Goal: Information Seeking & Learning: Learn about a topic

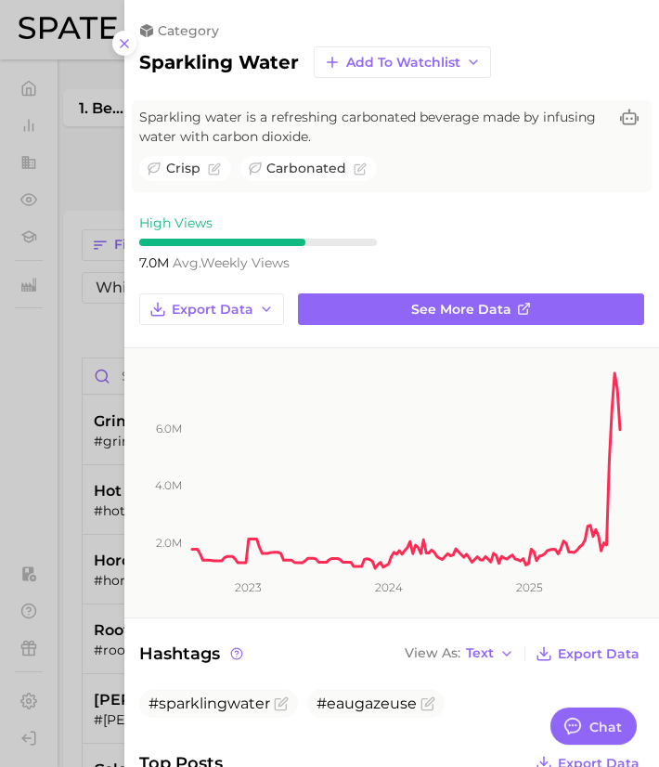
scroll to position [1411, 152]
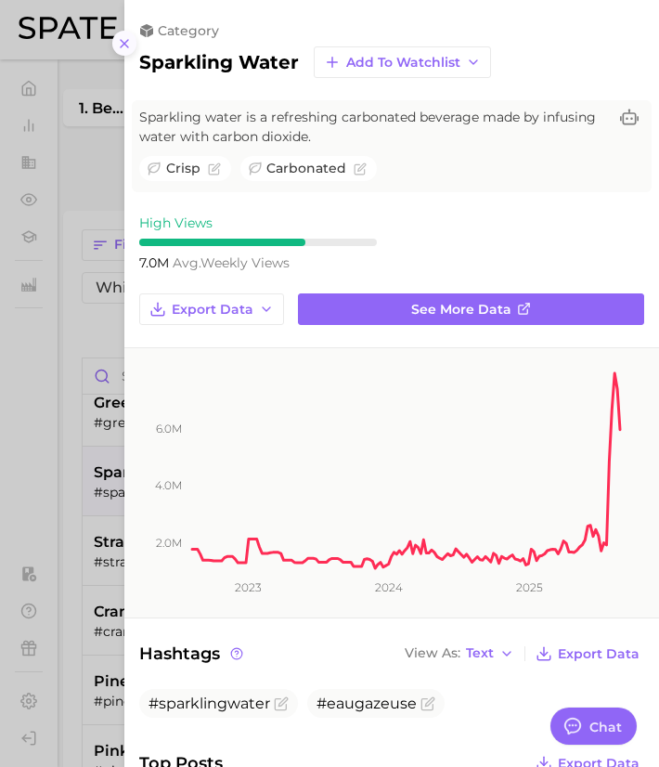
click at [121, 36] on icon at bounding box center [124, 43] width 15 height 15
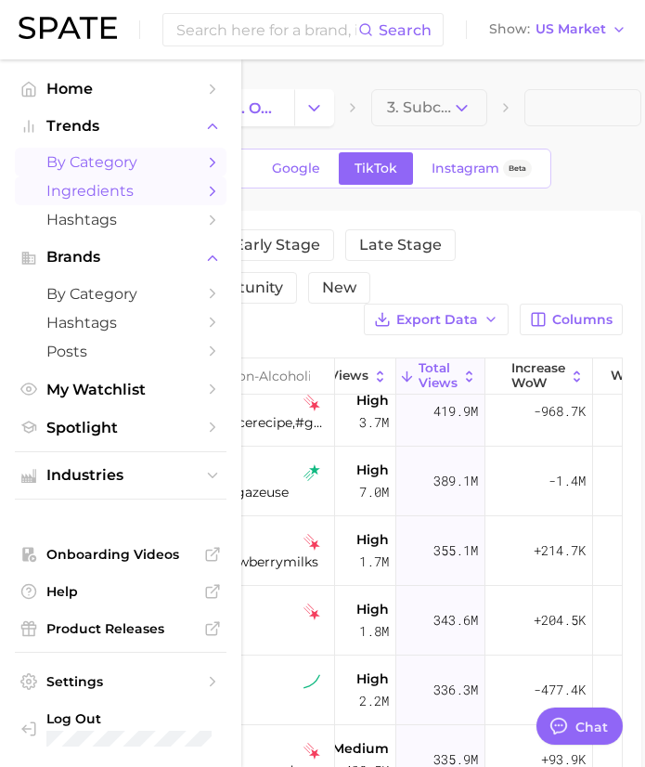
click at [105, 193] on span "Ingredients" at bounding box center [120, 191] width 149 height 18
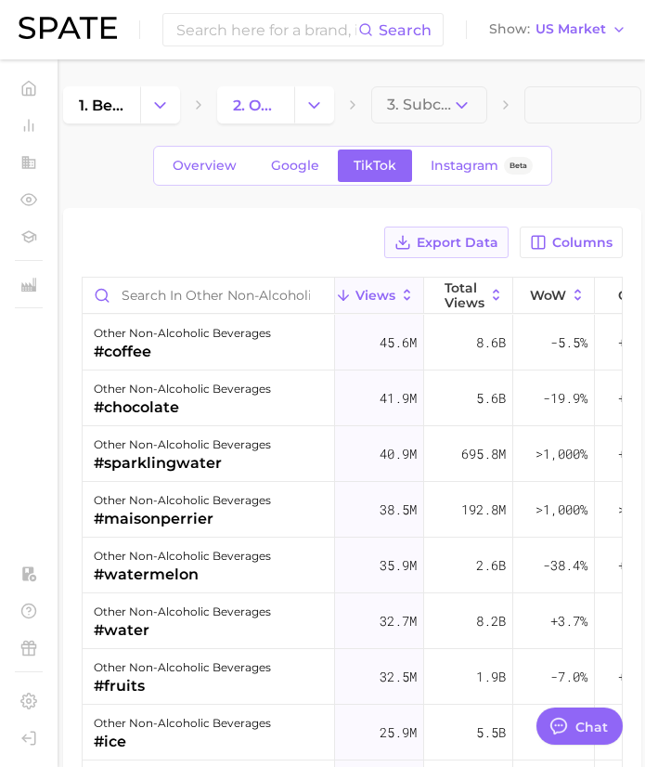
scroll to position [6, 0]
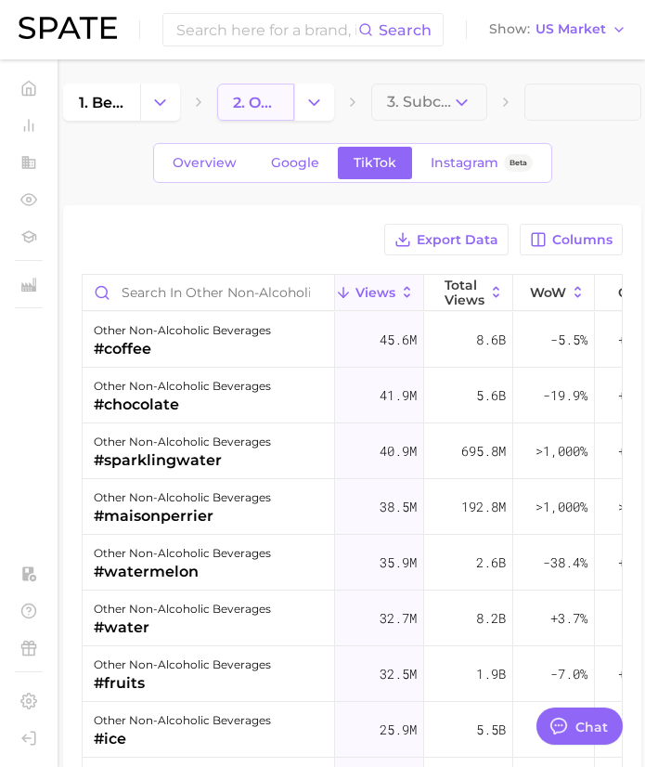
click at [263, 116] on link "2. other non-alcoholic beverages" at bounding box center [255, 102] width 77 height 37
click at [133, 99] on link "1. beverages" at bounding box center [101, 102] width 77 height 37
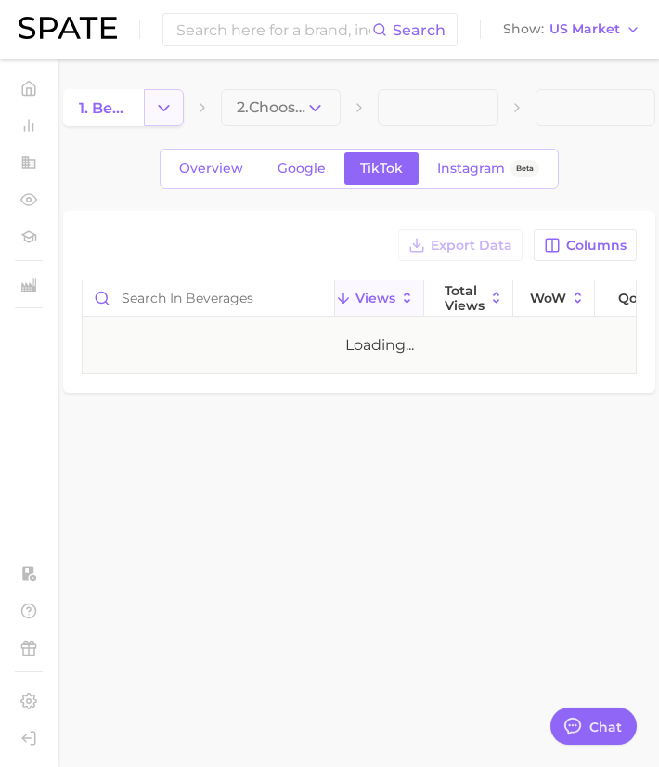
click at [160, 102] on icon "Change Category" at bounding box center [163, 107] width 19 height 19
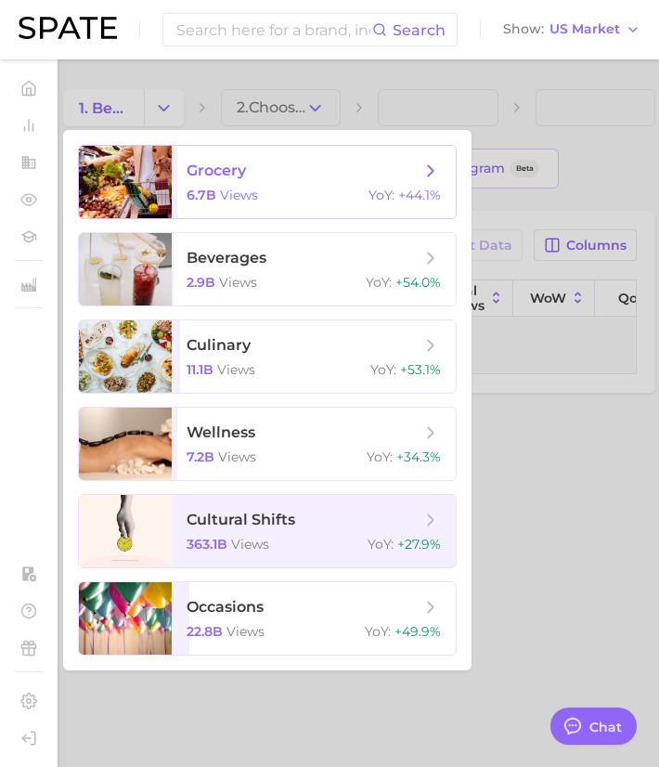
click at [143, 177] on div at bounding box center [125, 182] width 93 height 72
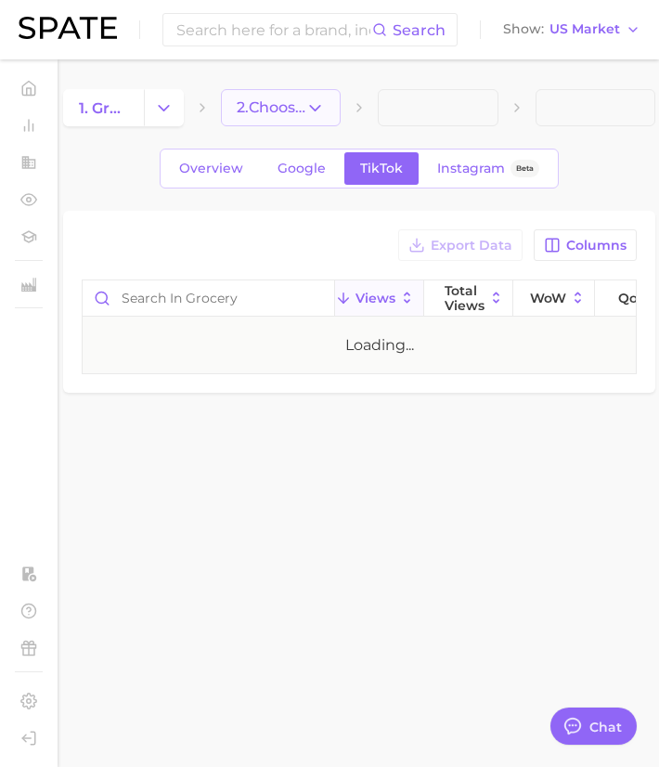
click at [279, 116] on button "2. Choose Category" at bounding box center [281, 107] width 121 height 37
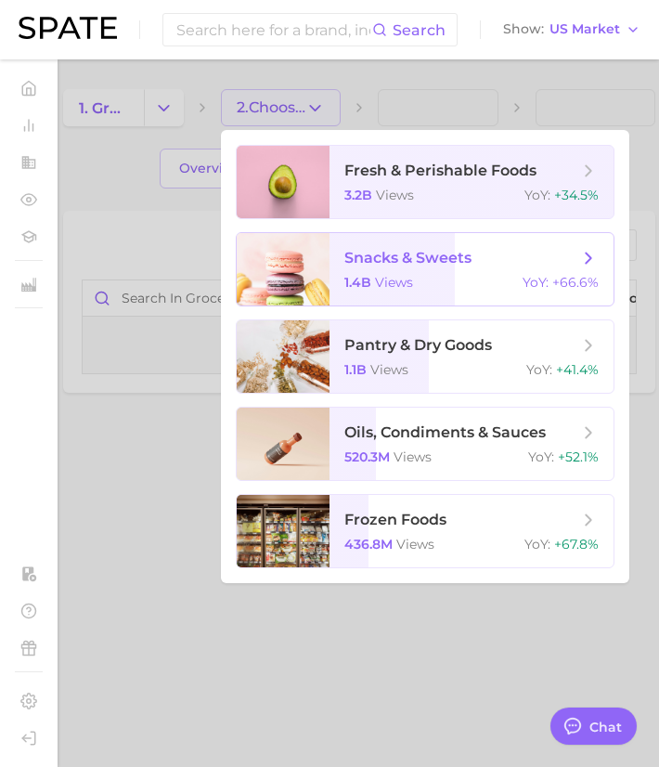
click at [259, 264] on div at bounding box center [283, 269] width 93 height 72
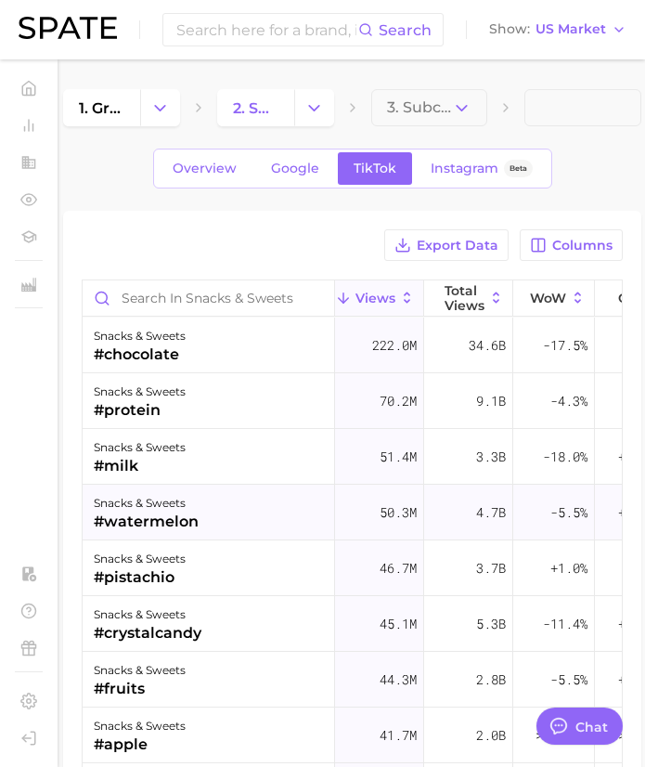
click at [253, 510] on div "snacks & sweets #watermelon" at bounding box center [209, 513] width 253 height 56
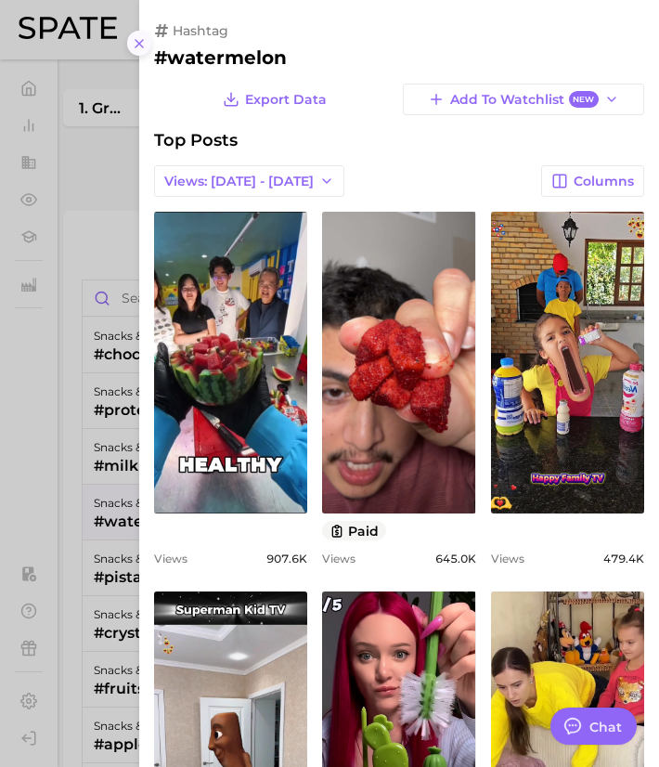
click at [143, 48] on icon at bounding box center [139, 43] width 15 height 15
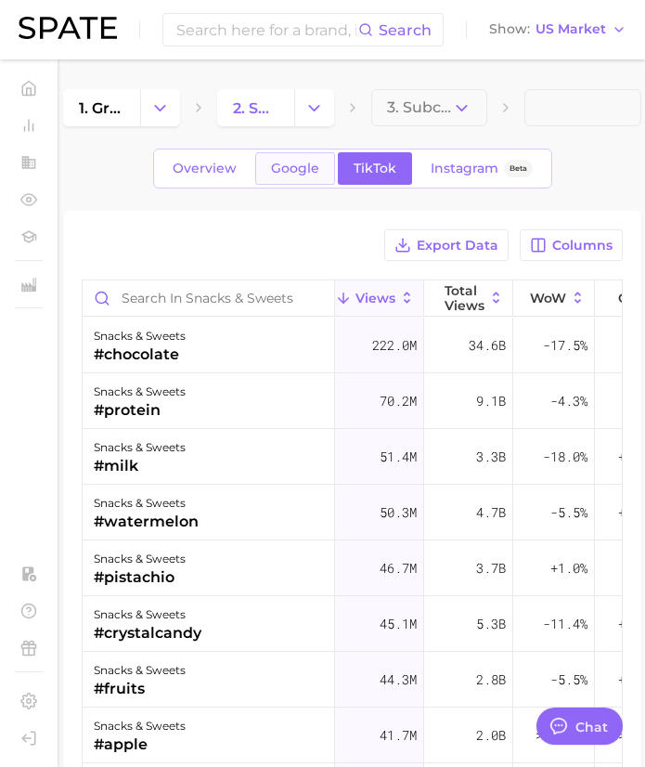
click at [289, 169] on span "Google" at bounding box center [295, 169] width 48 height 16
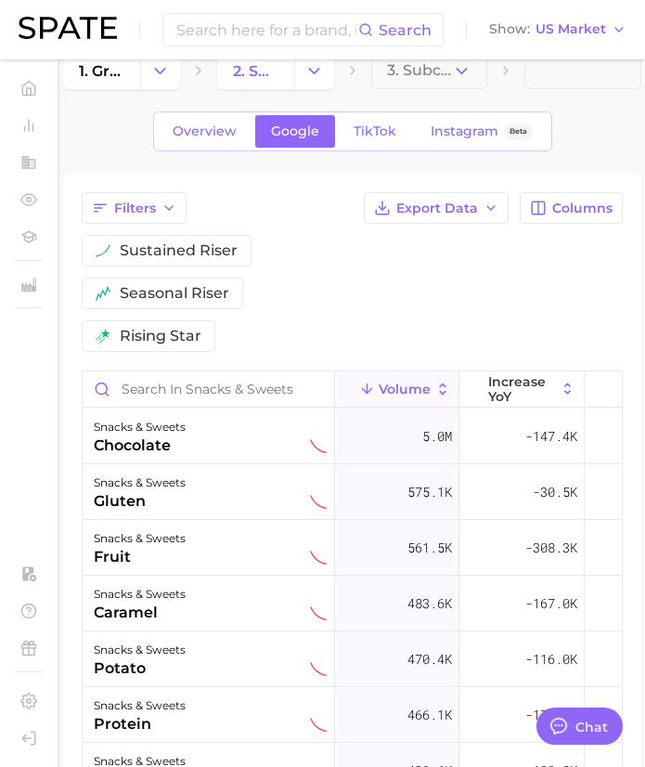
scroll to position [45, 0]
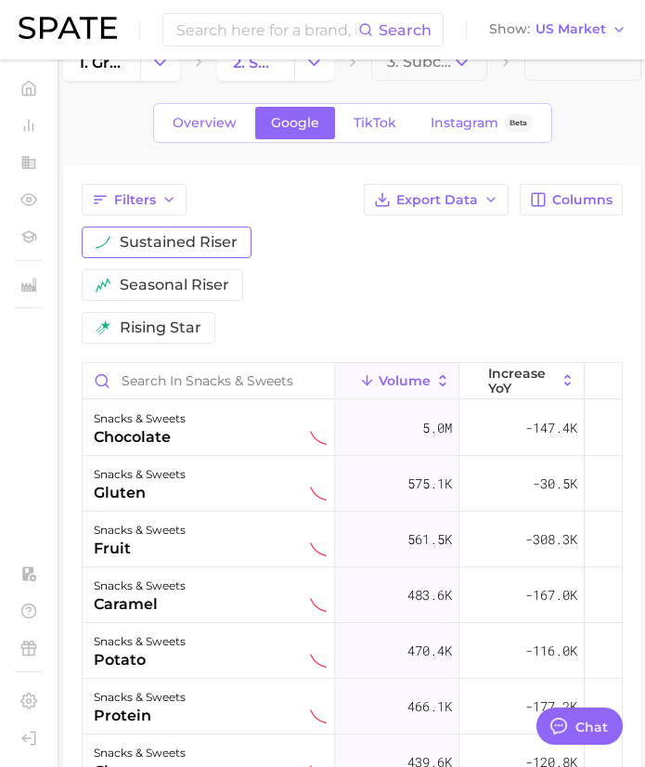
click at [210, 252] on button "sustained riser" at bounding box center [167, 243] width 170 height 32
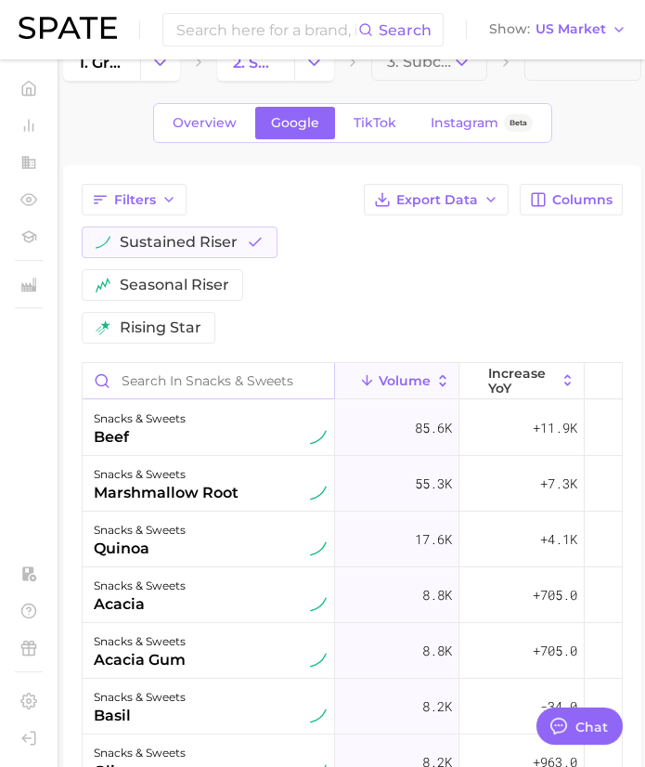
scroll to position [0, 0]
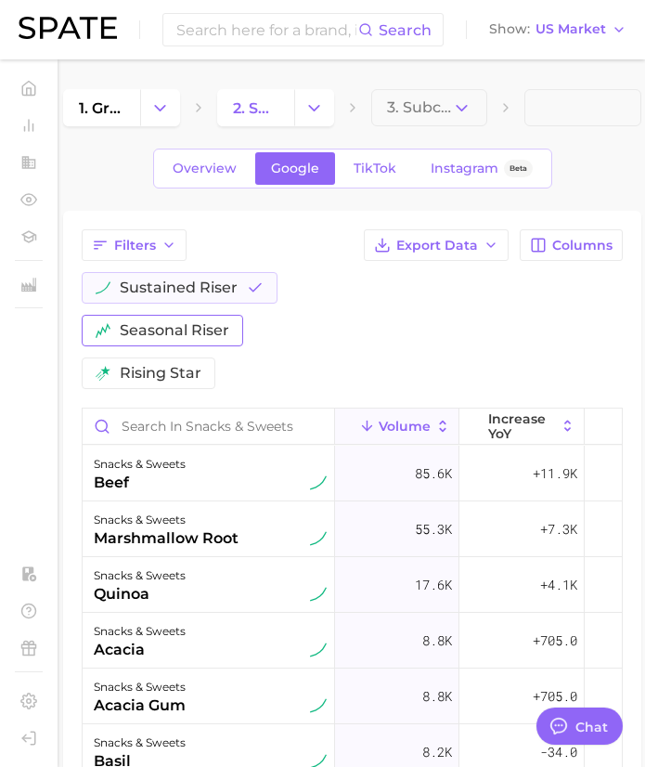
click at [202, 327] on span "seasonal riser" at bounding box center [175, 330] width 110 height 15
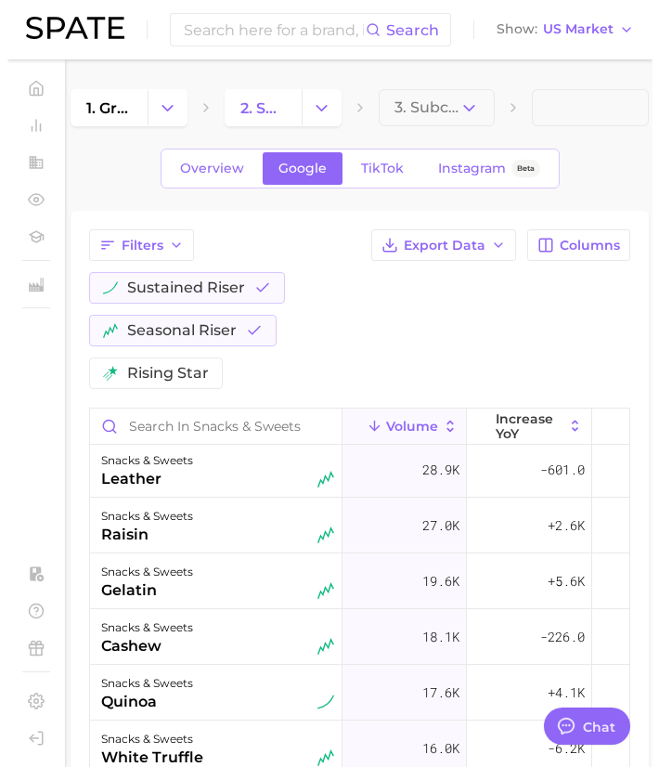
scroll to position [450, 0]
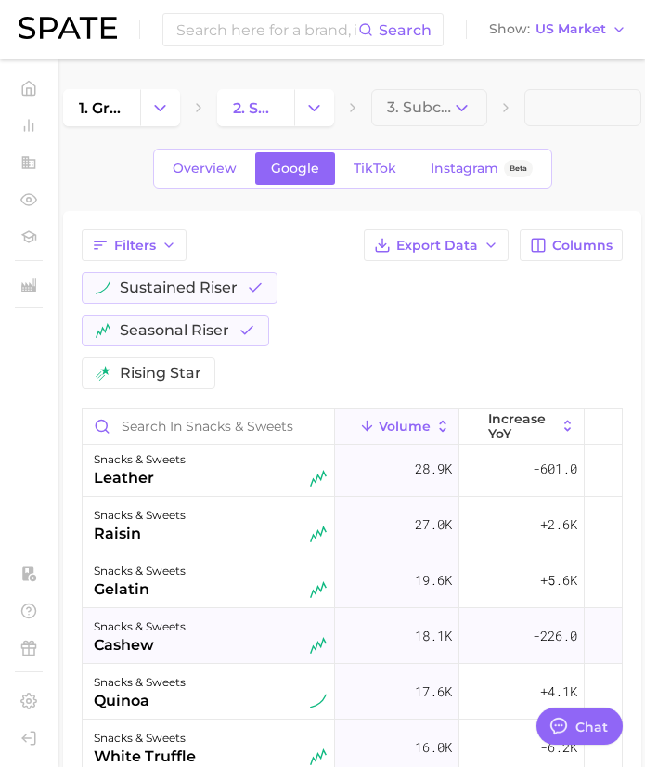
click at [253, 632] on div "snacks & sweets cashew" at bounding box center [210, 636] width 233 height 41
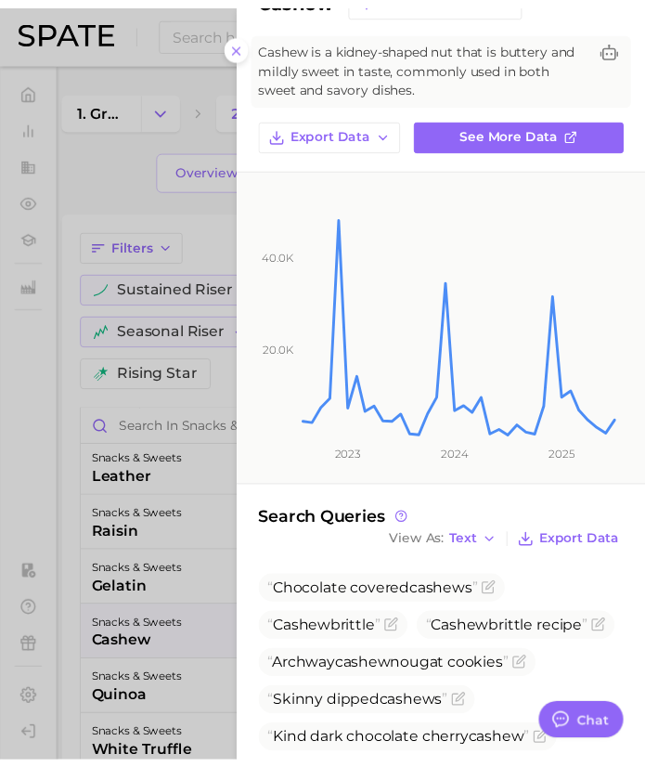
scroll to position [71, 0]
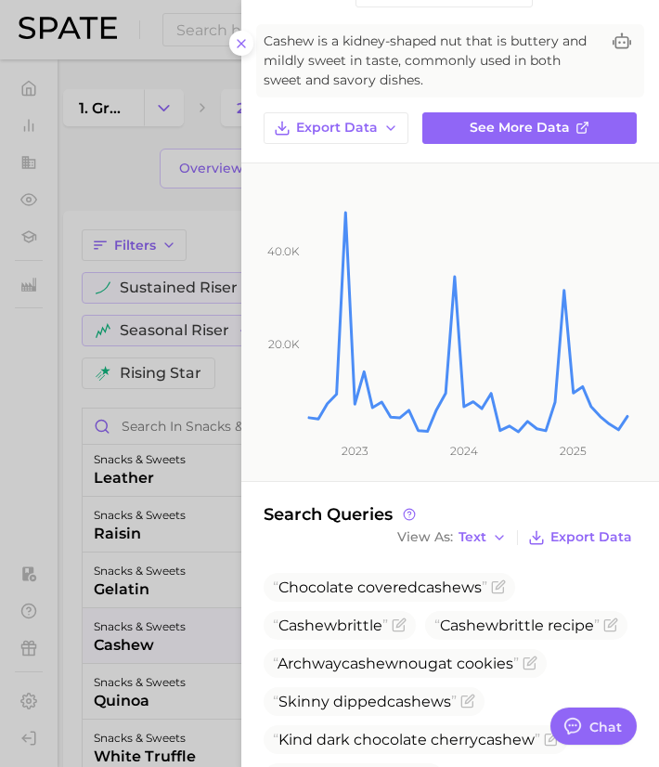
click at [167, 618] on div at bounding box center [329, 383] width 659 height 767
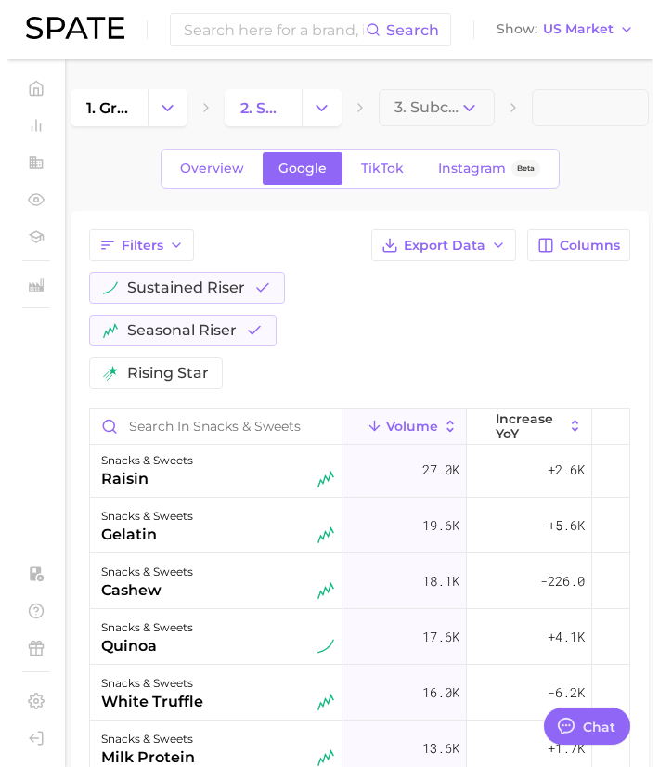
scroll to position [508, 0]
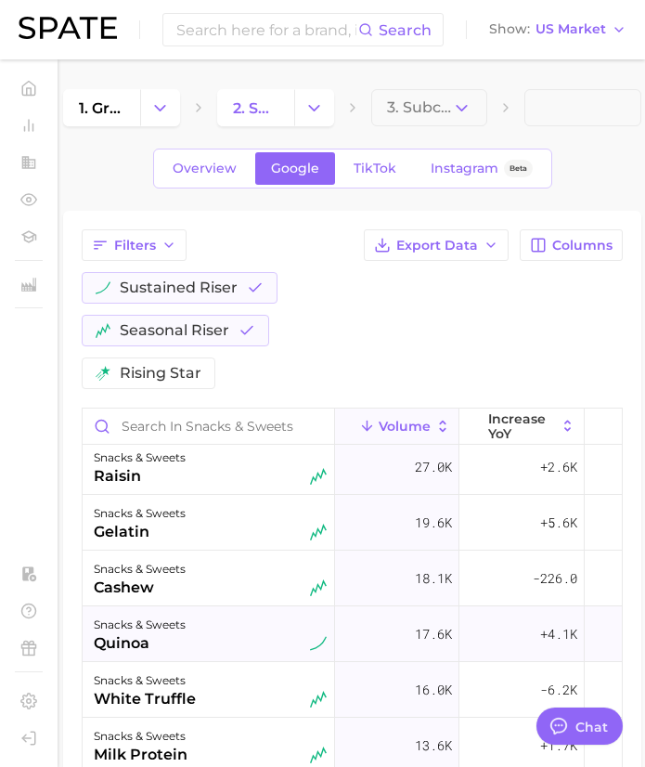
click at [163, 630] on div "snacks & sweets" at bounding box center [140, 625] width 92 height 22
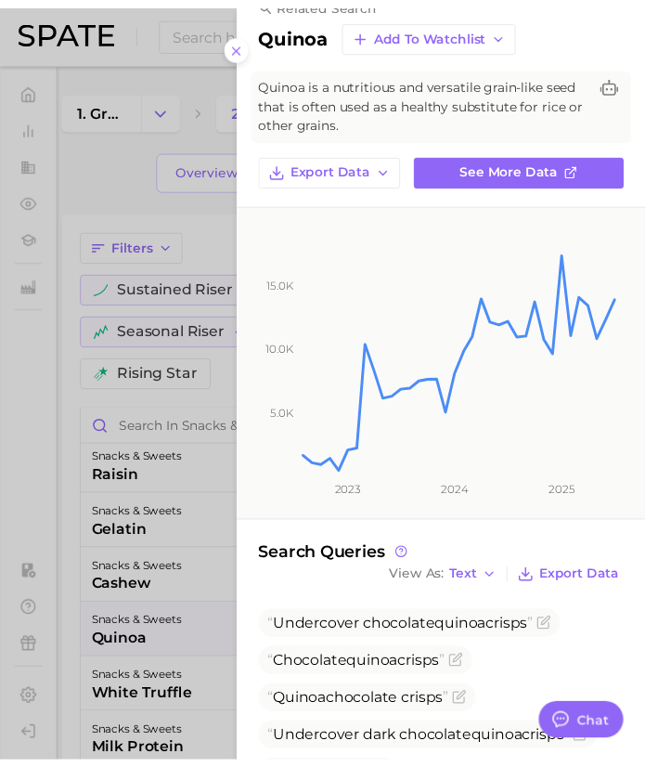
scroll to position [32, 0]
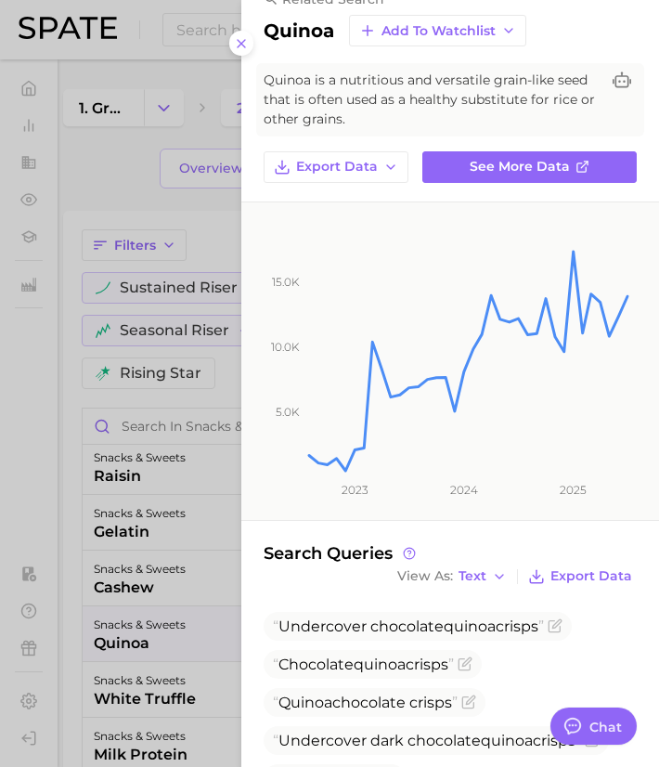
click at [181, 632] on div at bounding box center [329, 383] width 659 height 767
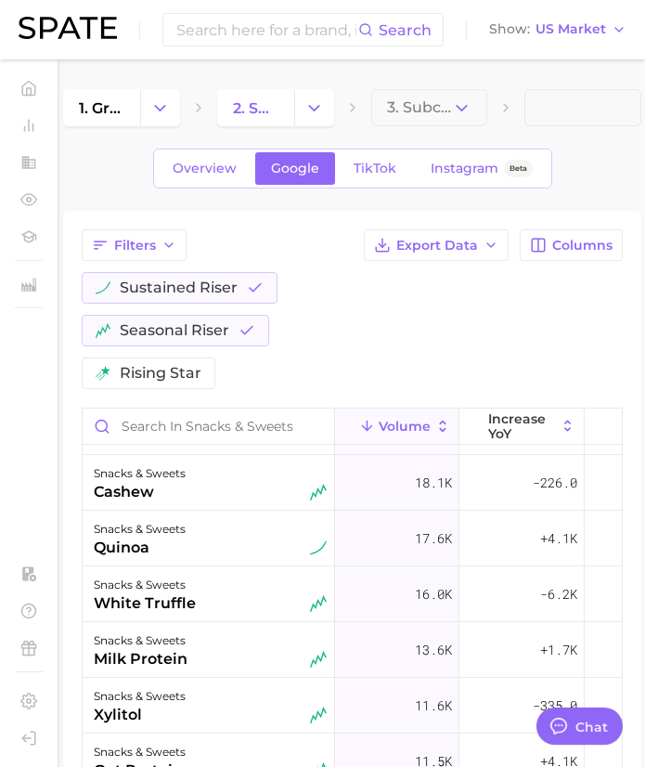
scroll to position [605, 0]
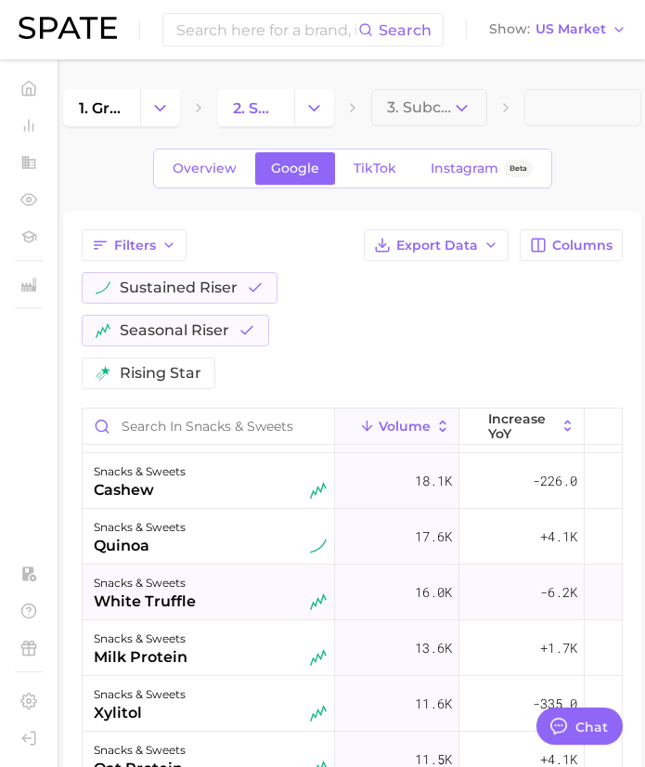
click at [181, 596] on div "white truffle" at bounding box center [145, 601] width 102 height 22
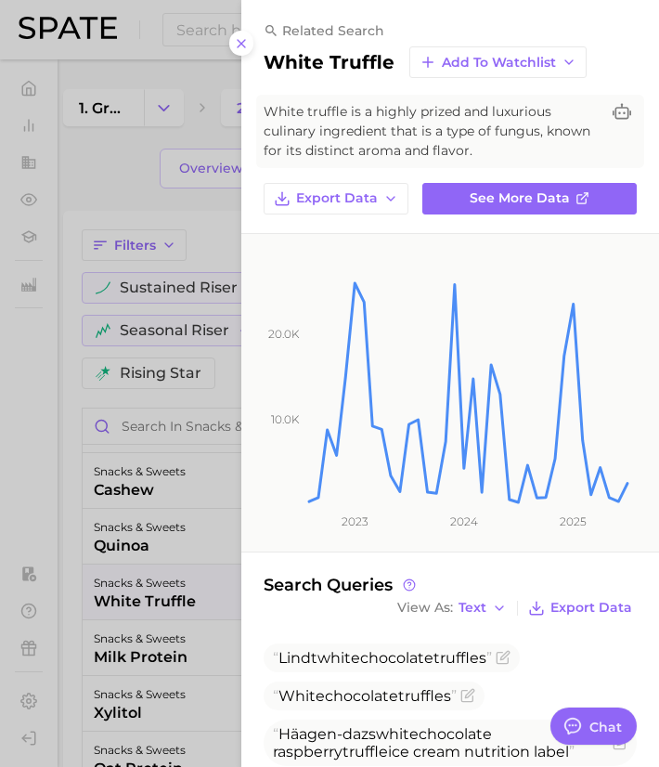
click at [181, 596] on div at bounding box center [329, 383] width 659 height 767
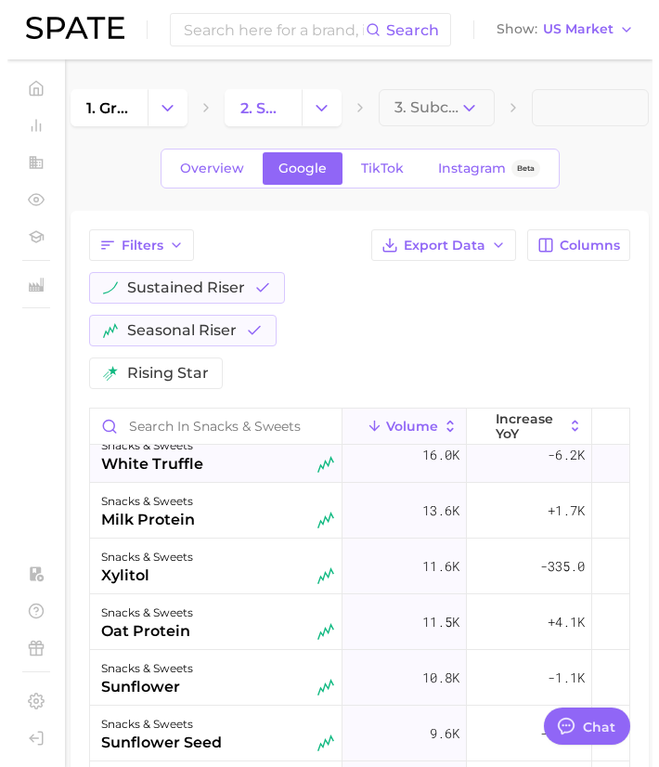
scroll to position [744, 0]
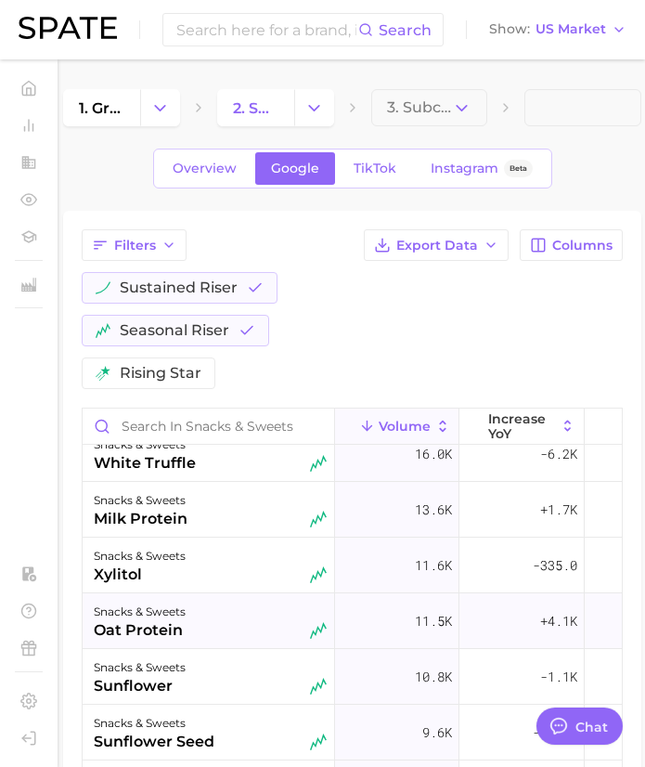
click at [180, 608] on div "snacks & sweets" at bounding box center [140, 612] width 92 height 22
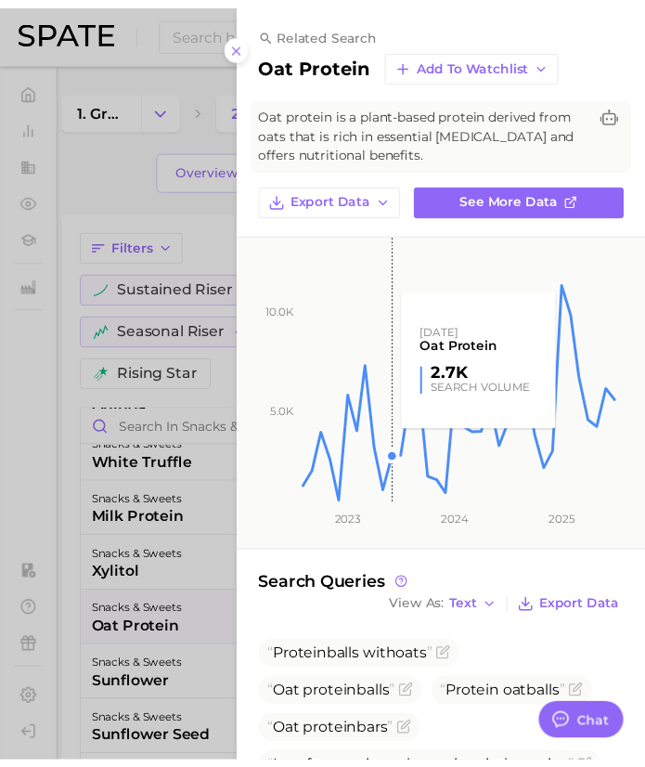
scroll to position [300, 0]
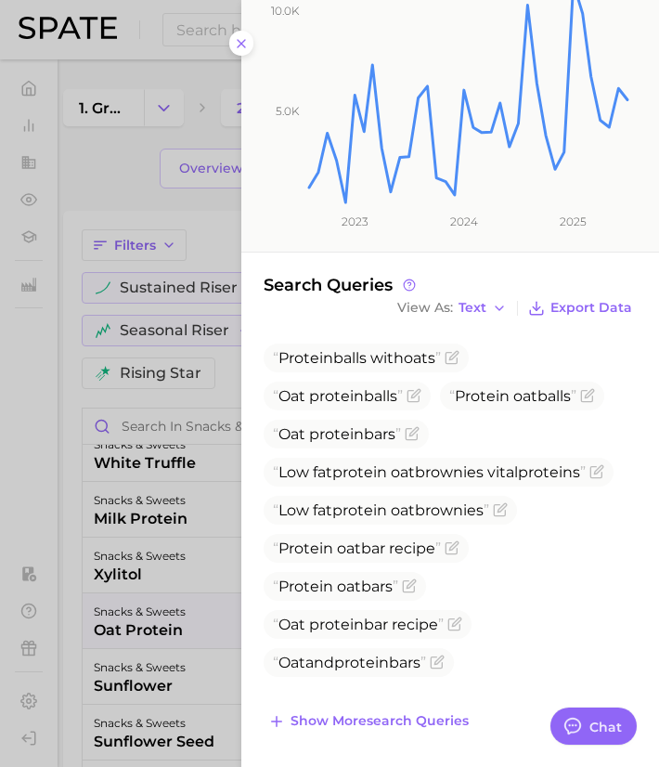
click at [194, 630] on div at bounding box center [329, 383] width 659 height 767
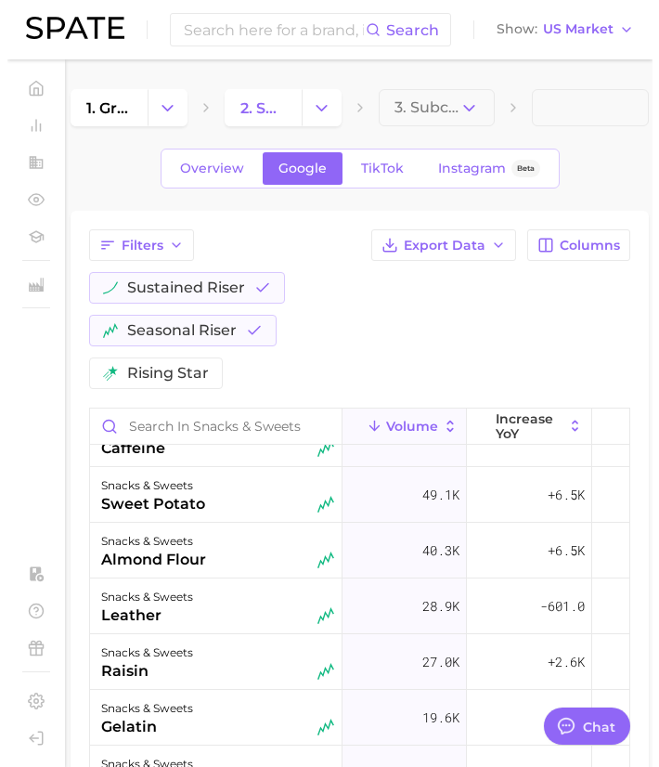
scroll to position [0, 0]
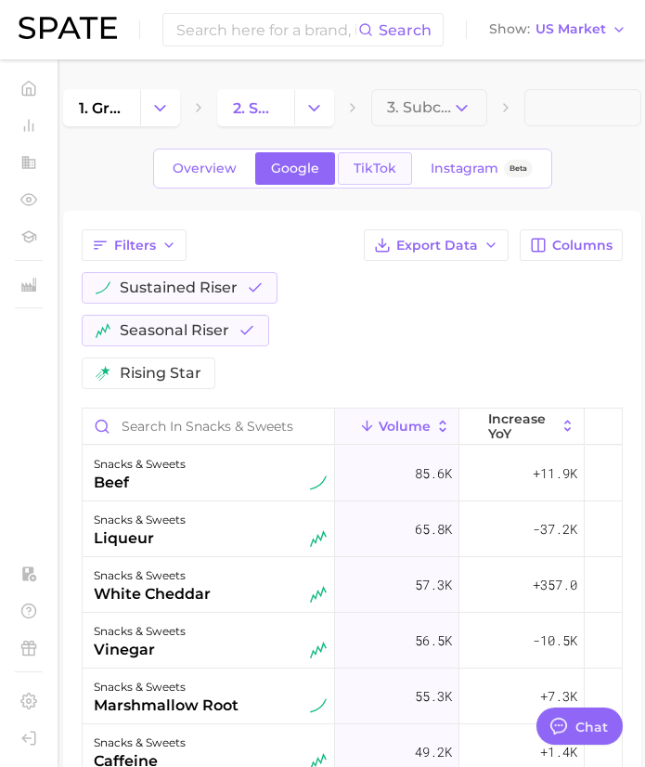
click at [381, 170] on span "TikTok" at bounding box center [375, 169] width 43 height 16
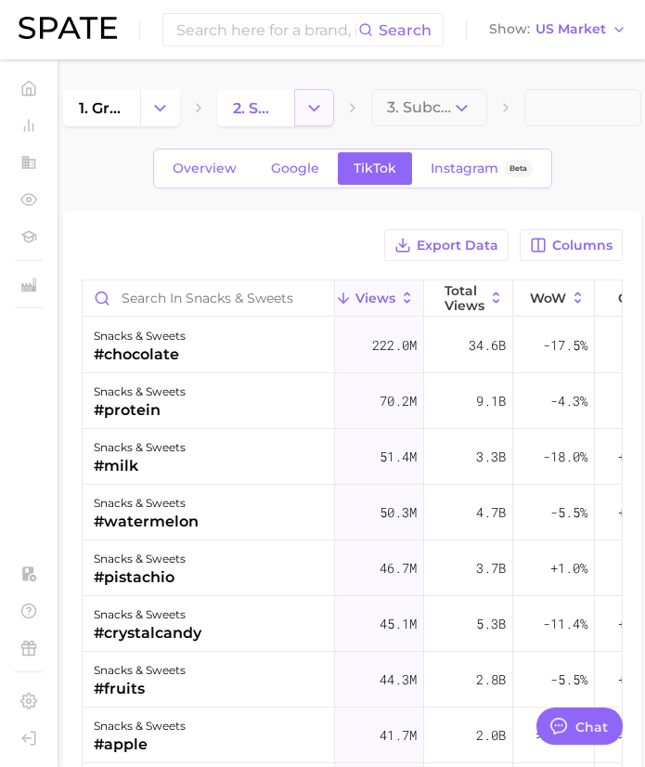
click at [323, 96] on button "Change Category" at bounding box center [314, 107] width 40 height 37
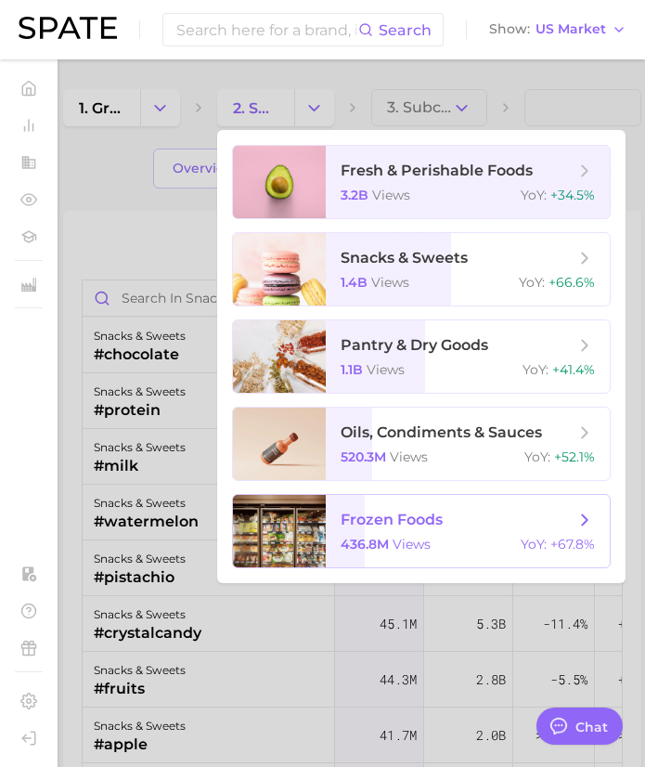
click at [398, 513] on span "frozen foods" at bounding box center [392, 520] width 102 height 18
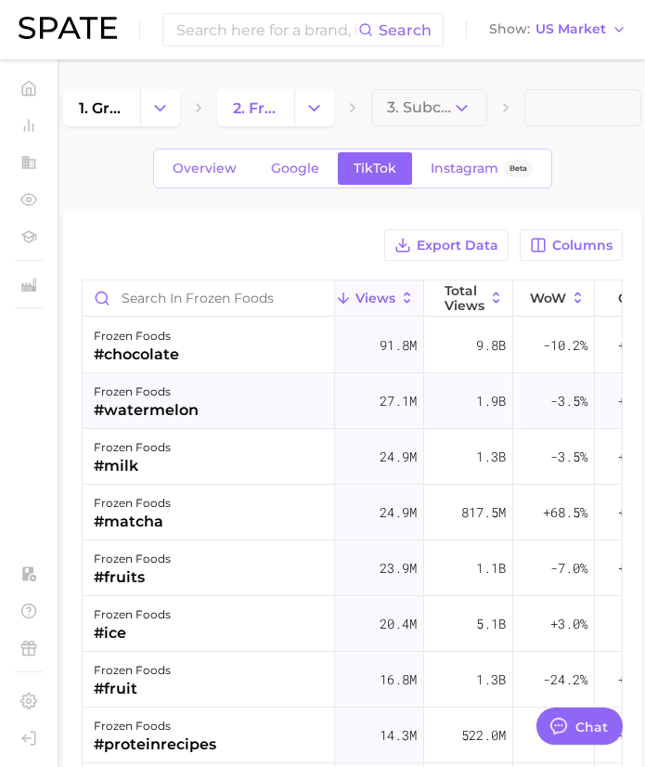
click at [248, 406] on div "frozen foods #watermelon" at bounding box center [209, 401] width 253 height 56
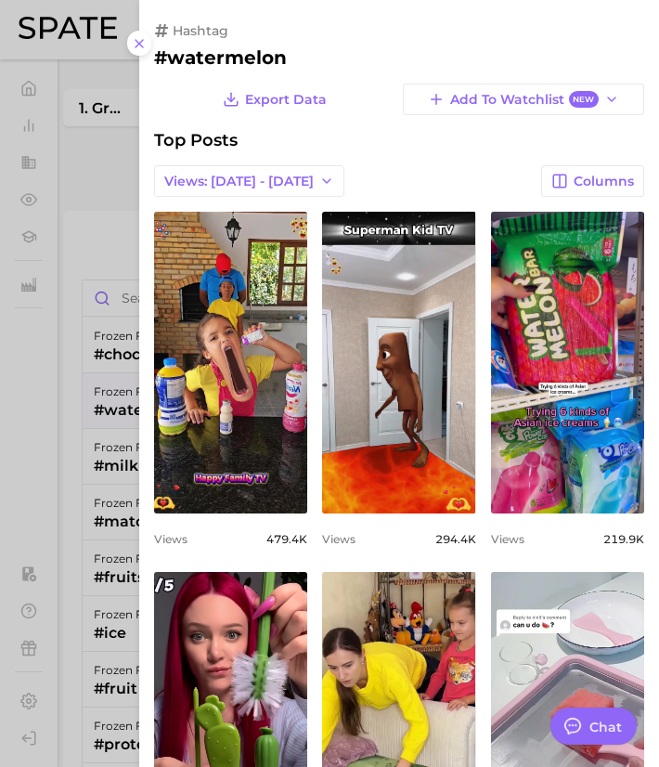
click at [134, 397] on div at bounding box center [329, 383] width 659 height 767
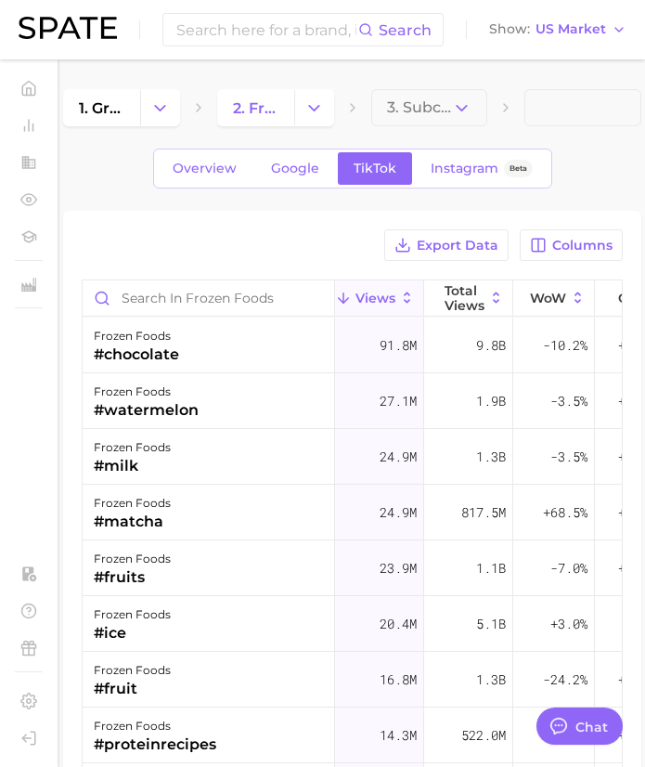
type textarea "x"
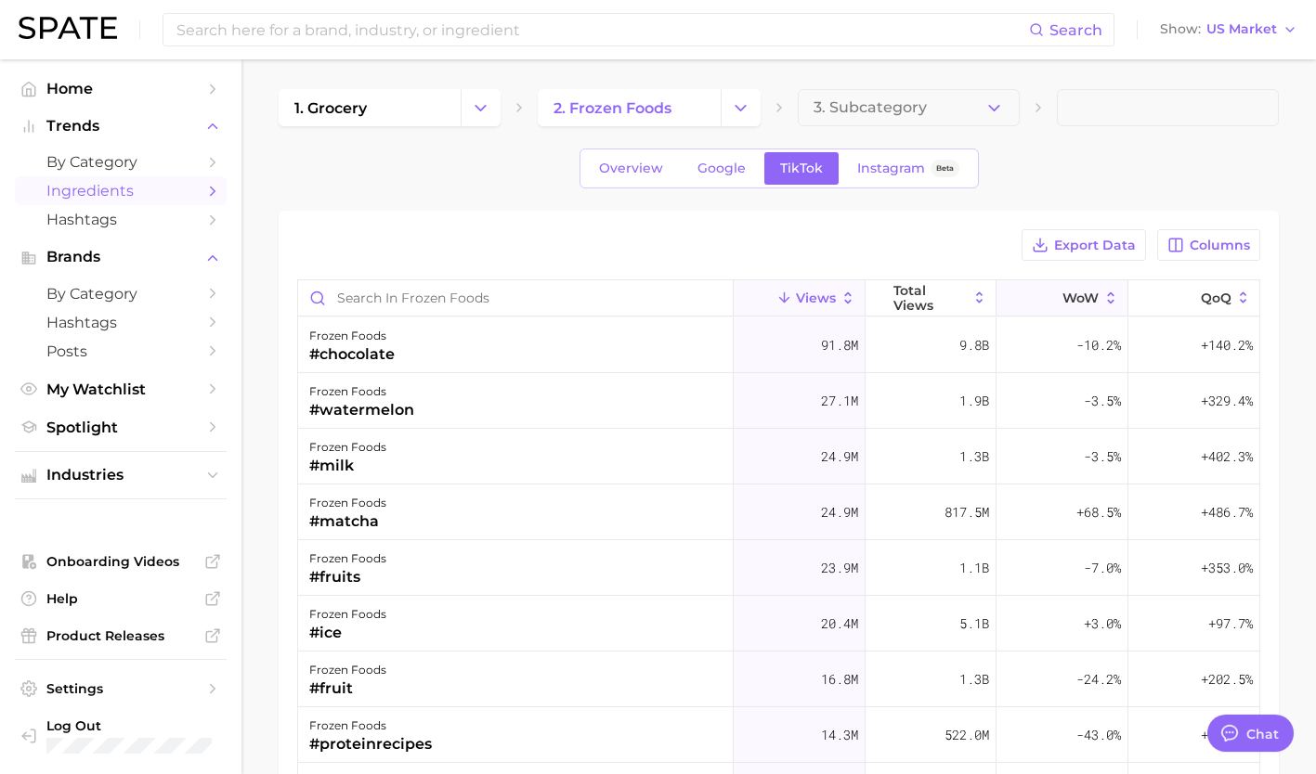
click at [658, 294] on span "WoW" at bounding box center [1080, 298] width 36 height 15
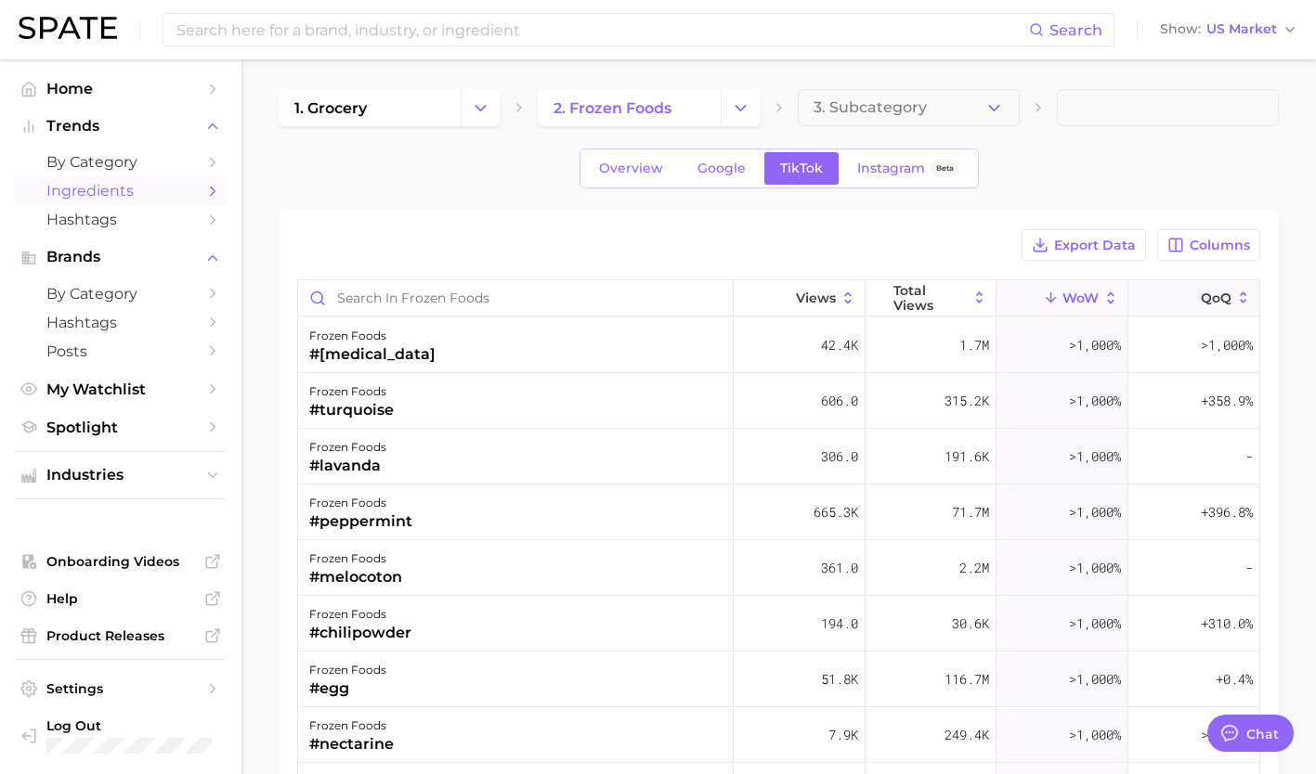
click at [658, 292] on span "QoQ" at bounding box center [1215, 298] width 31 height 15
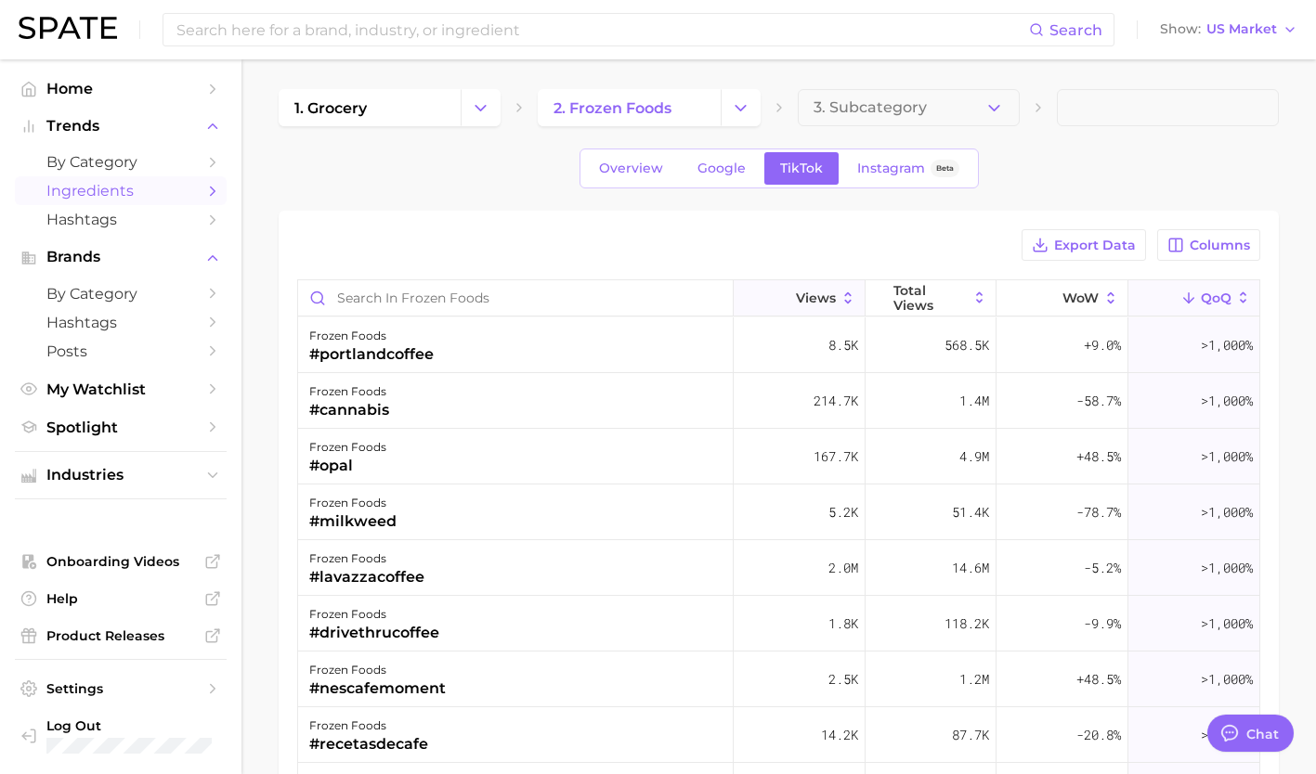
click at [658, 293] on span "Views" at bounding box center [816, 298] width 40 height 15
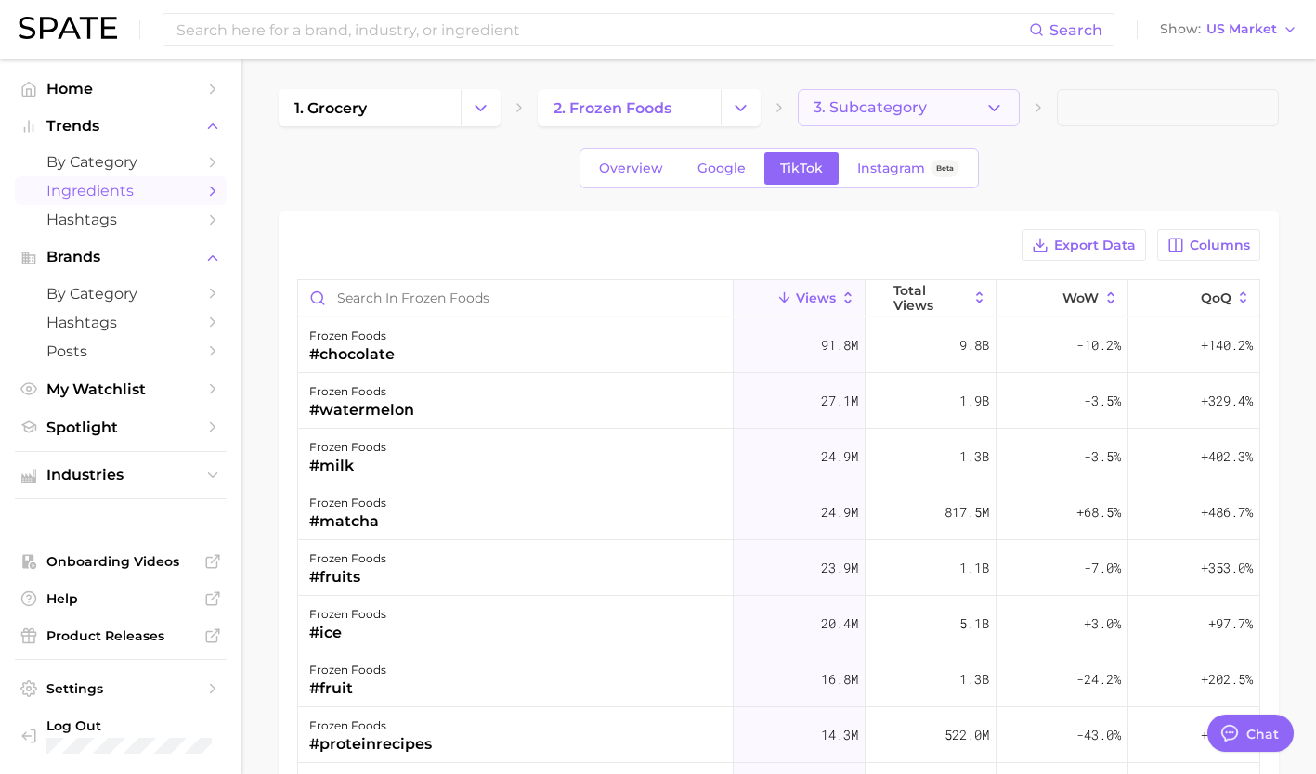
click at [658, 111] on span "3. Subcategory" at bounding box center [869, 107] width 113 height 17
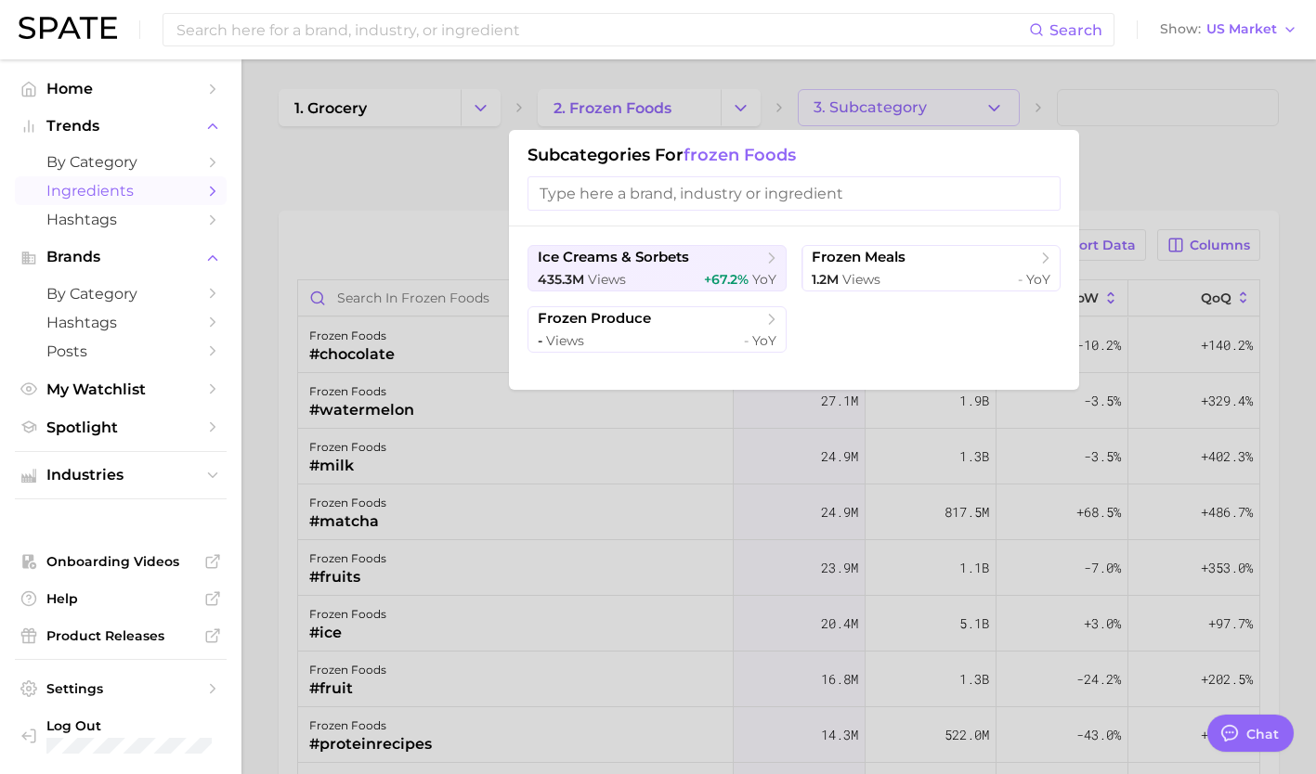
click at [658, 111] on div at bounding box center [658, 387] width 1316 height 774
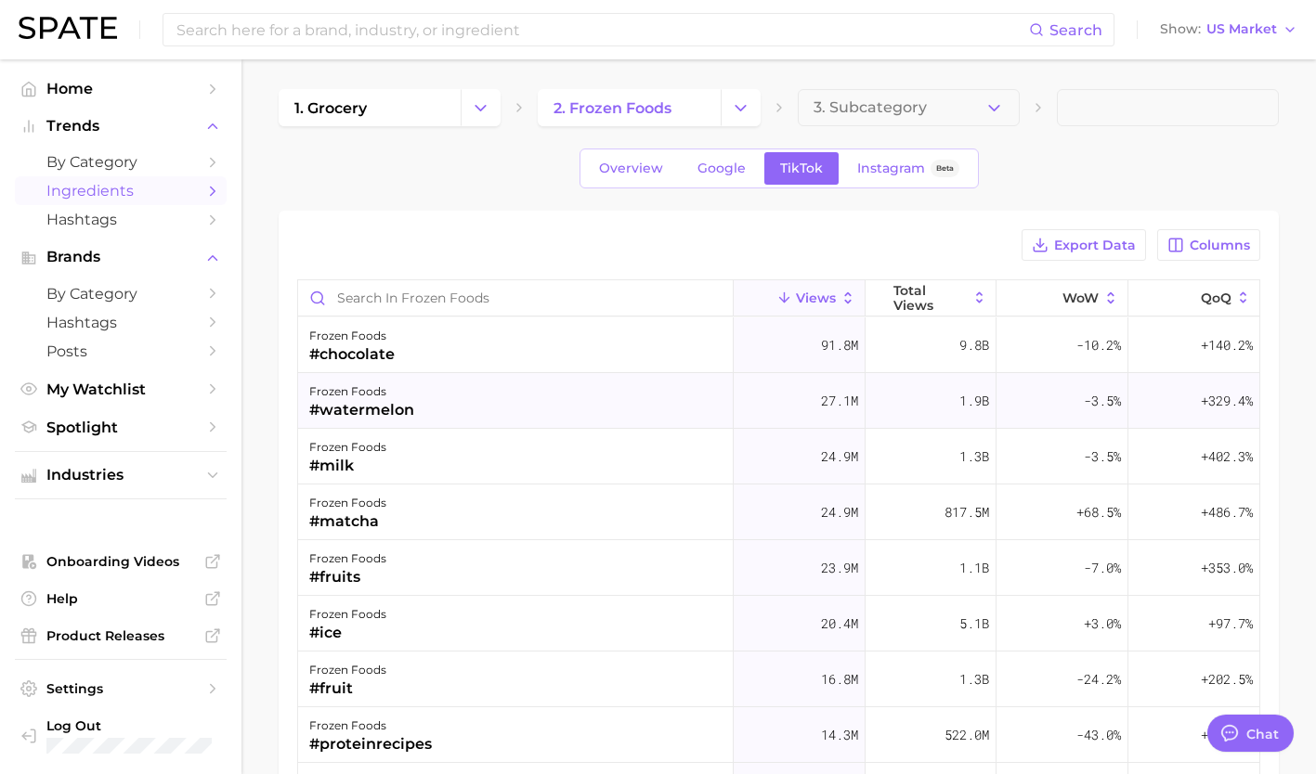
click at [439, 416] on div "frozen foods #watermelon" at bounding box center [515, 401] width 435 height 56
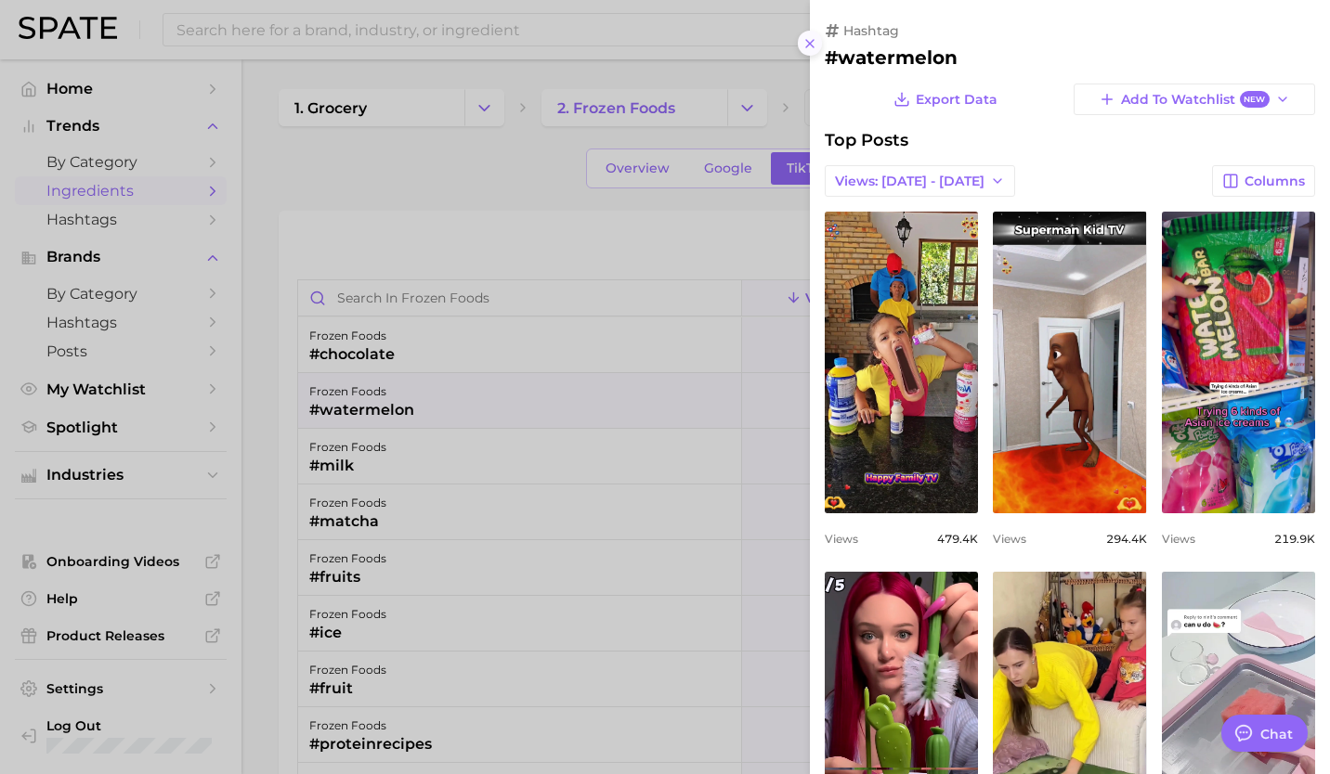
click at [658, 44] on icon at bounding box center [809, 43] width 15 height 15
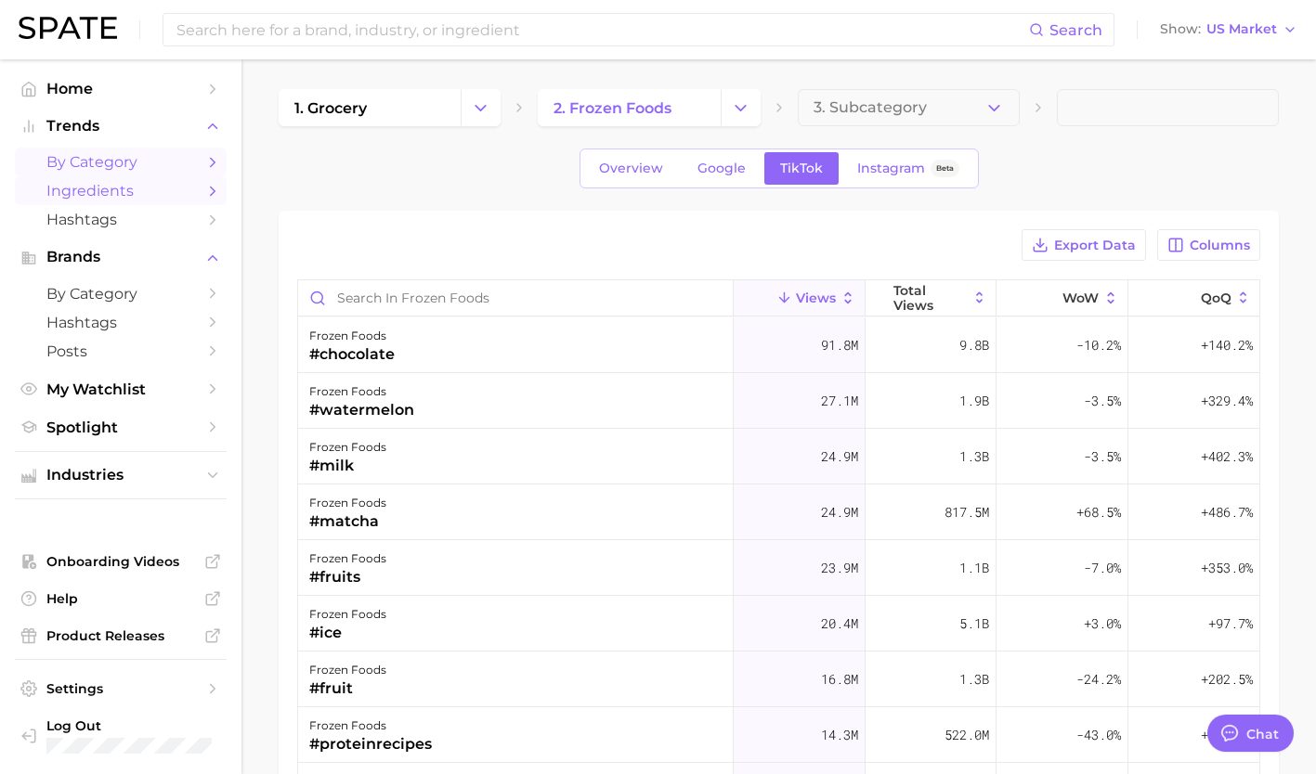
click at [125, 169] on span "by Category" at bounding box center [120, 162] width 149 height 18
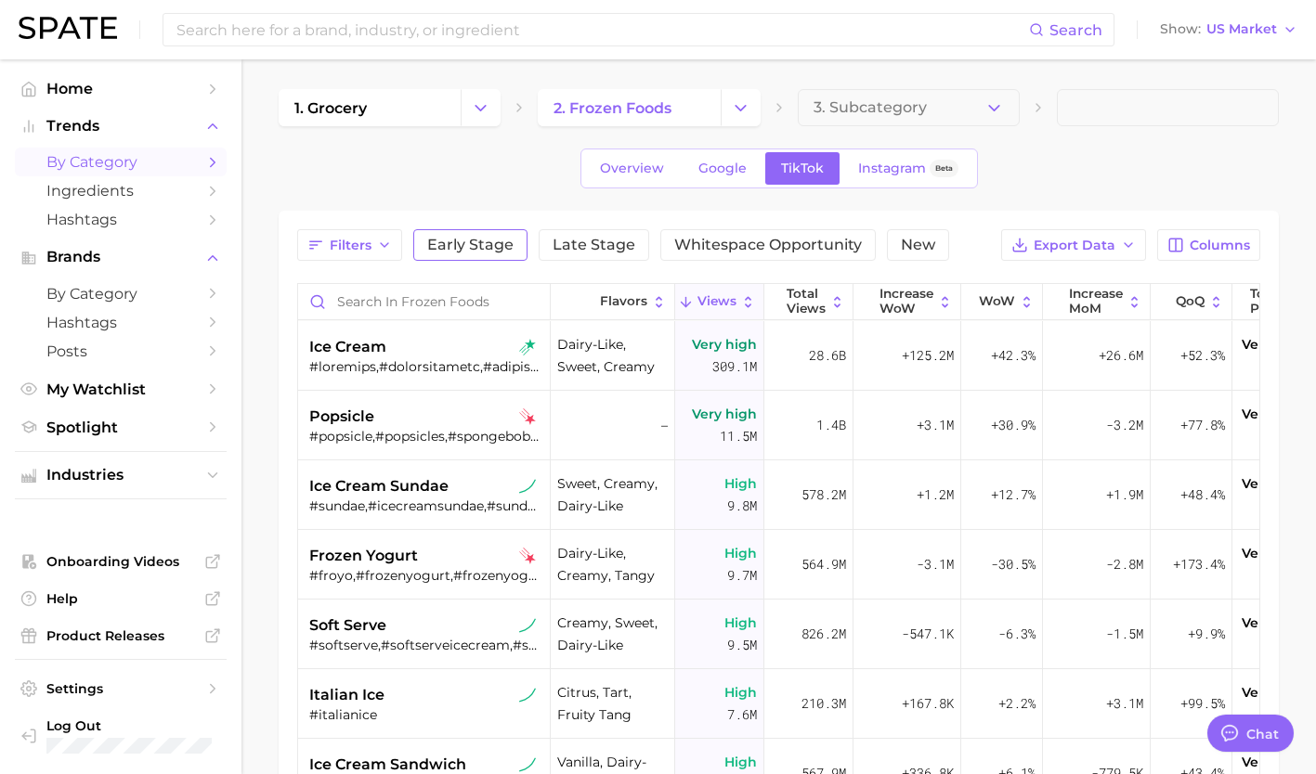
click at [480, 251] on span "Early Stage" at bounding box center [470, 245] width 86 height 15
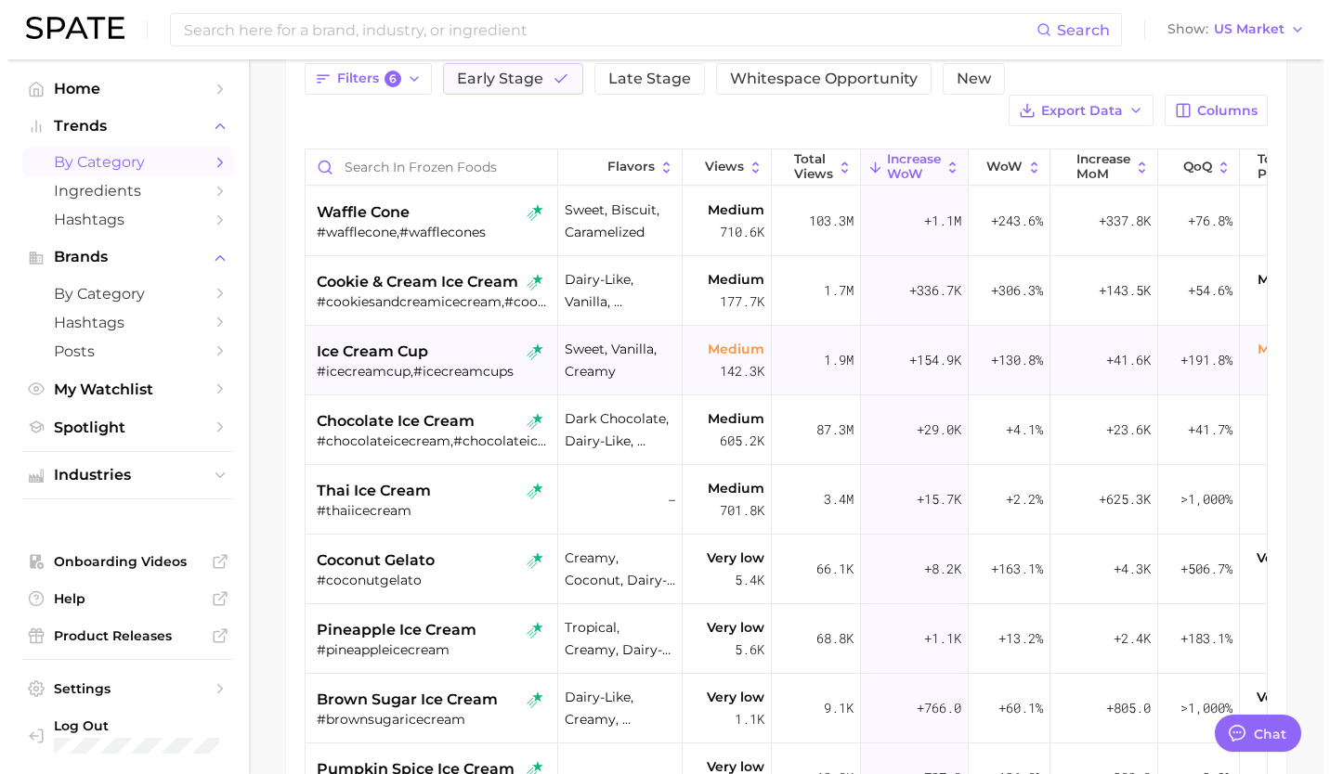
scroll to position [169, 0]
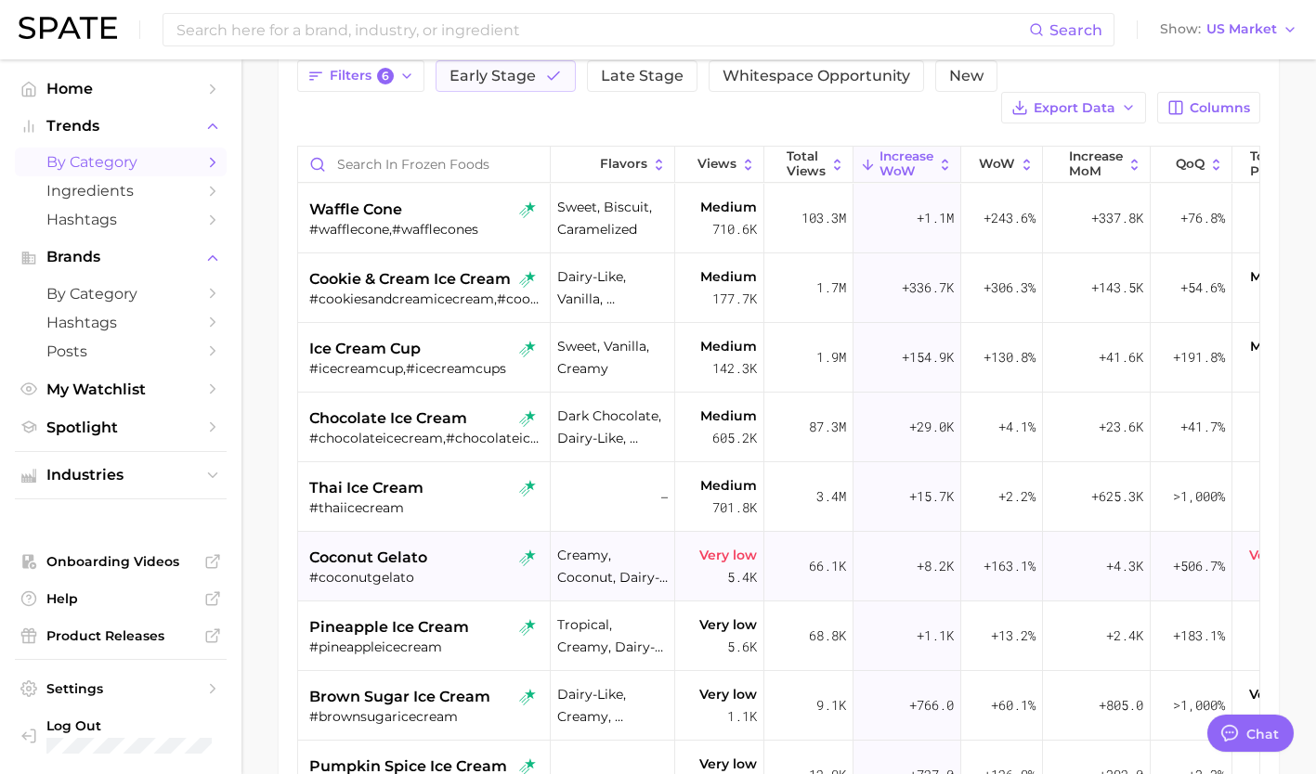
click at [431, 547] on div "coconut gelato" at bounding box center [426, 558] width 234 height 22
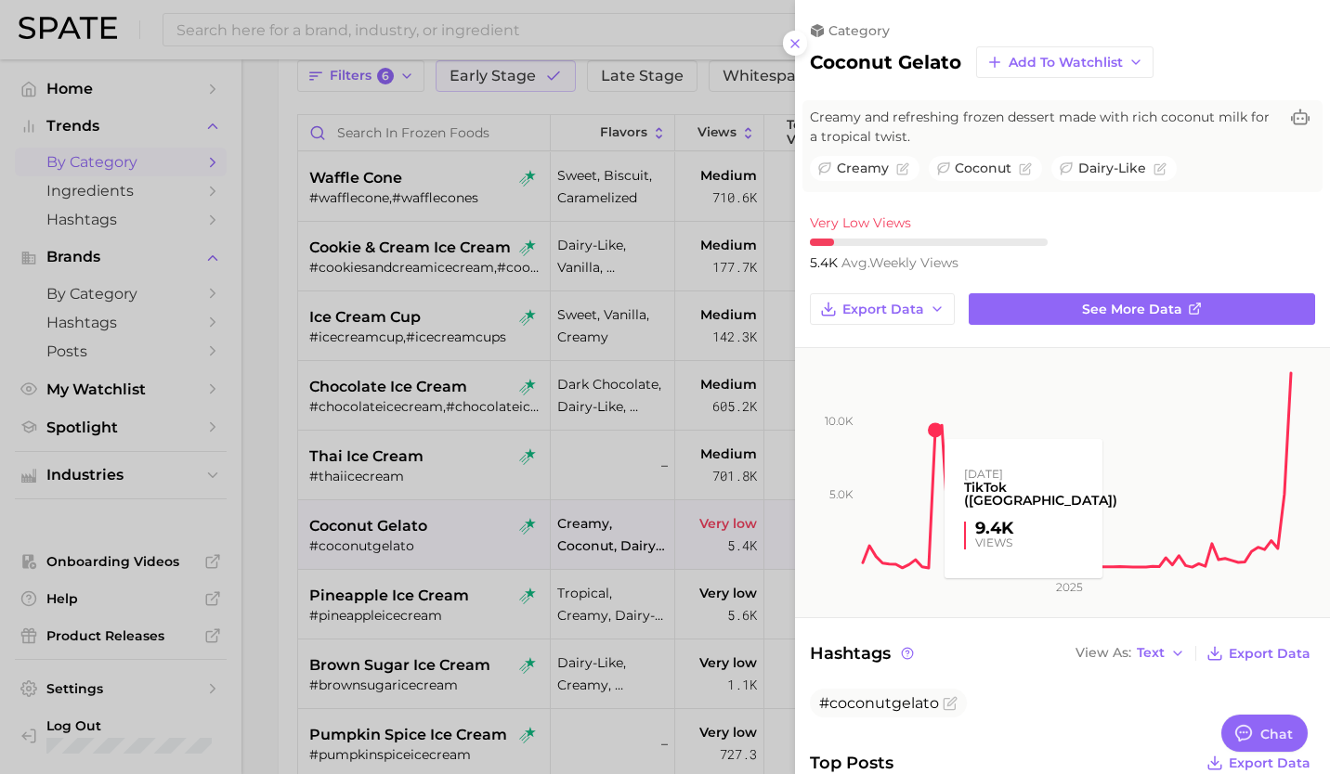
scroll to position [0, 0]
click at [416, 602] on div at bounding box center [665, 387] width 1330 height 774
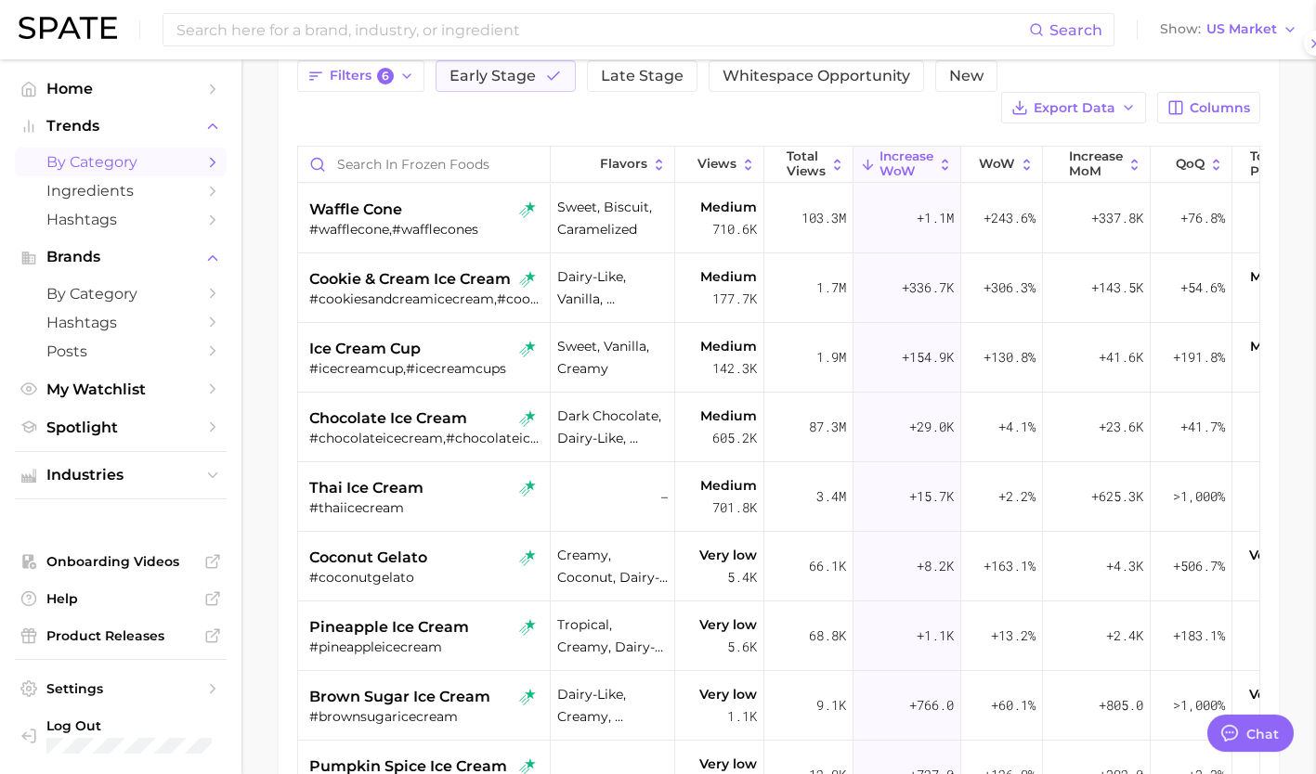
click at [416, 616] on span "pineapple ice cream" at bounding box center [389, 627] width 160 height 22
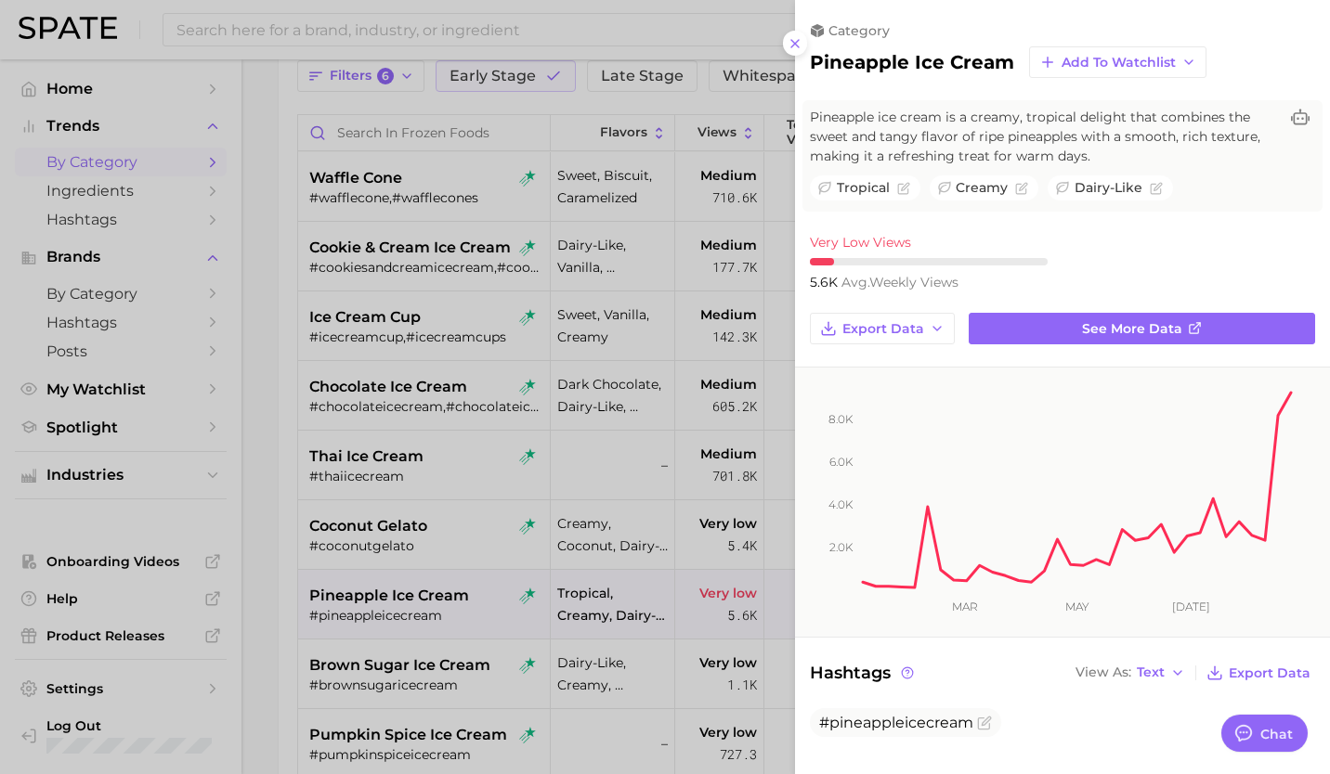
click at [411, 671] on div at bounding box center [665, 387] width 1330 height 774
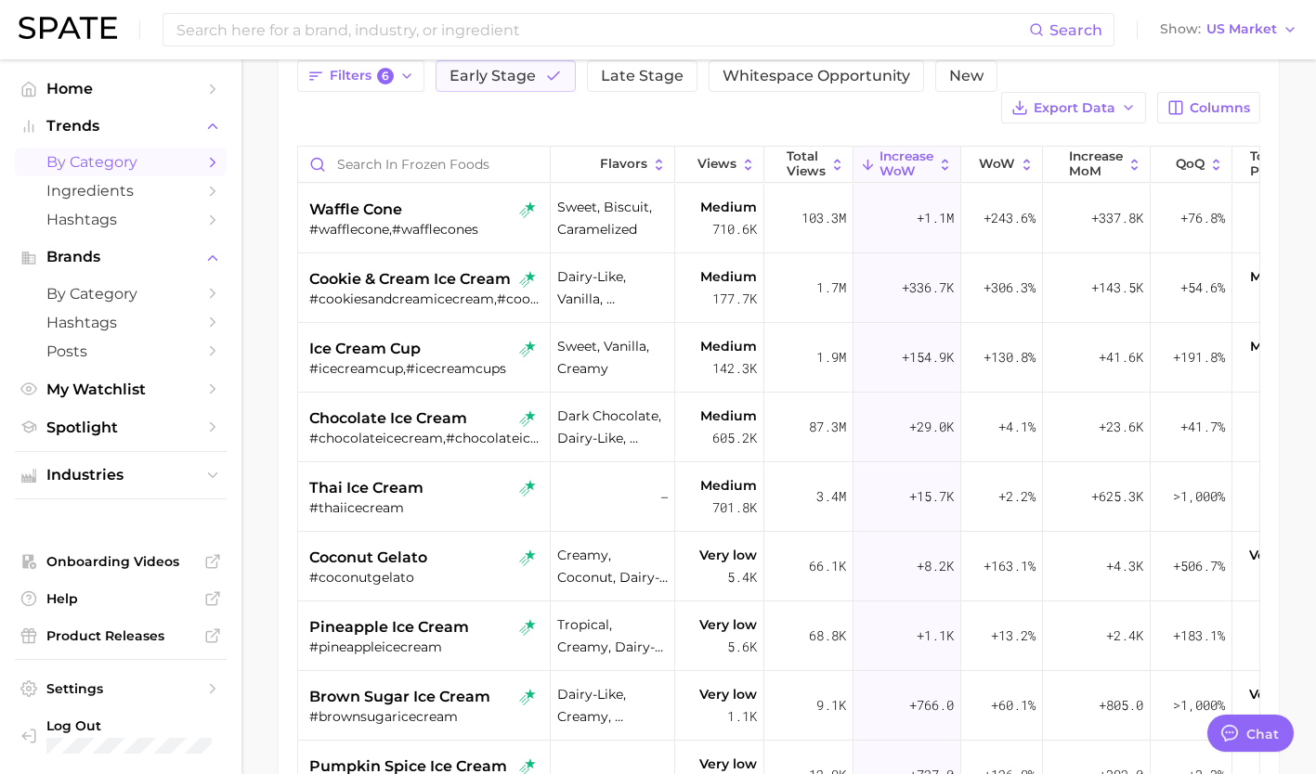
click at [411, 686] on span "brown sugar ice cream" at bounding box center [399, 697] width 181 height 22
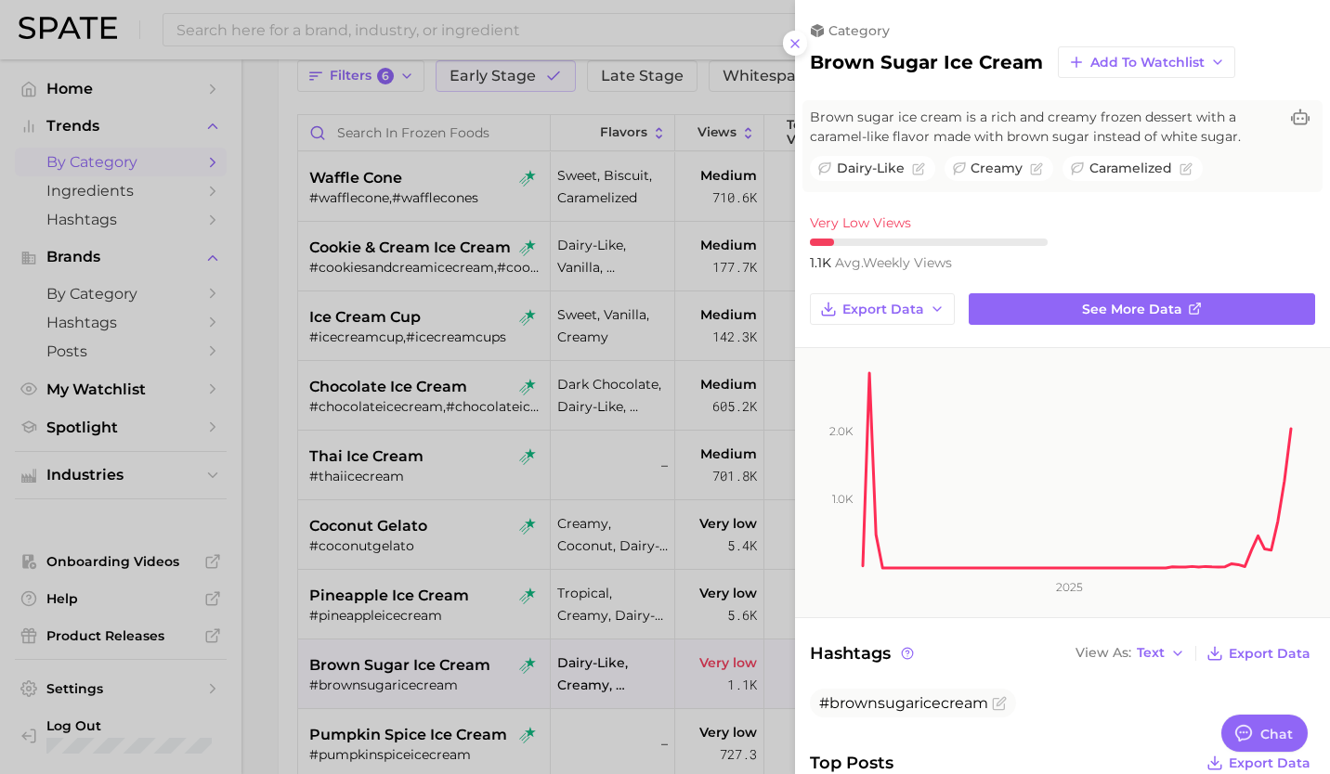
click at [411, 671] on div at bounding box center [665, 387] width 1330 height 774
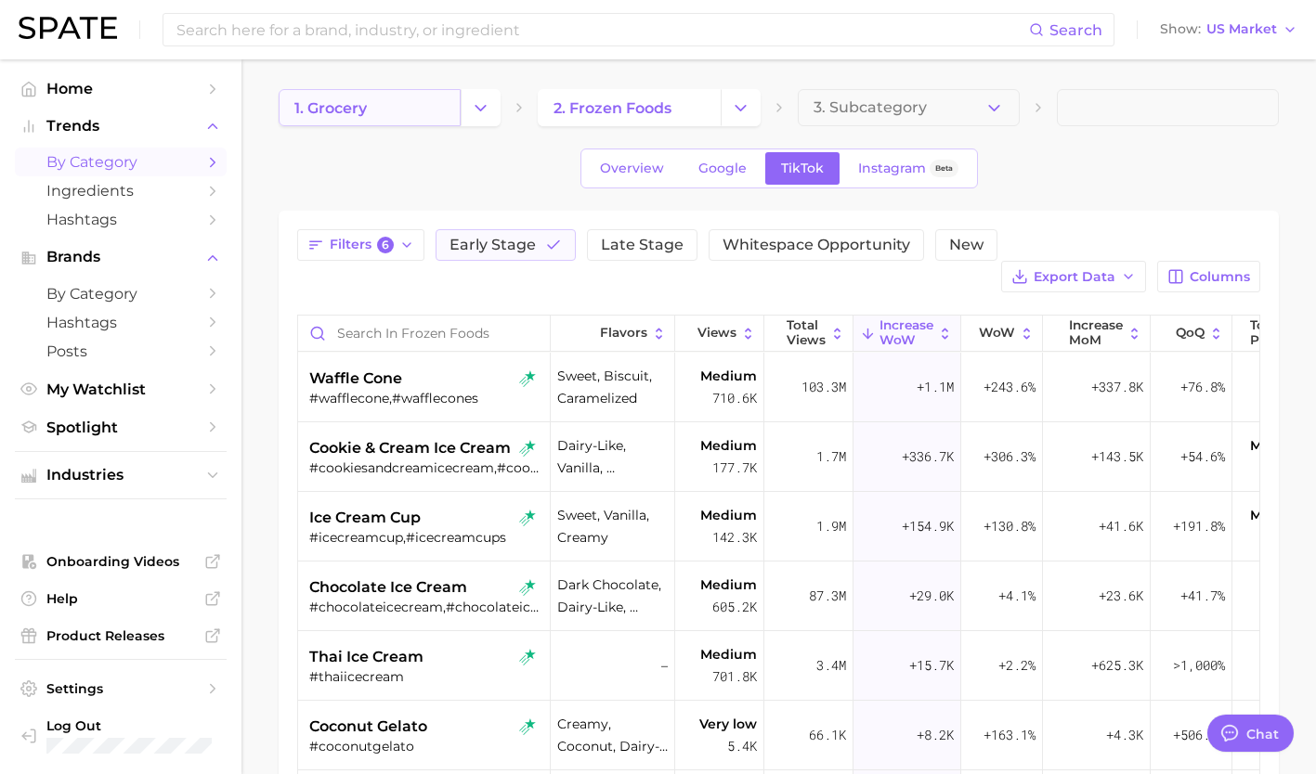
click at [413, 116] on link "1. grocery" at bounding box center [370, 107] width 182 height 37
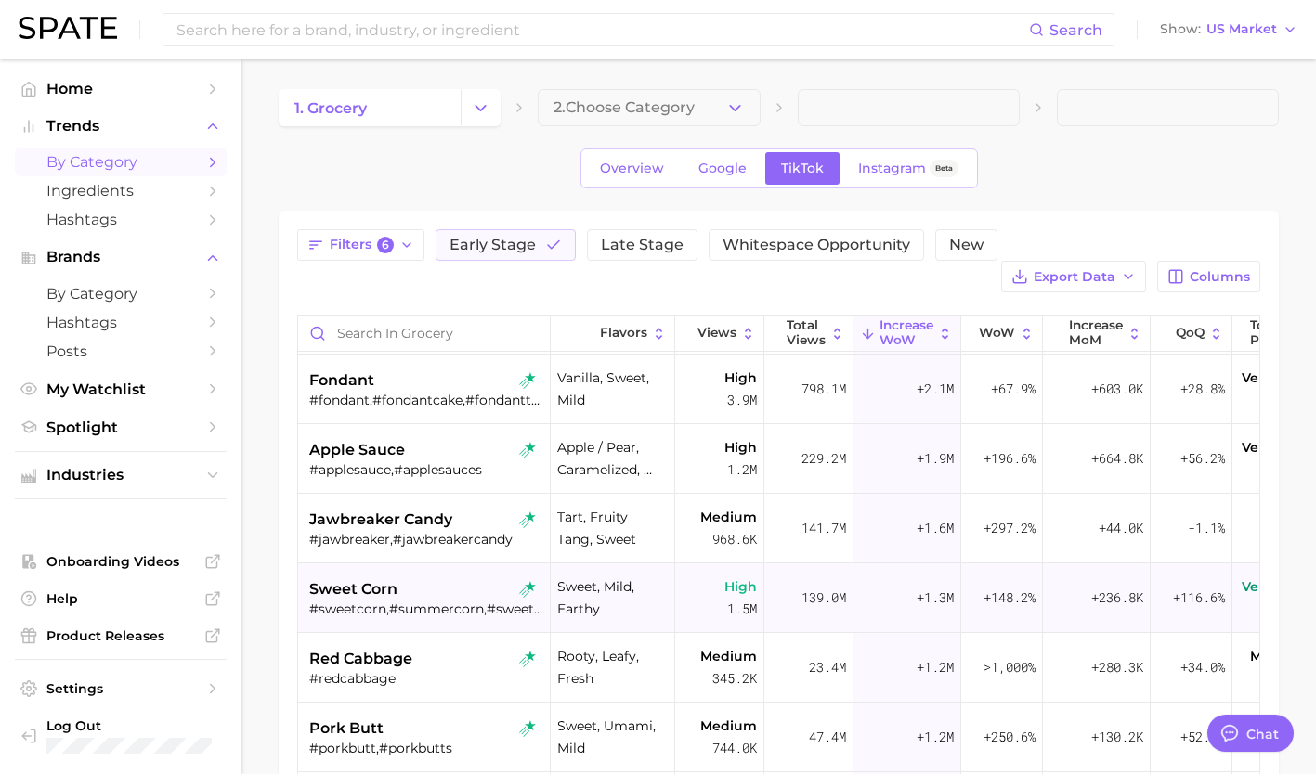
click at [422, 578] on div "sweet corn" at bounding box center [426, 589] width 234 height 22
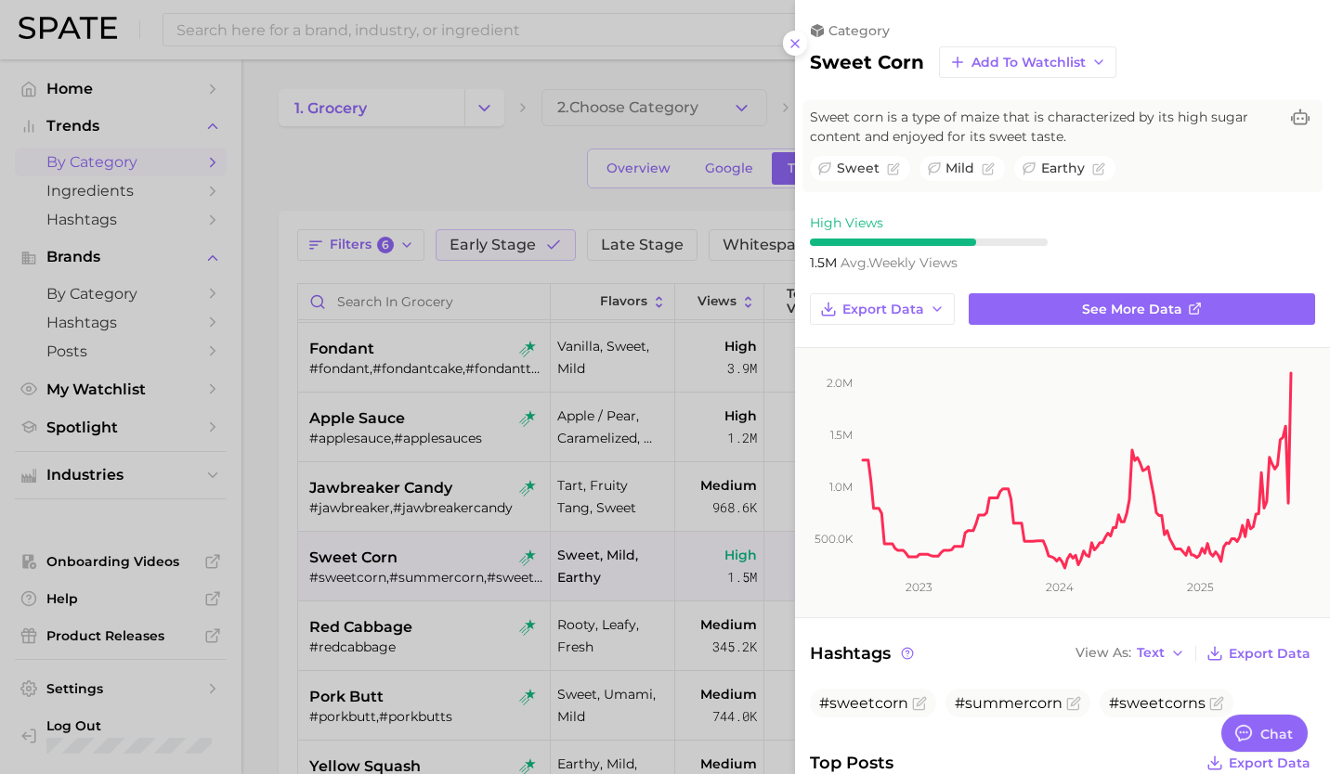
click at [658, 610] on icon "500.0k 1.0m 1.5m 2.0m 2023 2024 2025" at bounding box center [1055, 482] width 521 height 269
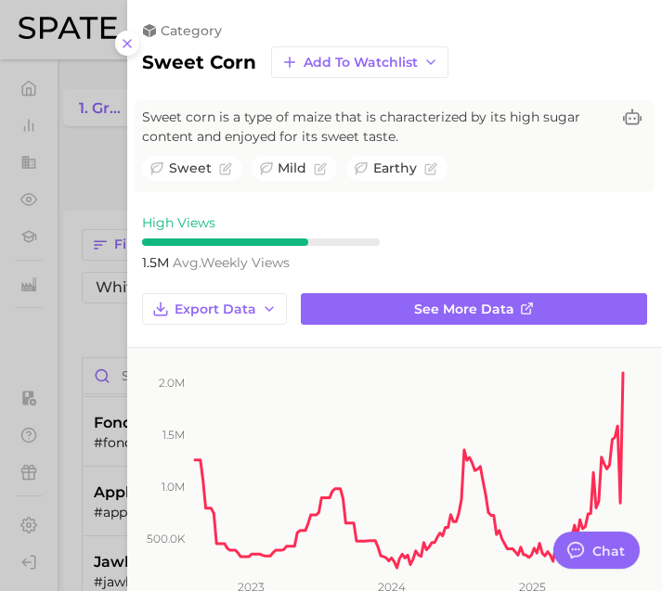
type textarea "x"
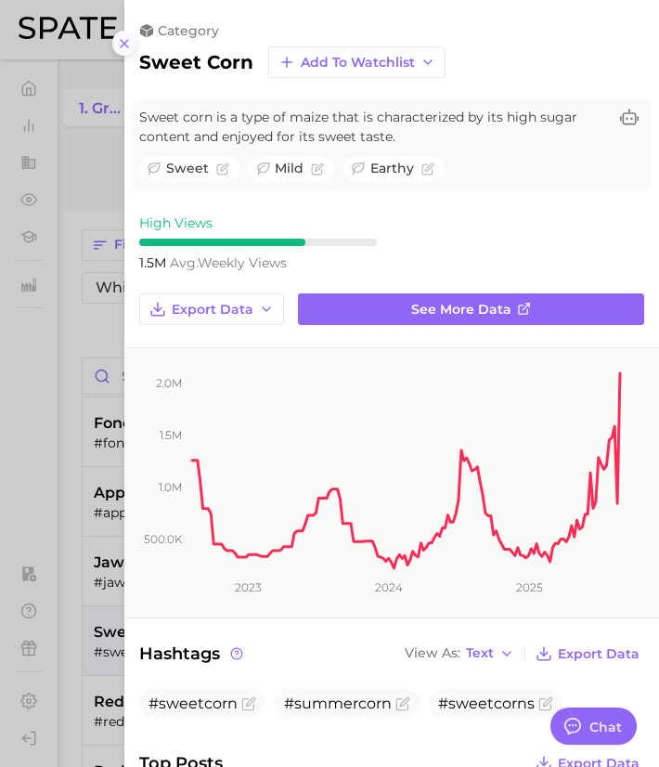
click at [128, 43] on icon at bounding box center [124, 43] width 15 height 15
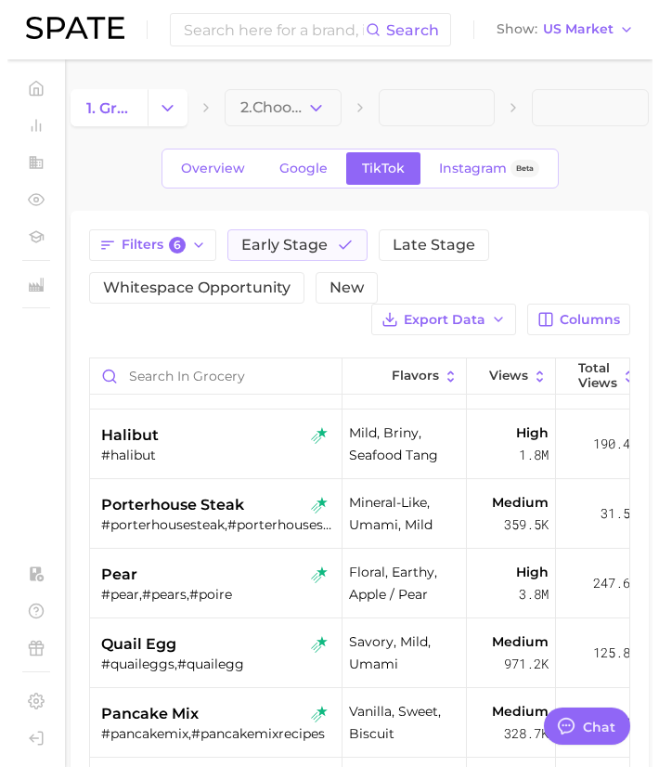
scroll to position [892, 0]
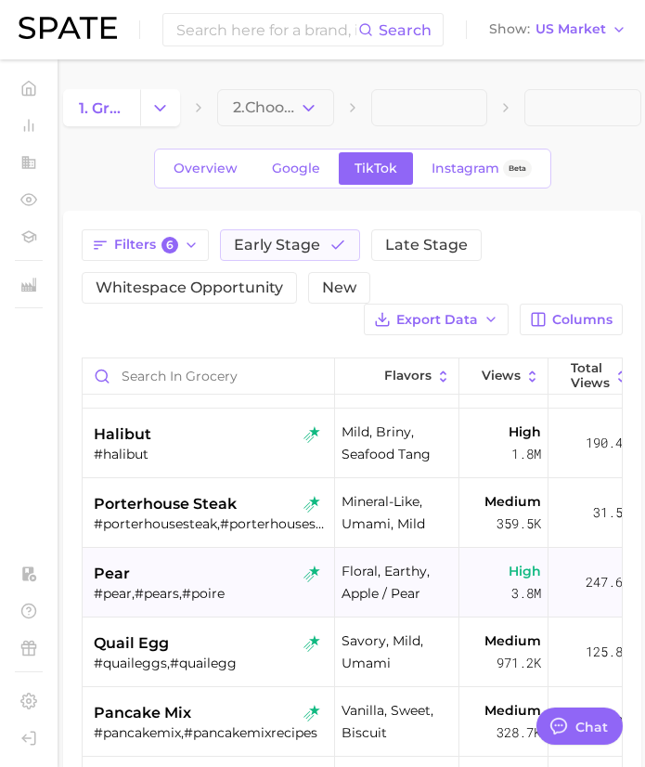
click at [162, 579] on div "pear" at bounding box center [211, 574] width 234 height 22
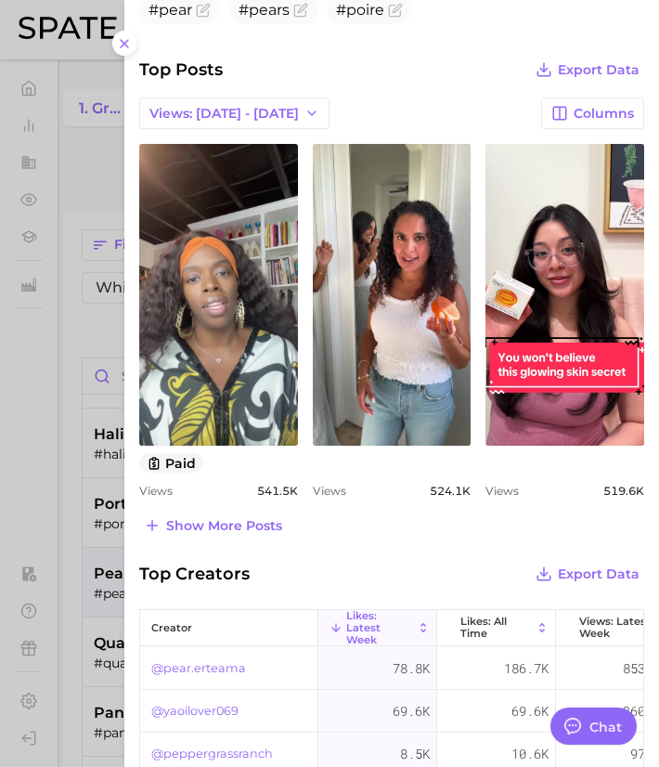
scroll to position [694, 0]
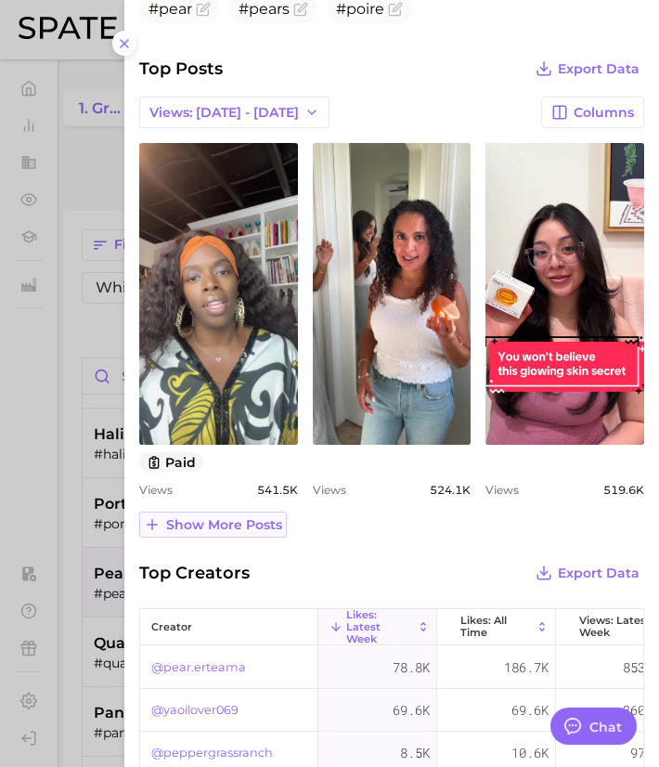
click at [231, 519] on span "Show more posts" at bounding box center [224, 525] width 116 height 16
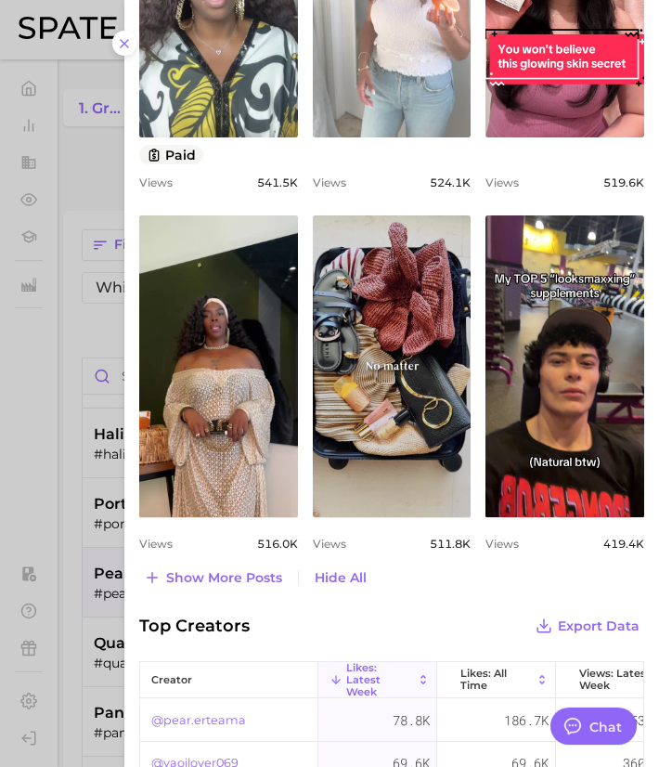
scroll to position [1003, 0]
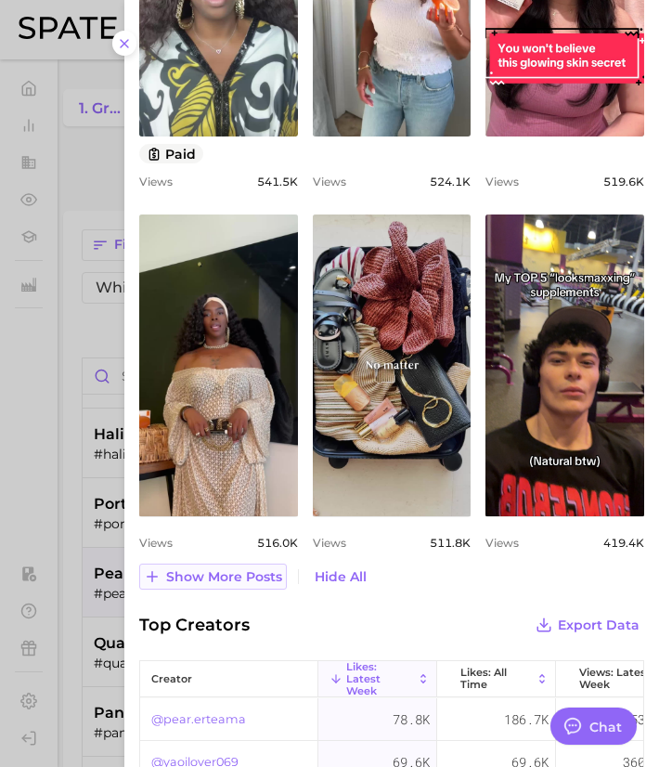
click at [190, 564] on button "Show more posts" at bounding box center [213, 577] width 148 height 26
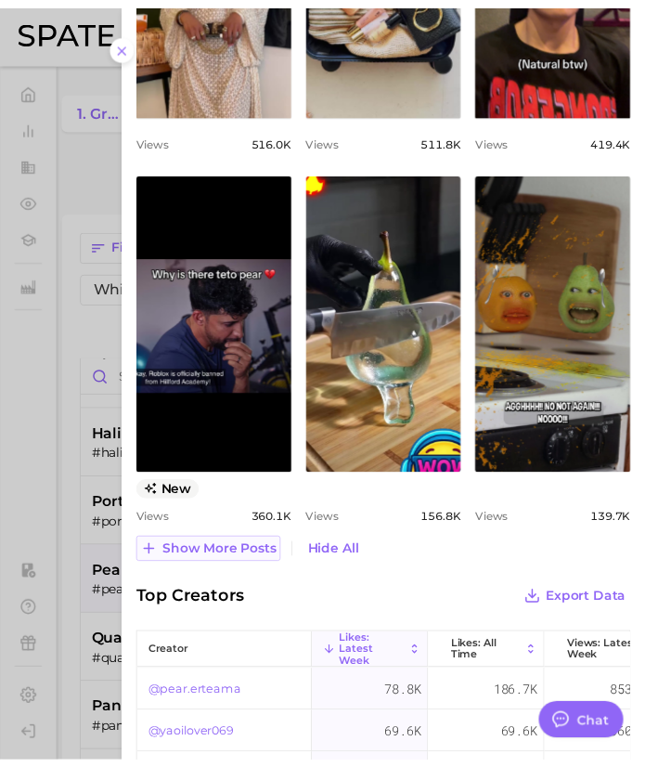
scroll to position [1411, 0]
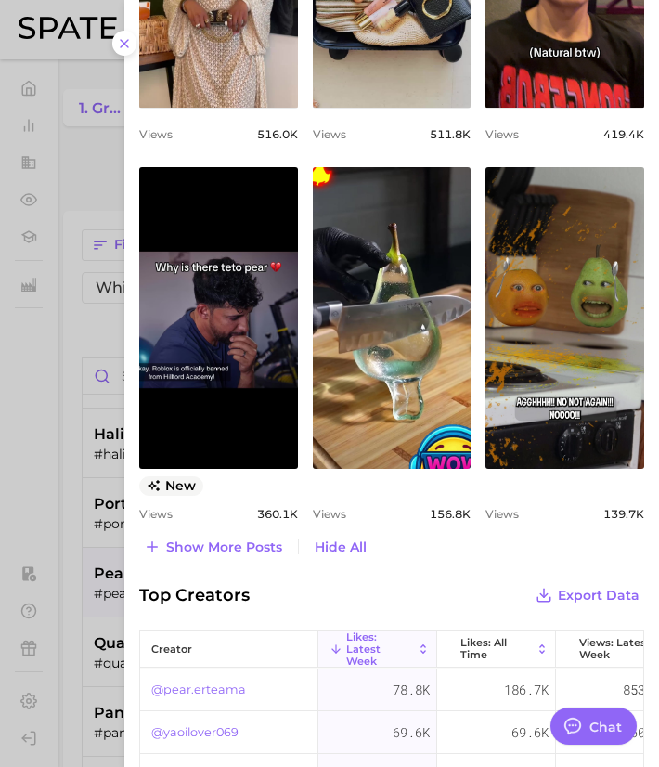
click at [71, 464] on div at bounding box center [329, 383] width 659 height 767
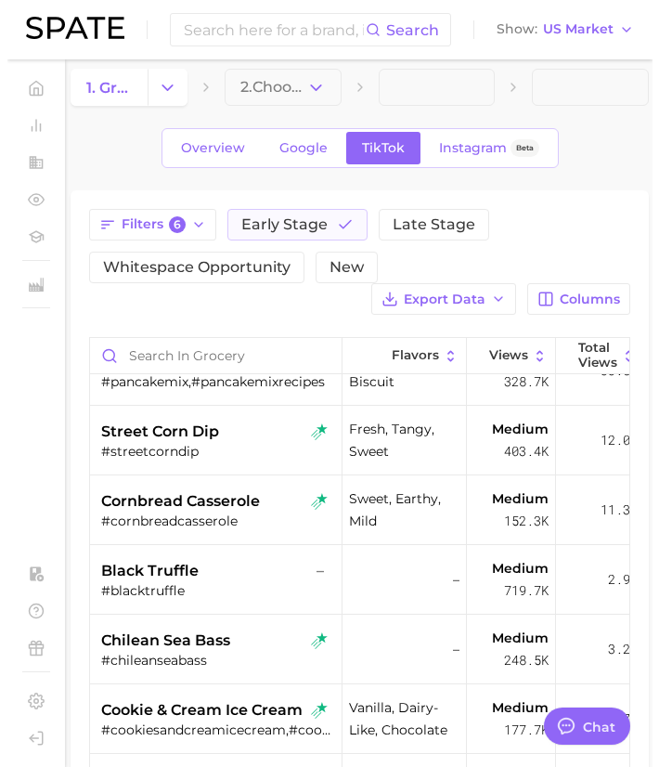
scroll to position [1228, 0]
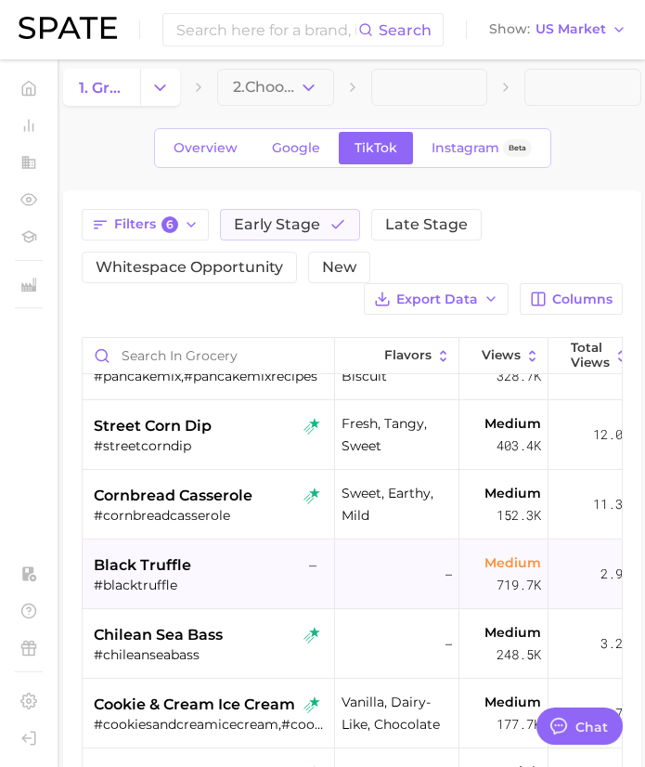
click at [187, 570] on span "black truffle" at bounding box center [142, 565] width 97 height 22
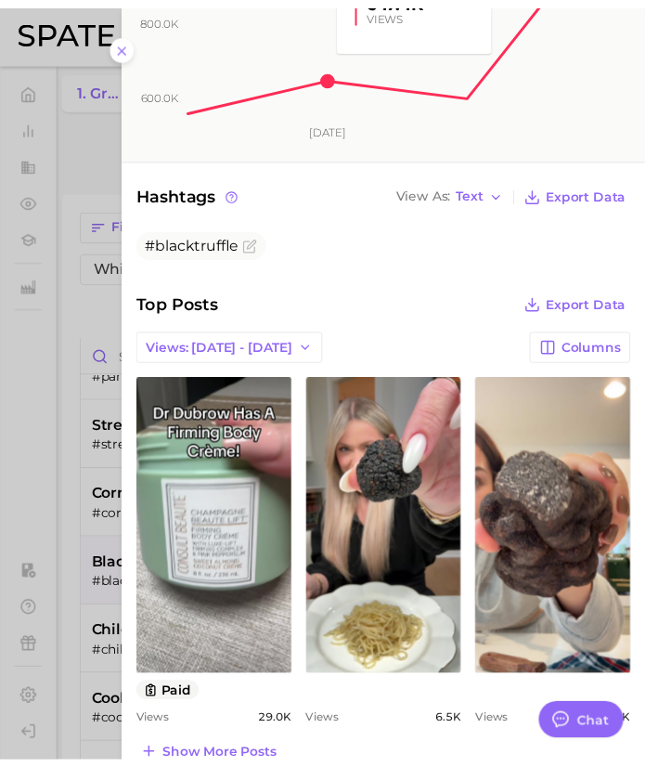
scroll to position [444, 0]
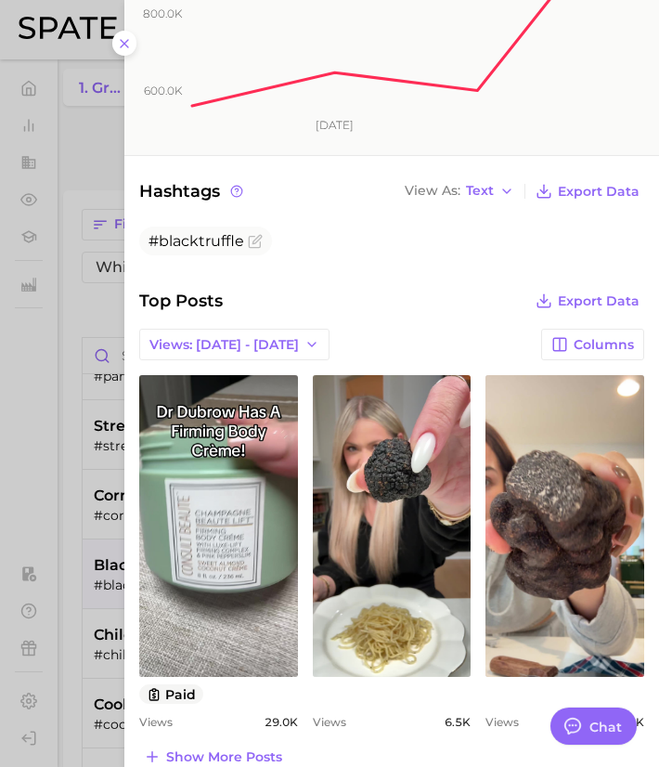
click at [71, 510] on div at bounding box center [329, 383] width 659 height 767
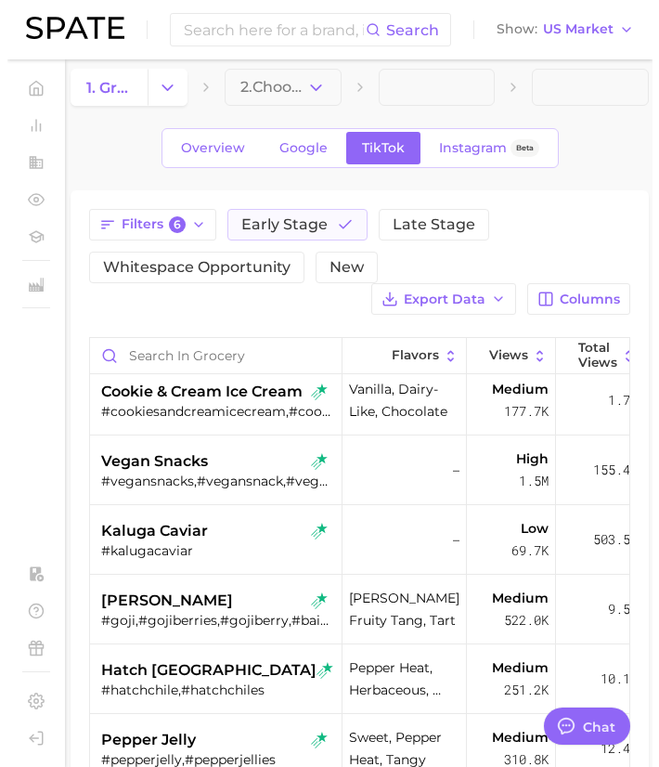
scroll to position [1542, 0]
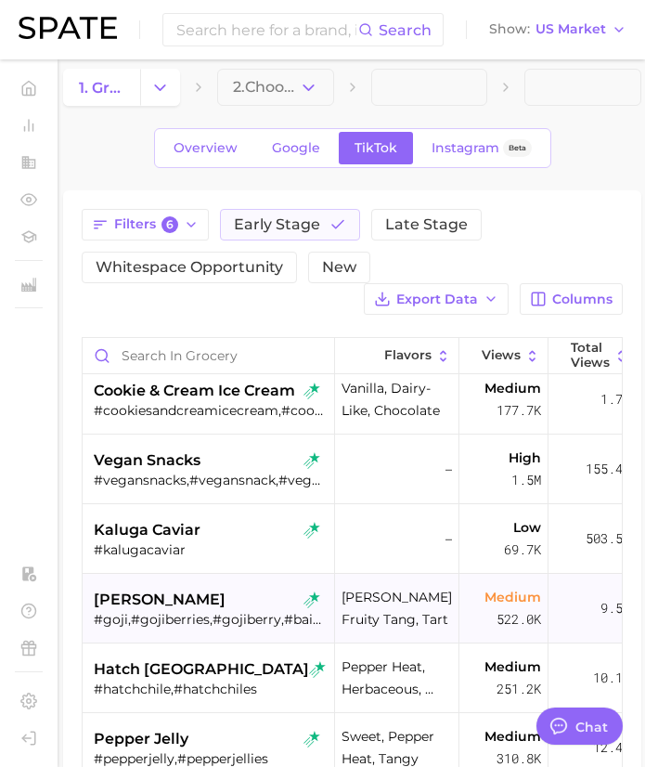
click at [189, 606] on div "[PERSON_NAME]" at bounding box center [211, 600] width 234 height 22
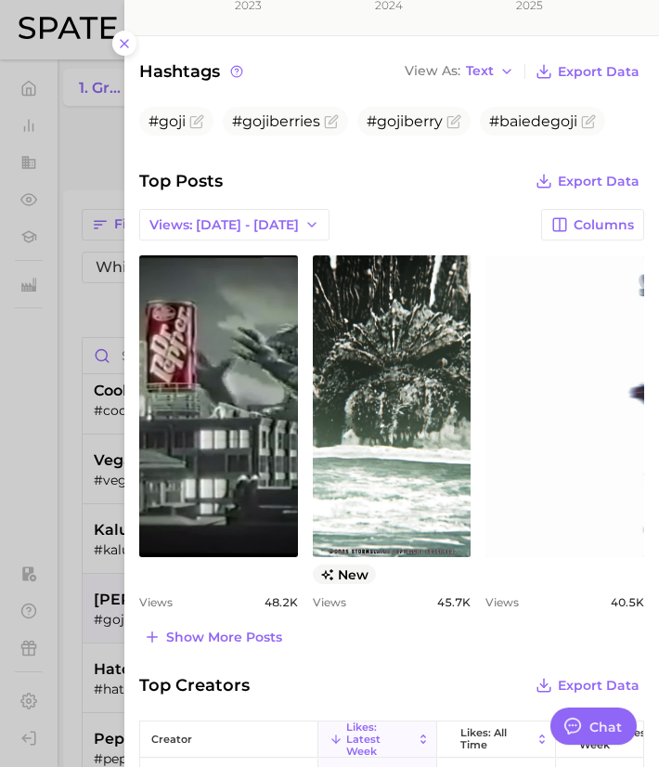
scroll to position [617, 0]
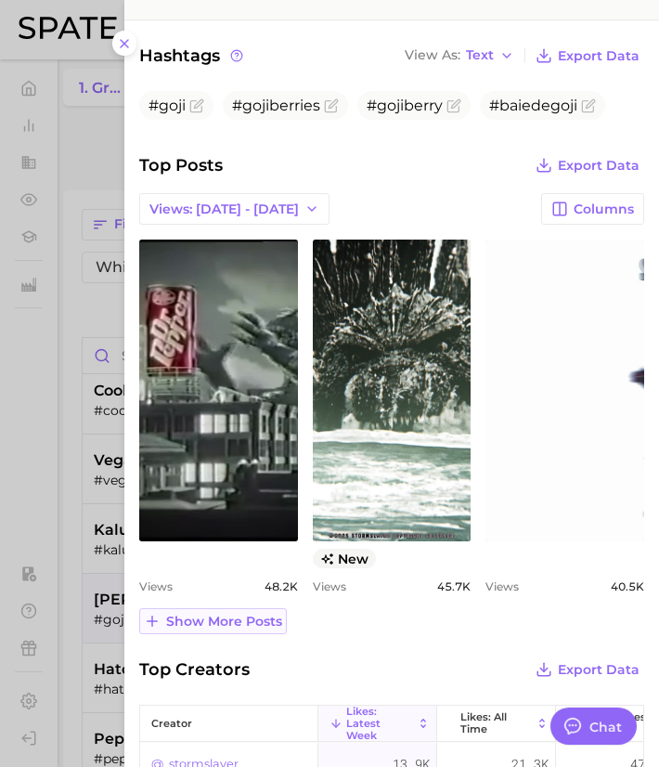
click at [240, 614] on span "Show more posts" at bounding box center [224, 622] width 116 height 16
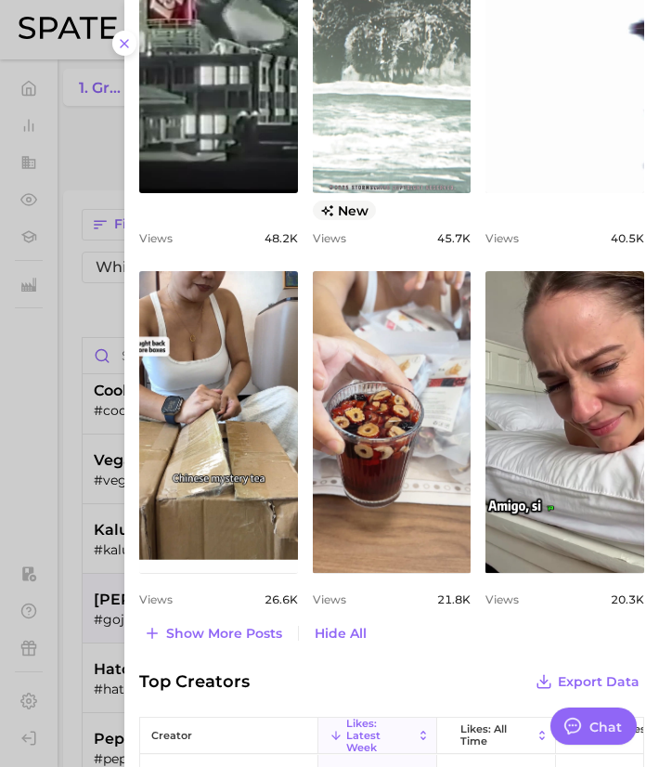
scroll to position [966, 0]
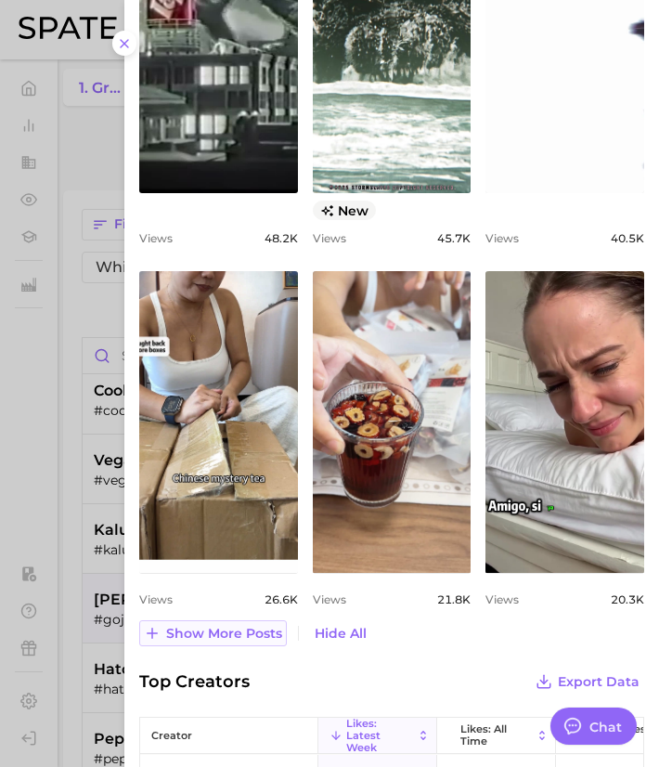
click at [216, 626] on span "Show more posts" at bounding box center [224, 634] width 116 height 16
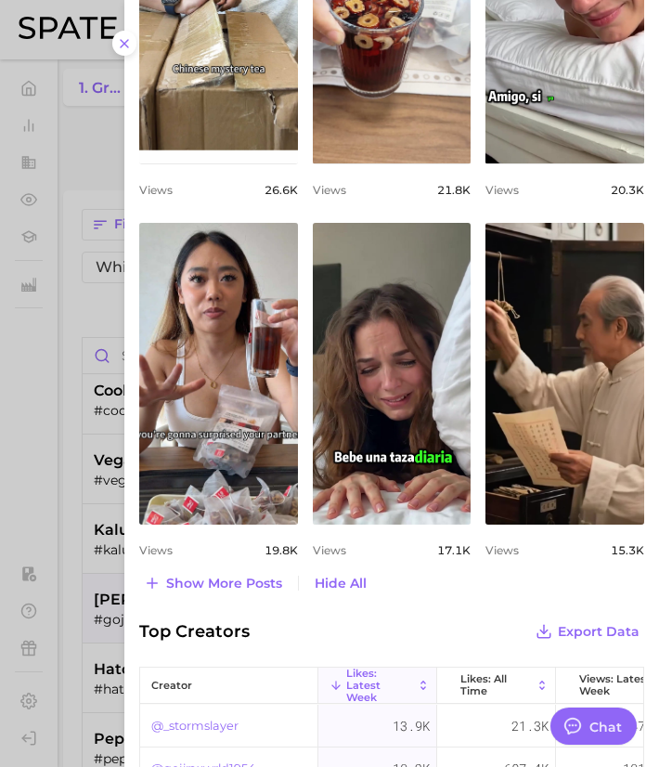
scroll to position [1376, 0]
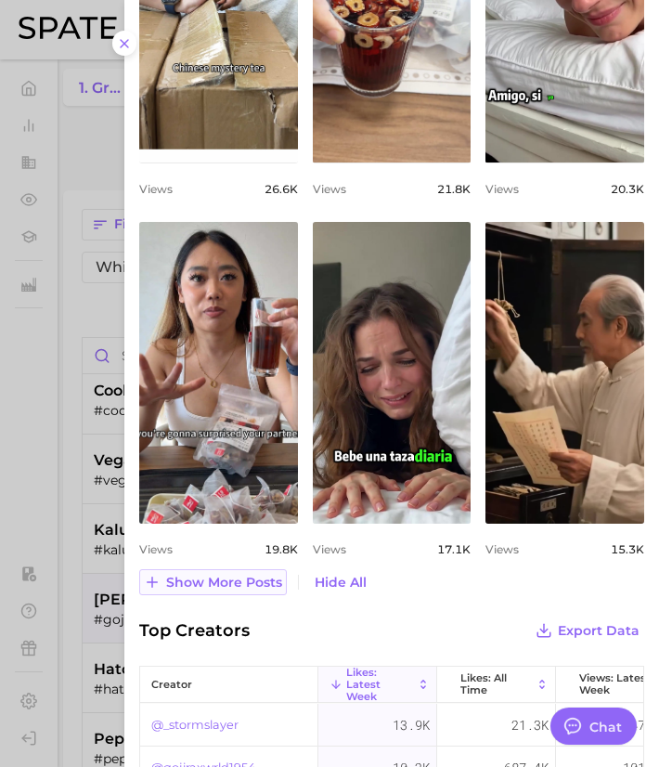
click at [242, 569] on button "Show more posts" at bounding box center [213, 582] width 148 height 26
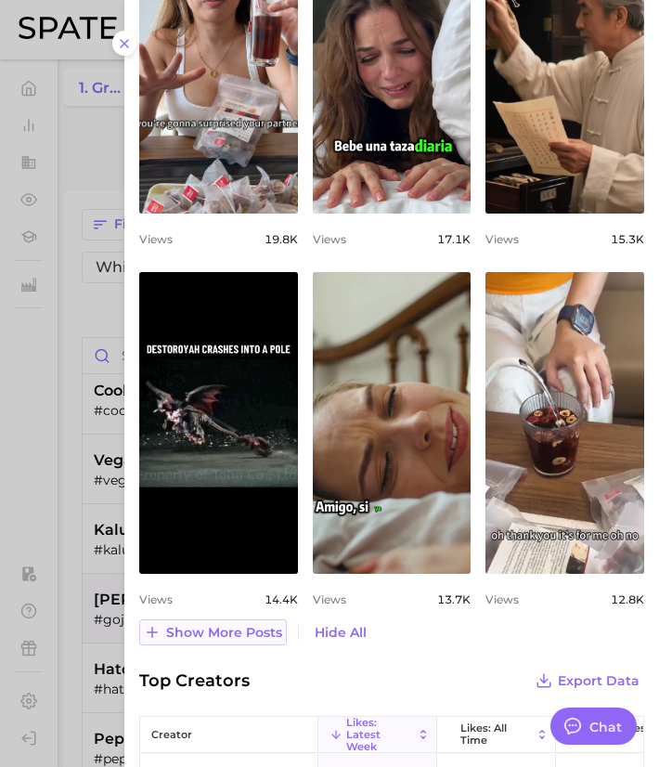
scroll to position [1771, 0]
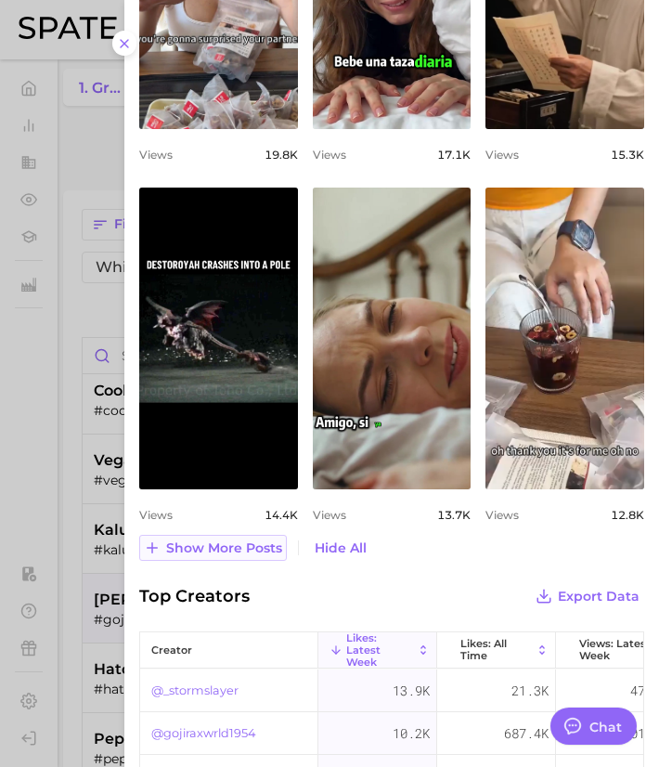
click at [233, 540] on span "Show more posts" at bounding box center [224, 548] width 116 height 16
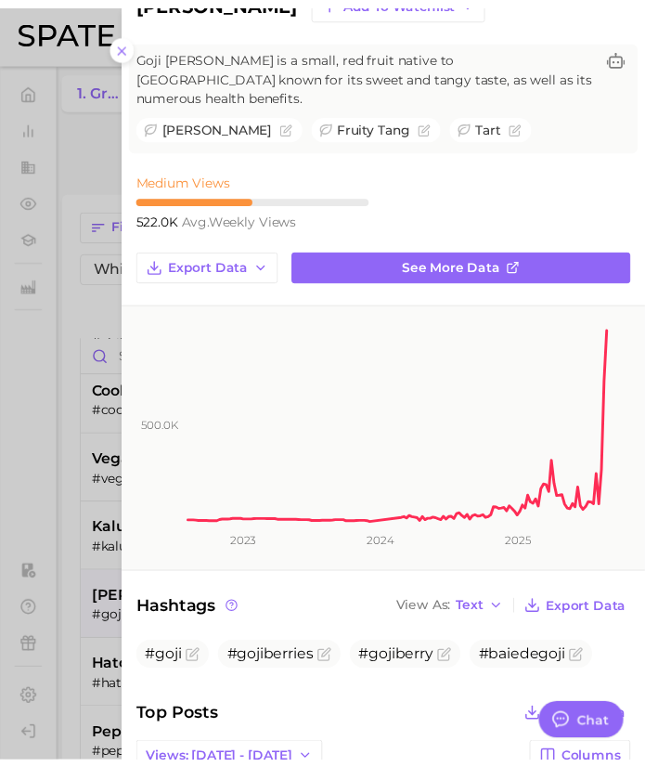
scroll to position [0, 0]
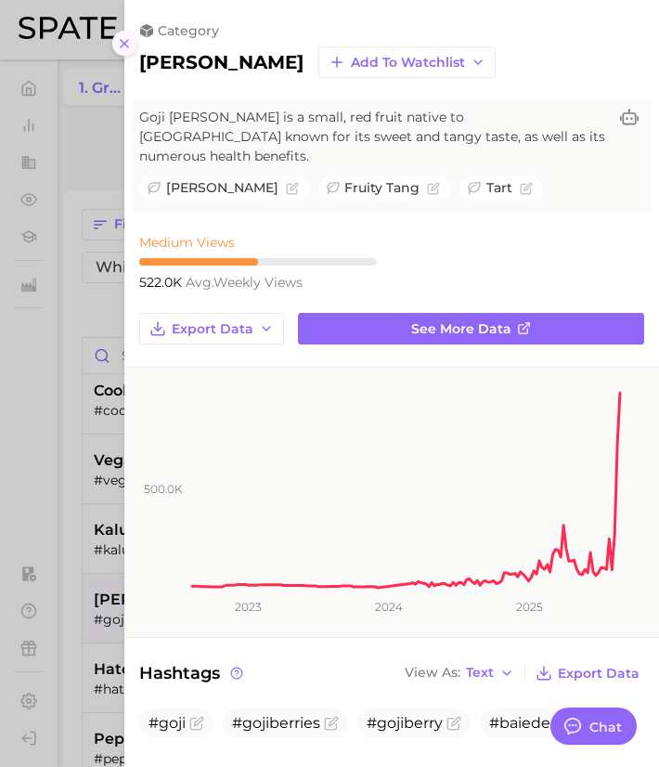
click at [127, 33] on button at bounding box center [124, 43] width 25 height 25
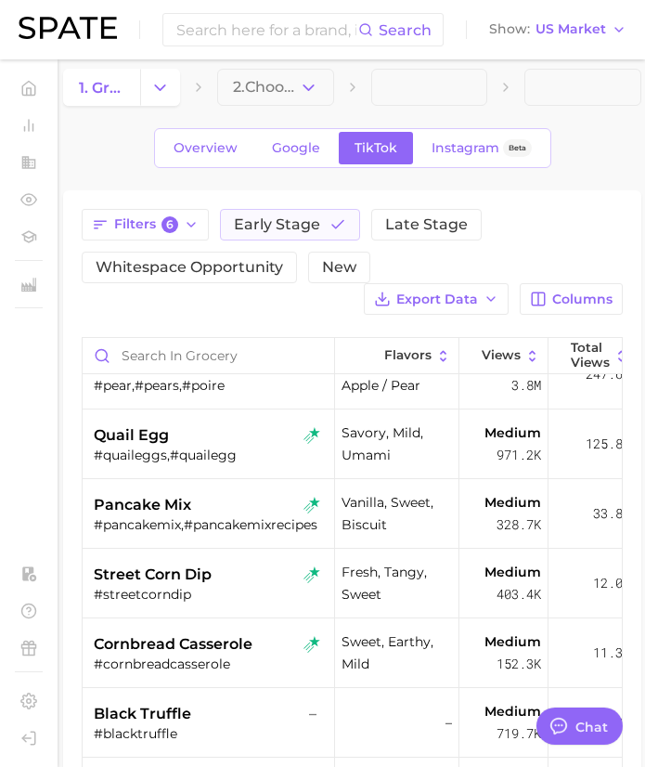
scroll to position [1069, 0]
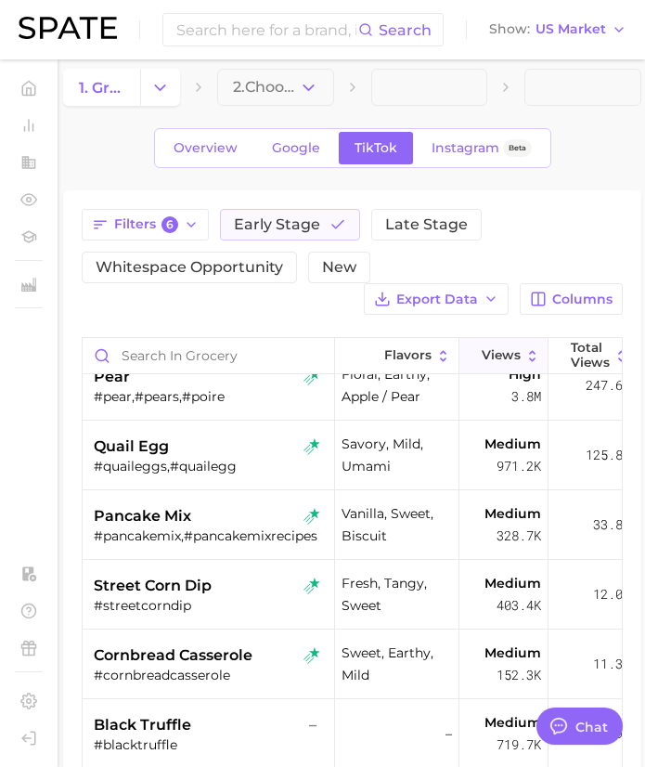
click at [529, 352] on icon at bounding box center [533, 356] width 16 height 16
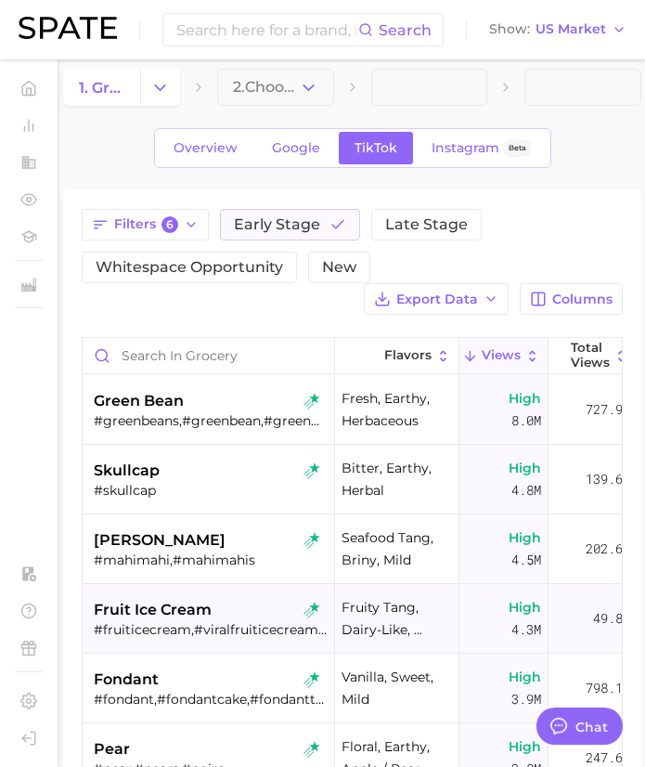
click at [139, 611] on span "fruit ice cream" at bounding box center [153, 610] width 118 height 22
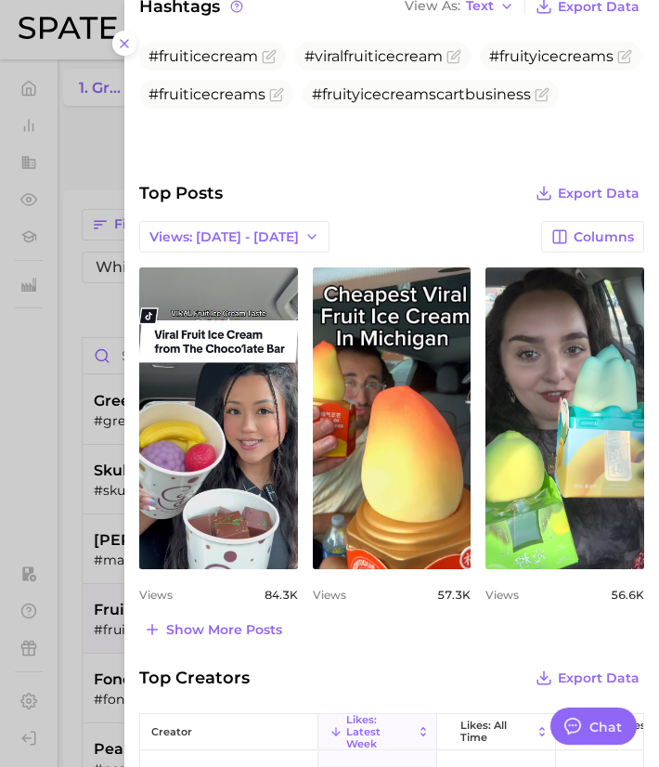
scroll to position [646, 0]
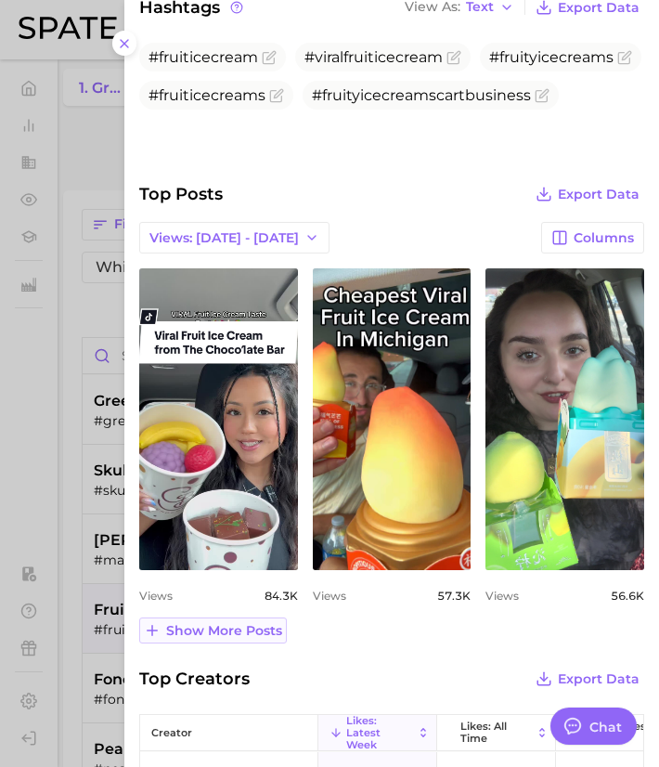
click at [252, 625] on span "Show more posts" at bounding box center [224, 631] width 116 height 16
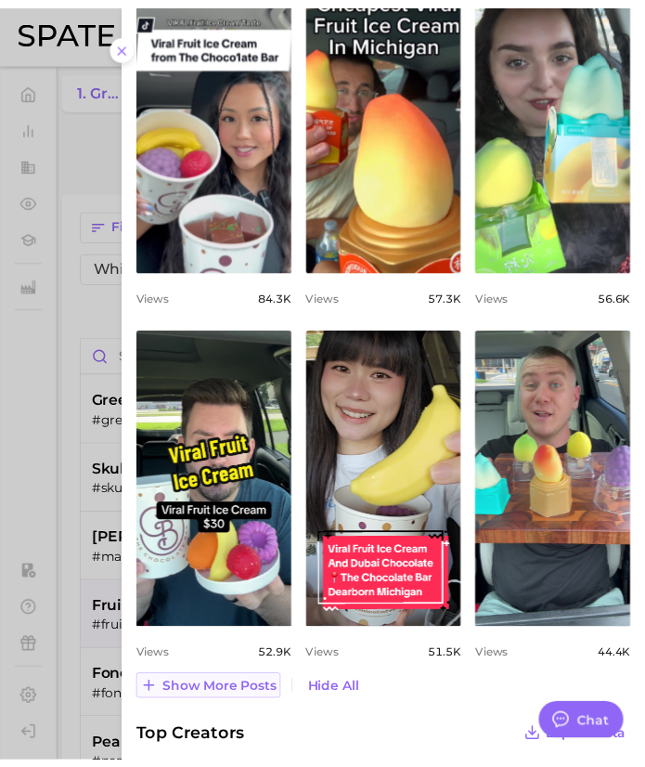
scroll to position [947, 0]
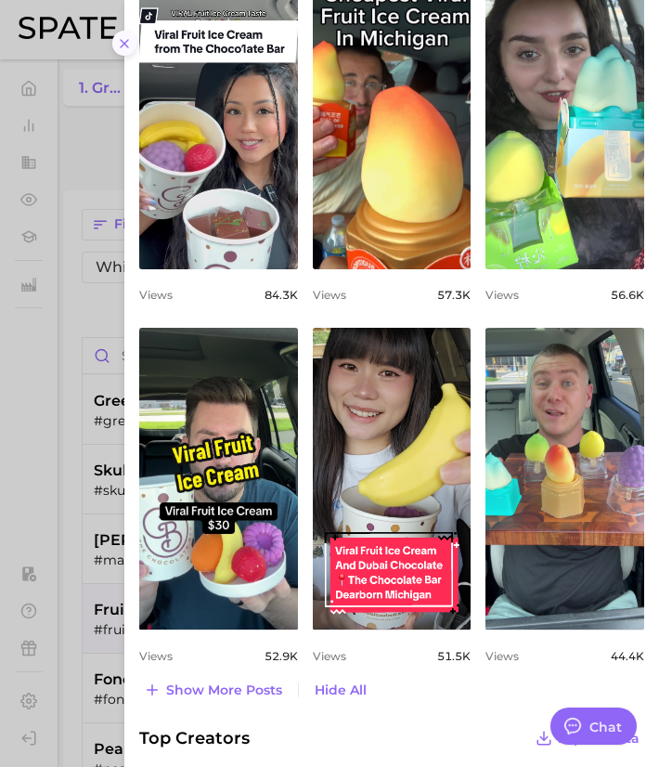
click at [123, 39] on icon at bounding box center [124, 43] width 15 height 15
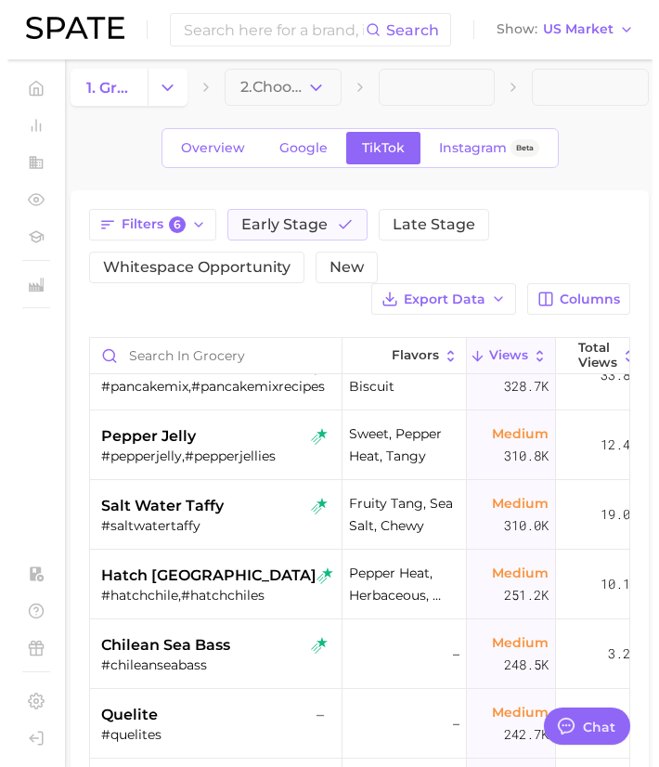
scroll to position [2517, 0]
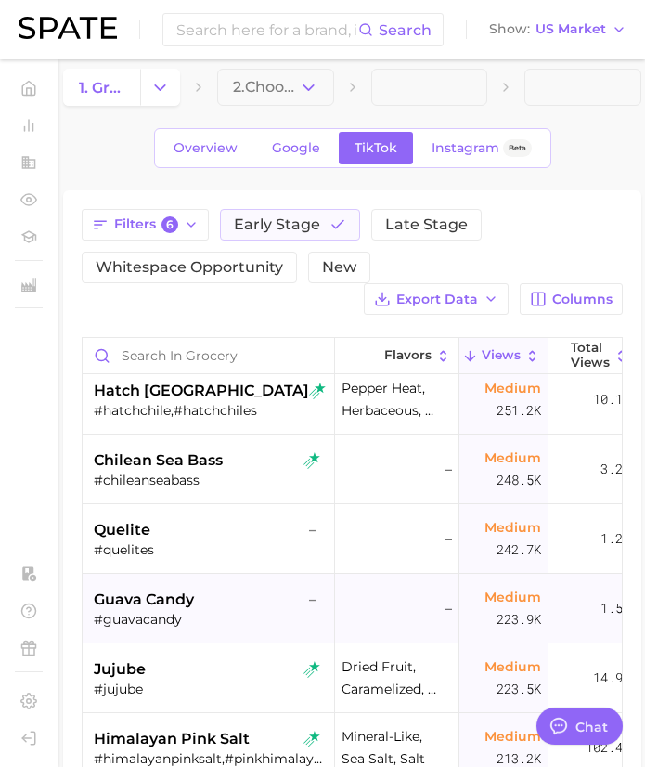
click at [221, 607] on div "guava candy –" at bounding box center [211, 600] width 234 height 22
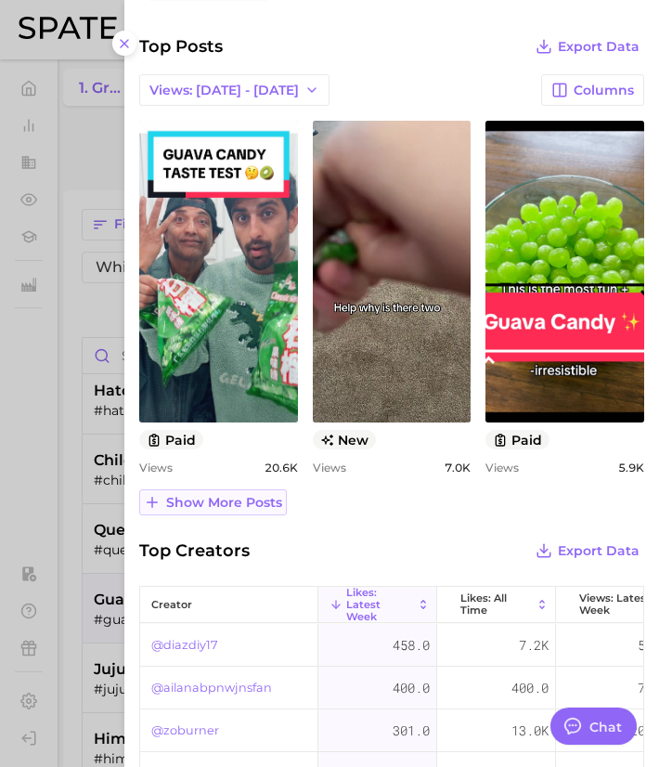
scroll to position [680, 0]
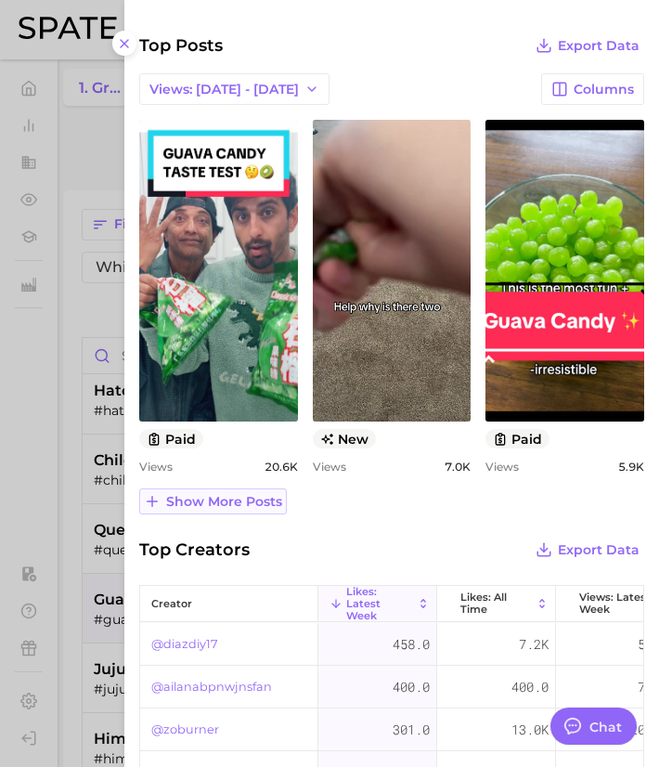
click at [205, 501] on span "Show more posts" at bounding box center [224, 502] width 116 height 16
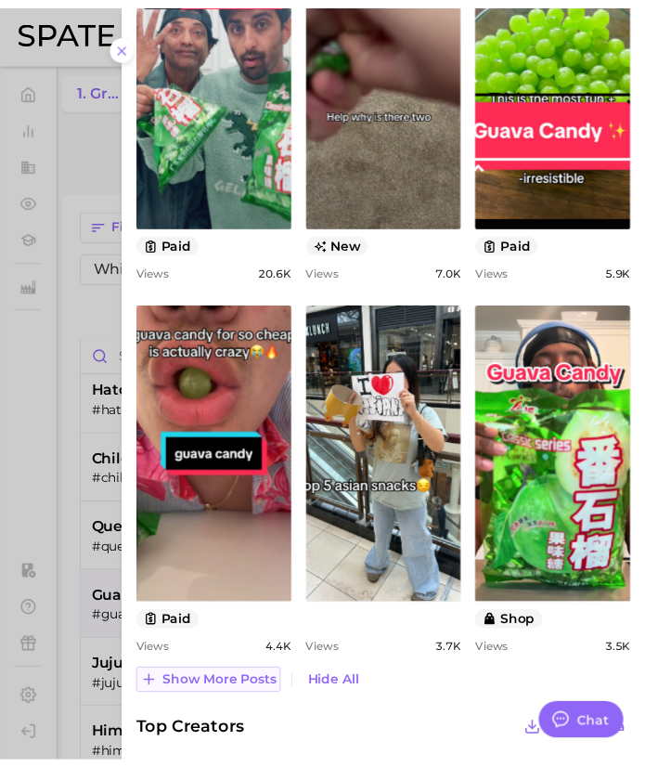
scroll to position [876, 0]
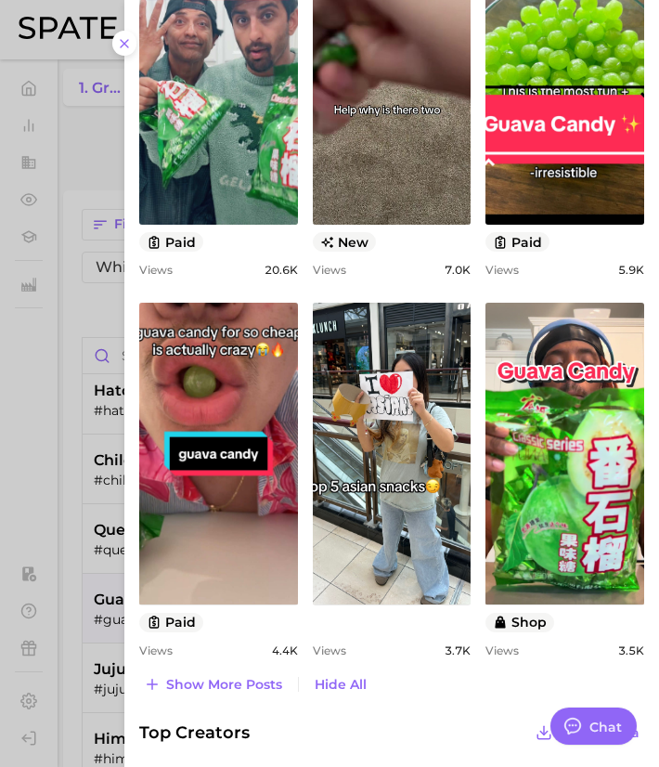
click at [100, 610] on div at bounding box center [329, 383] width 659 height 767
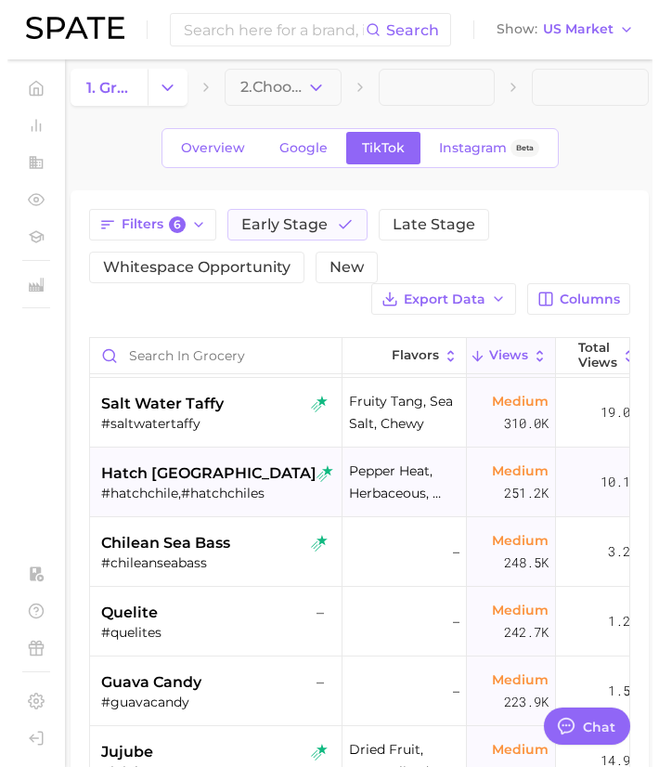
scroll to position [2442, 0]
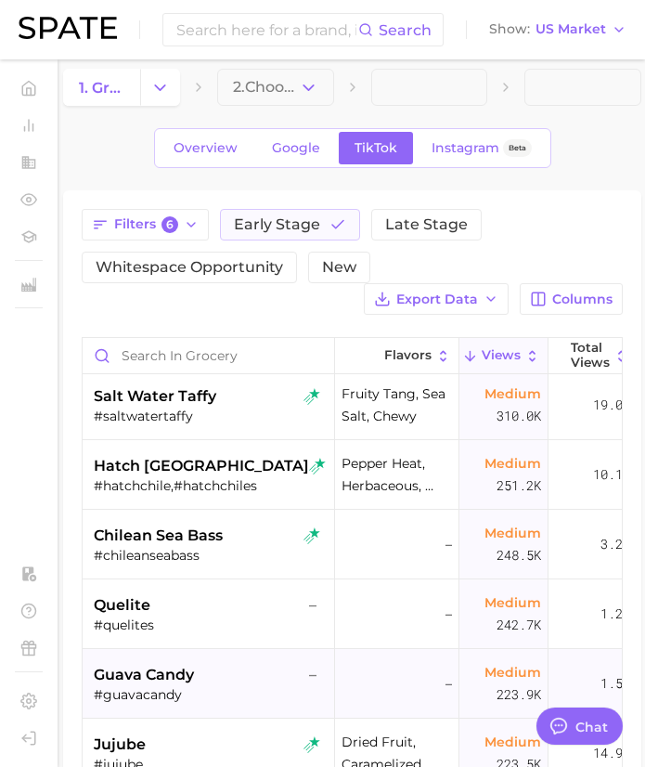
click at [214, 655] on div "guava candy – #guavacandy" at bounding box center [211, 684] width 234 height 70
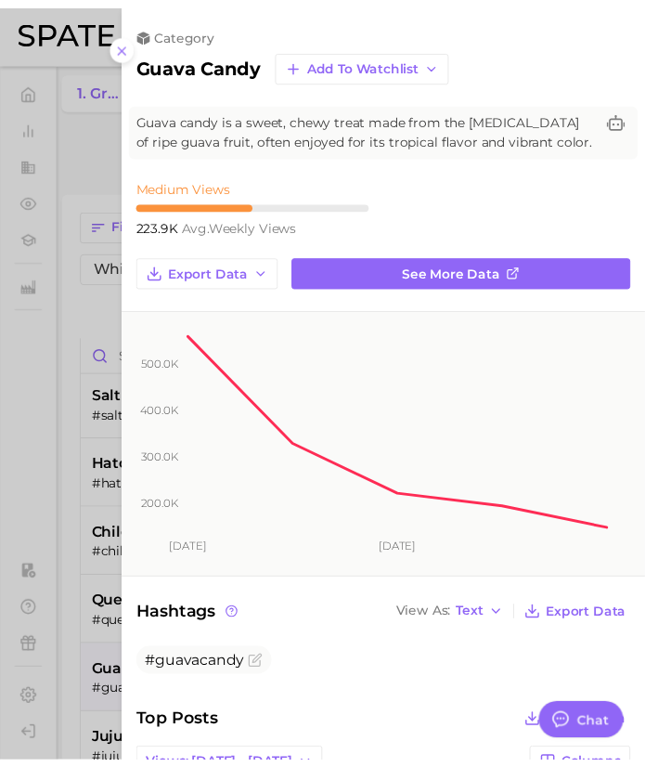
scroll to position [0, 0]
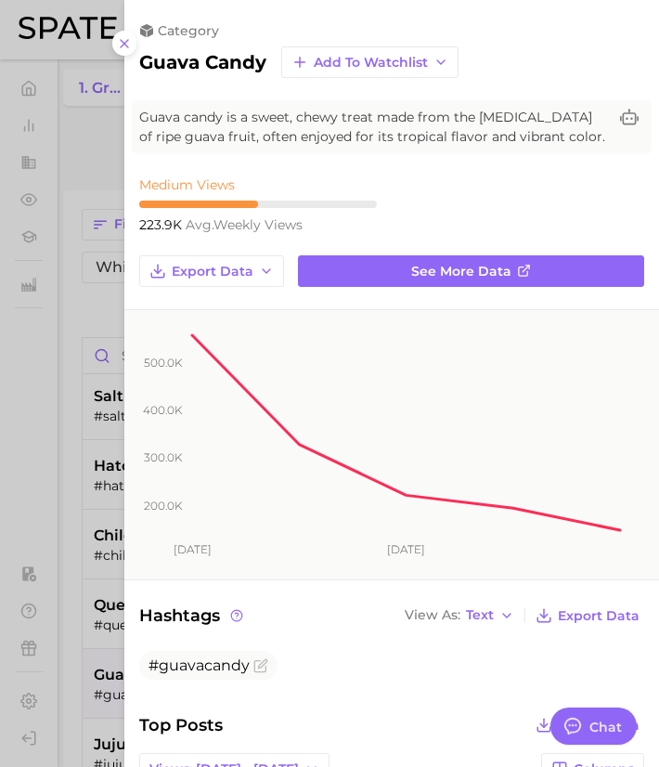
click at [107, 686] on div at bounding box center [329, 383] width 659 height 767
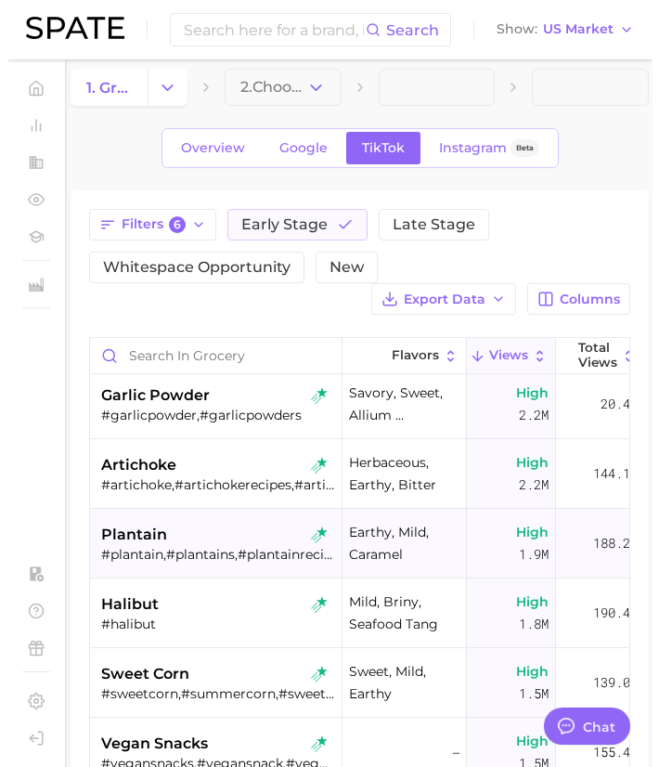
scroll to position [494, 0]
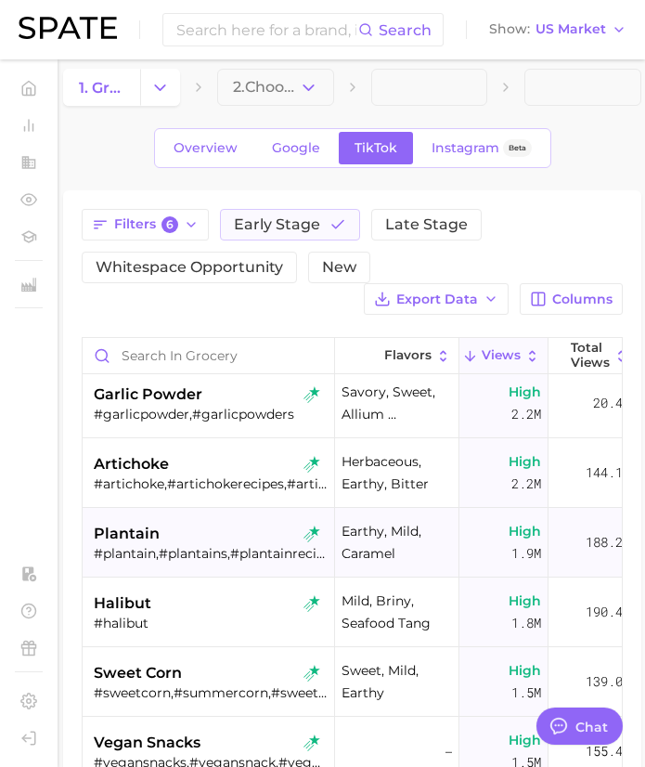
click at [149, 552] on div "#plantain,#plantains,#plantainrecipes" at bounding box center [211, 553] width 234 height 17
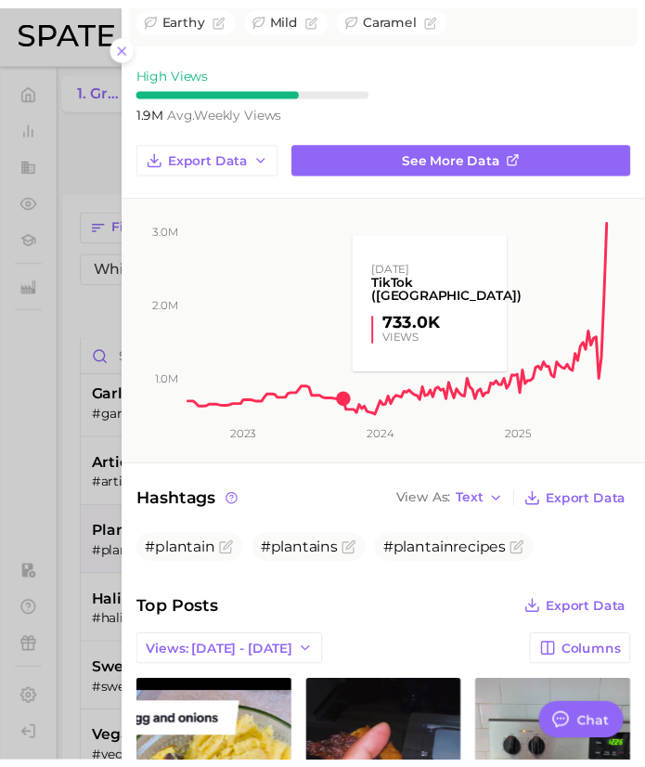
scroll to position [0, 0]
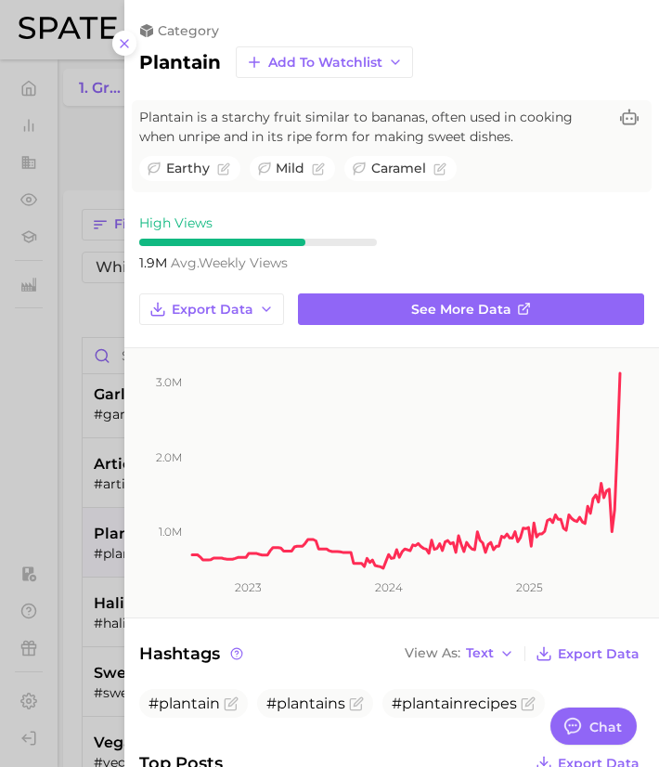
click at [100, 527] on div at bounding box center [329, 383] width 659 height 767
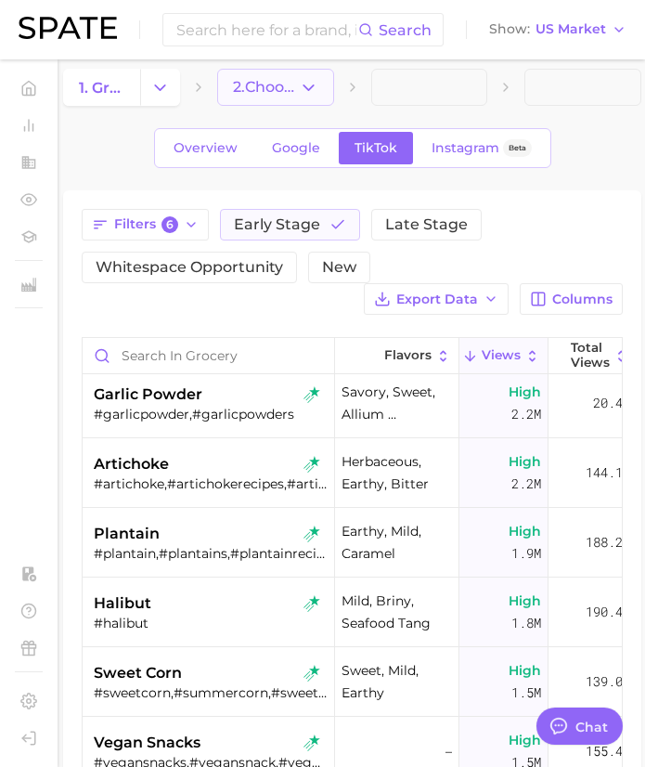
click at [277, 90] on span "2. Choose Category" at bounding box center [266, 87] width 66 height 17
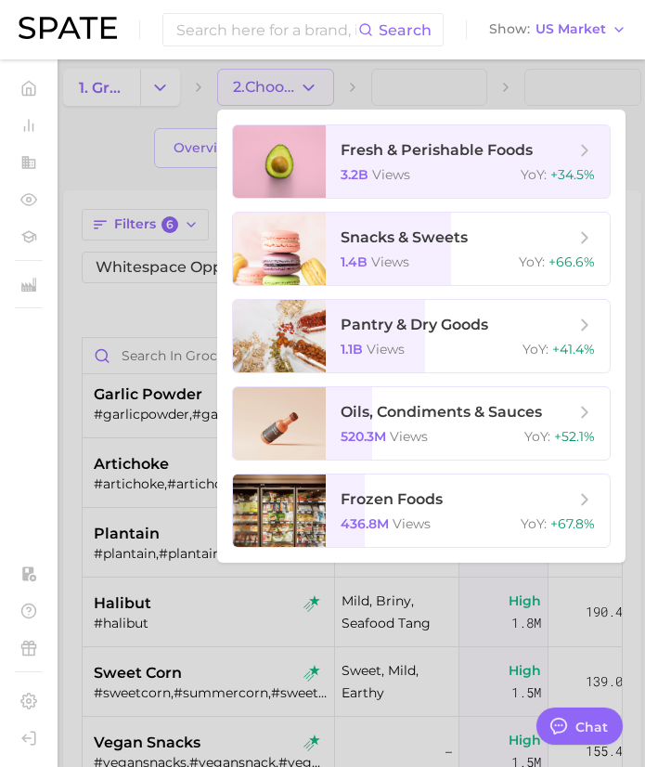
click at [137, 89] on div at bounding box center [322, 383] width 645 height 767
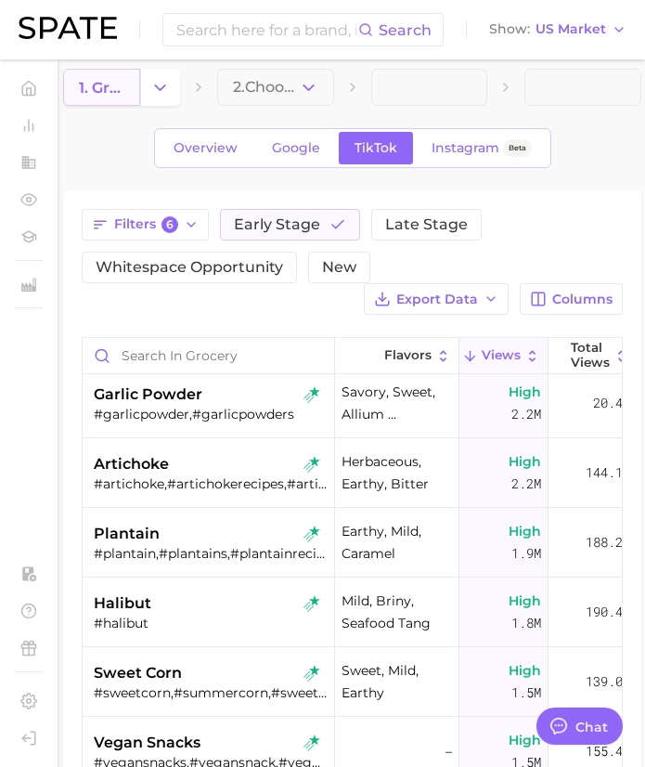
click at [111, 89] on span "1. grocery" at bounding box center [101, 88] width 45 height 18
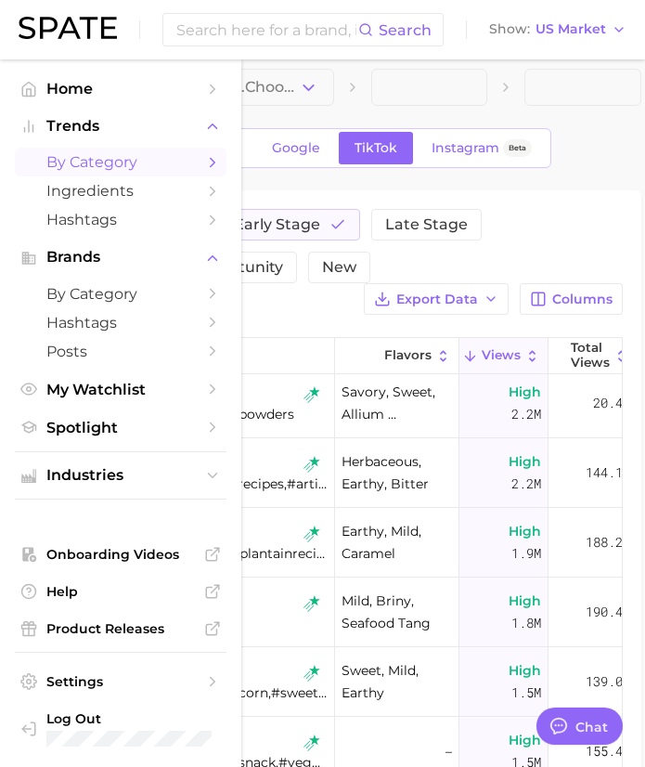
click at [94, 162] on span "by Category" at bounding box center [120, 162] width 149 height 18
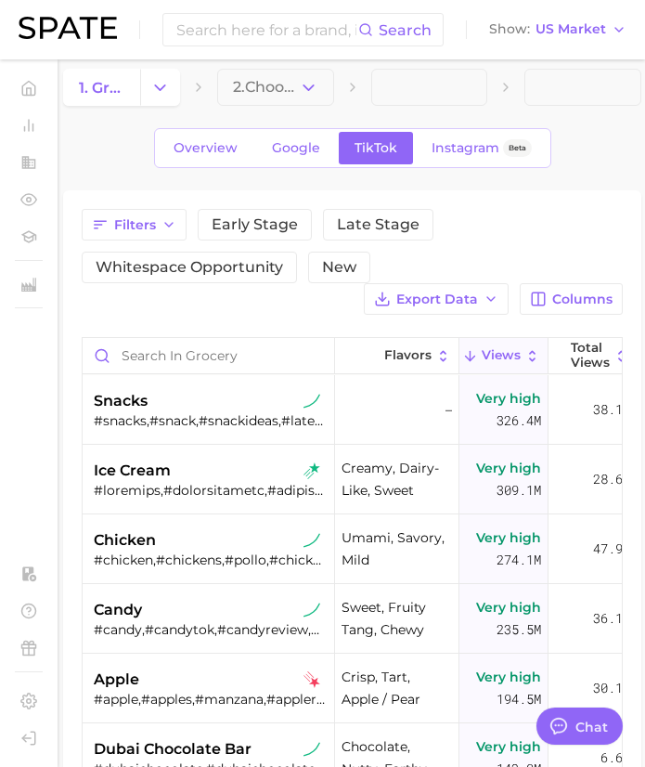
click at [346, 177] on div "1. grocery 2. Choose Category Overview Google TikTok Instagram Beta Filters Ear…" at bounding box center [352, 596] width 578 height 1054
click at [110, 87] on span "1. grocery" at bounding box center [101, 88] width 45 height 18
click at [149, 84] on button "Change Category" at bounding box center [160, 87] width 40 height 37
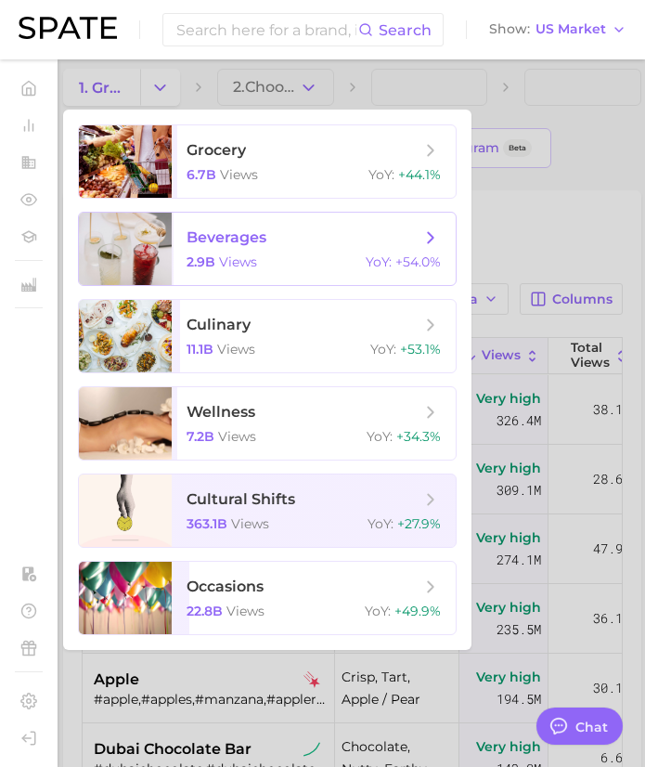
click at [149, 279] on div at bounding box center [125, 249] width 93 height 72
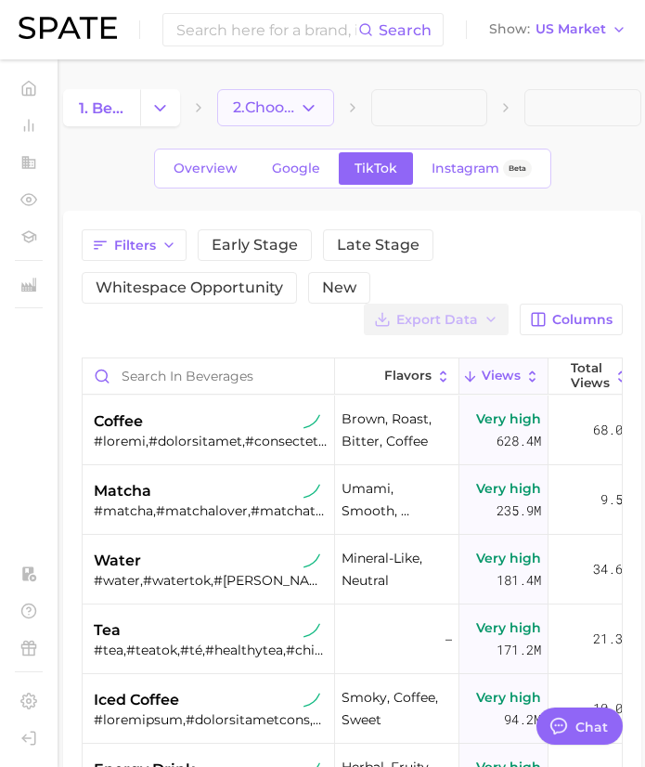
click at [291, 104] on span "2. Choose Category" at bounding box center [266, 107] width 66 height 17
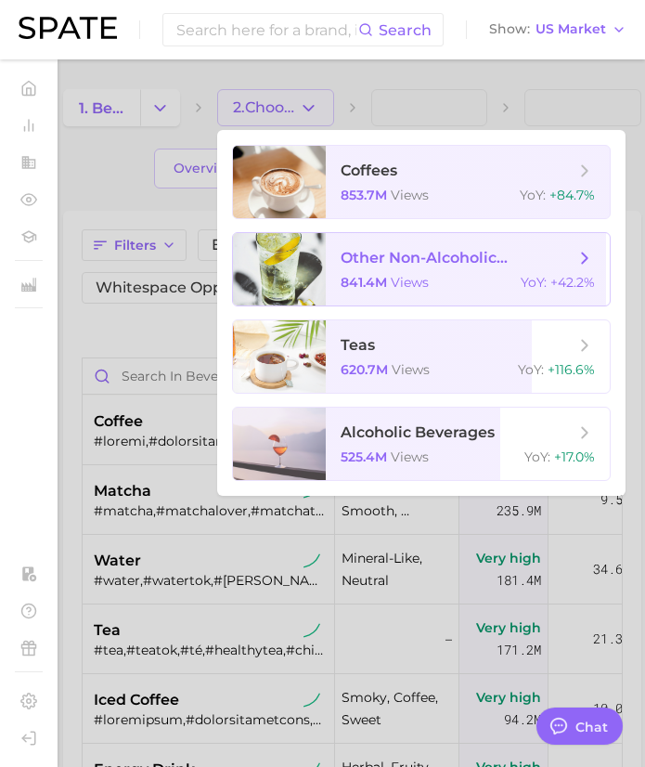
click at [452, 274] on span "other non-alcoholic beverages 841.4m views YoY : +42.2%" at bounding box center [468, 269] width 284 height 72
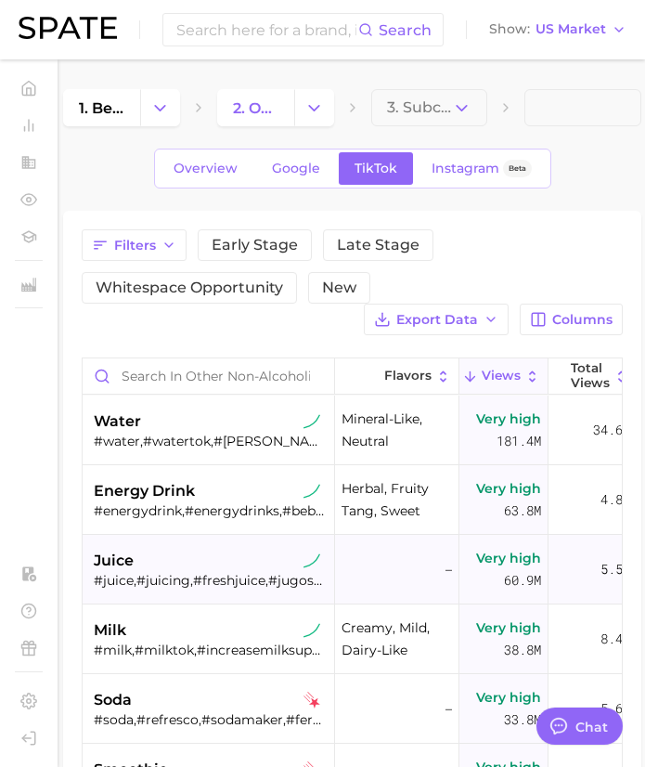
click at [253, 570] on div "juice" at bounding box center [211, 561] width 234 height 22
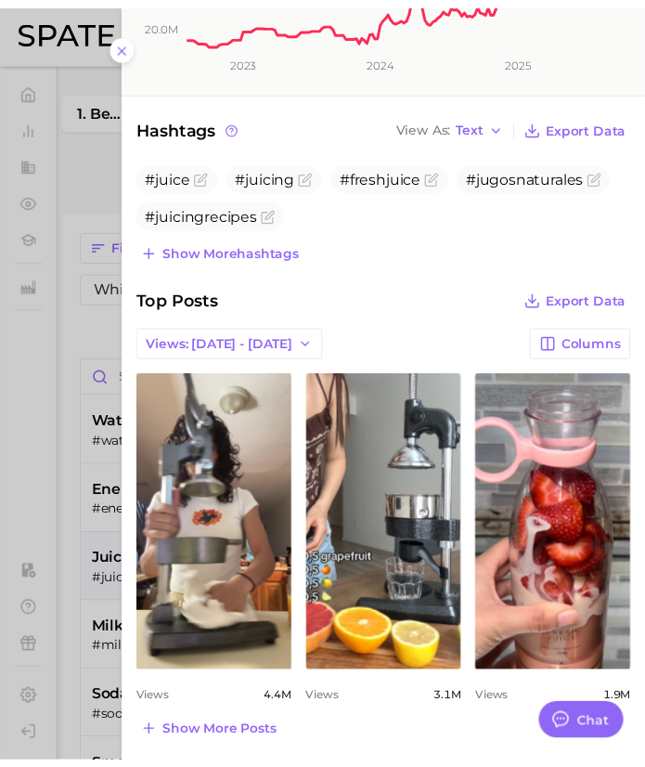
scroll to position [491, 0]
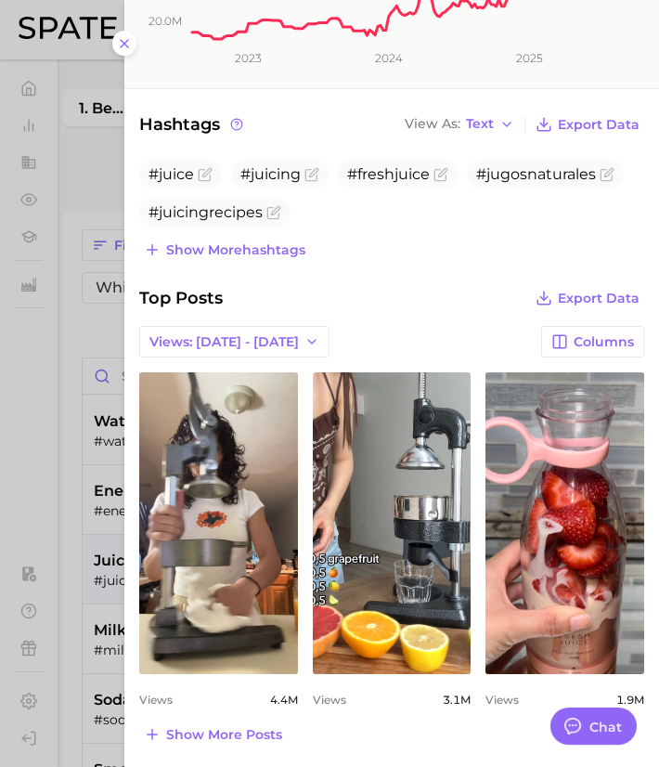
click at [88, 559] on div at bounding box center [329, 383] width 659 height 767
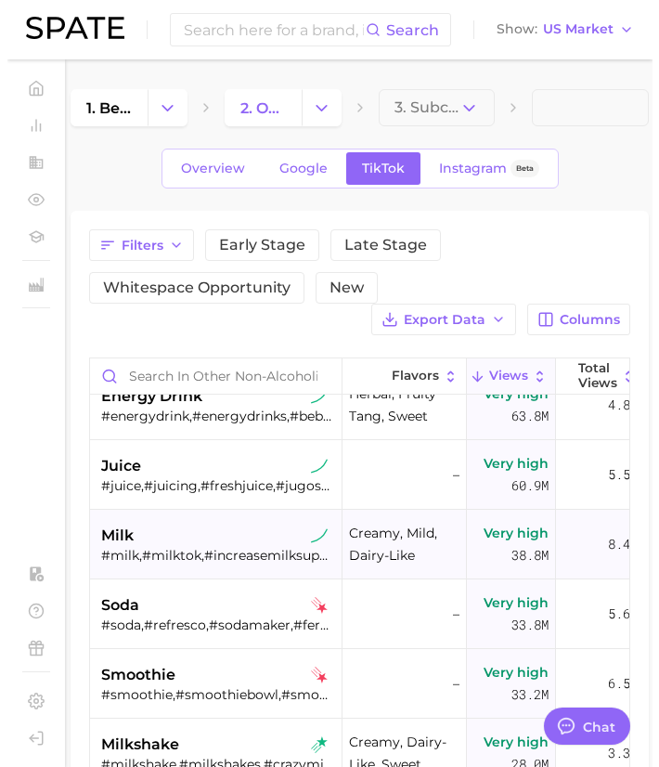
scroll to position [96, 0]
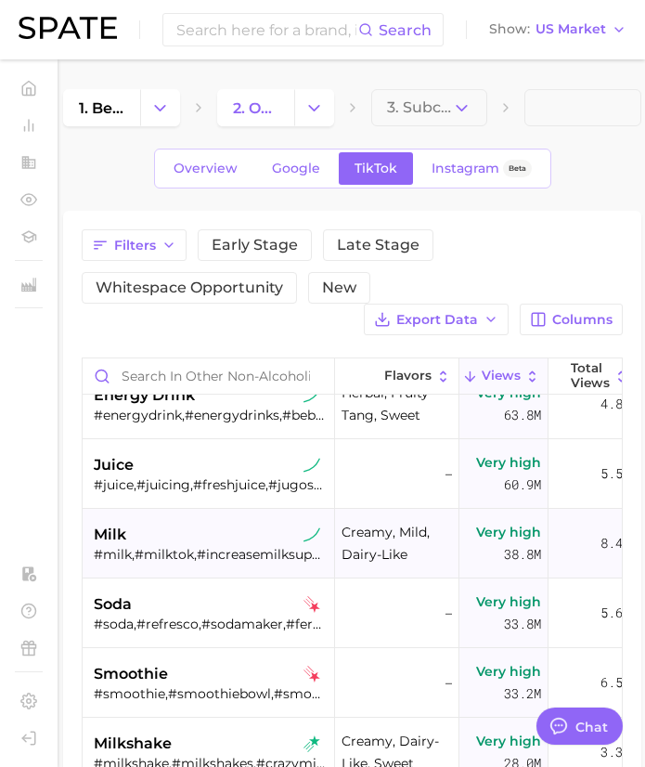
click at [208, 611] on div "soda" at bounding box center [211, 604] width 234 height 22
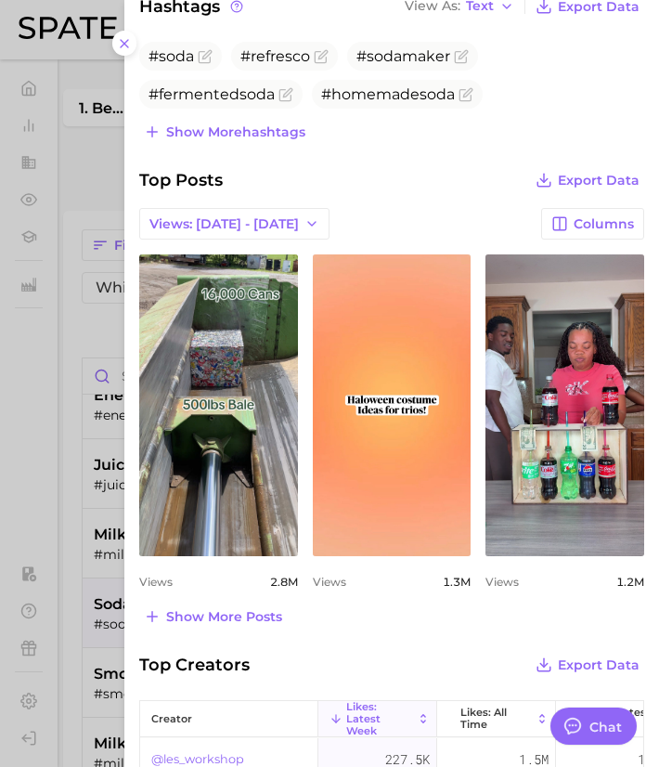
scroll to position [610, 0]
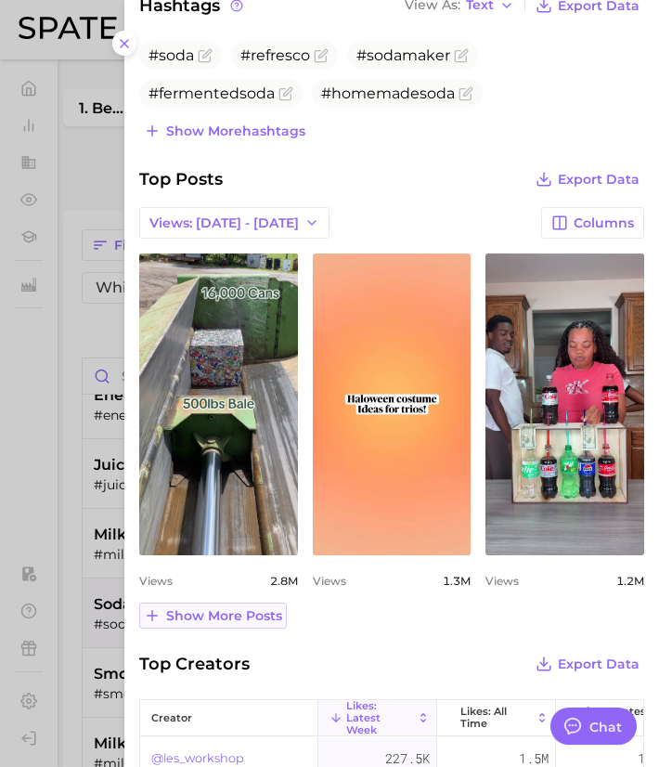
click at [234, 620] on span "Show more posts" at bounding box center [224, 616] width 116 height 16
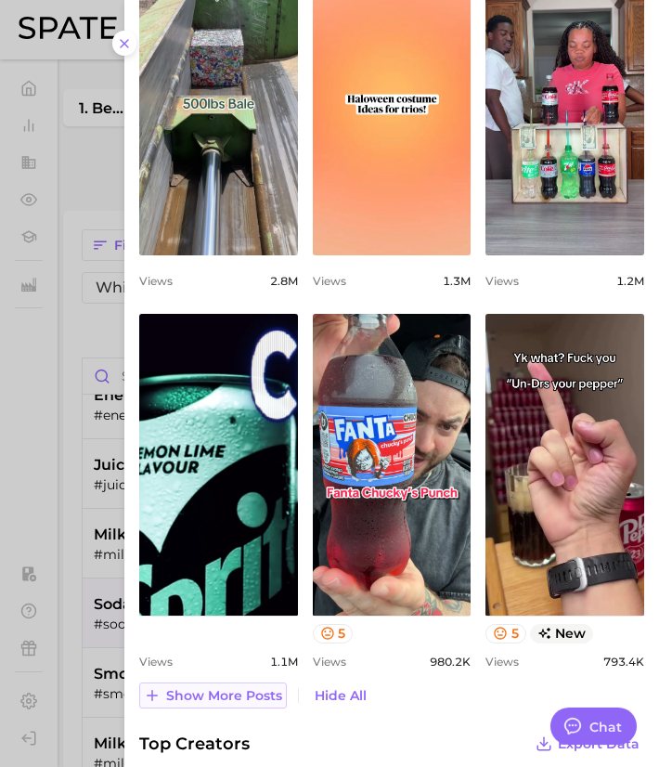
scroll to position [911, 0]
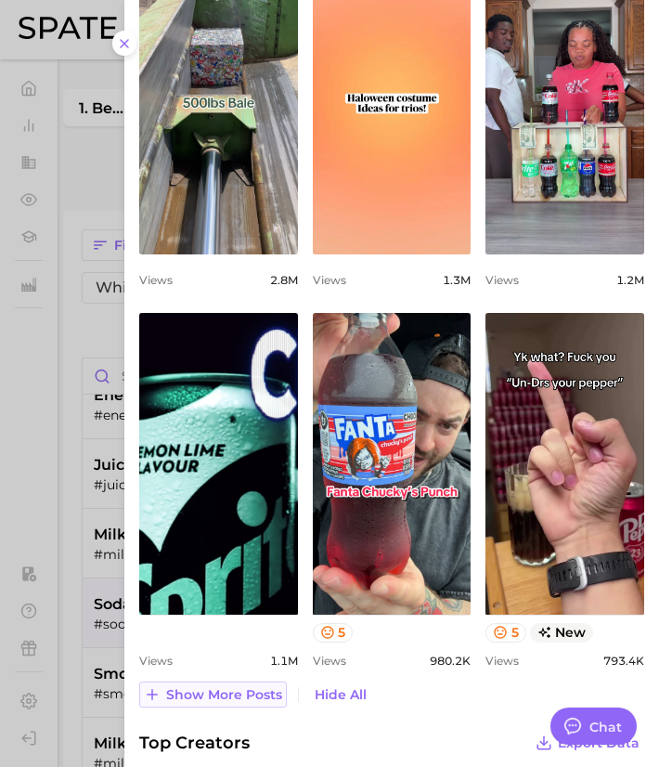
click at [227, 691] on span "Show more posts" at bounding box center [224, 695] width 116 height 16
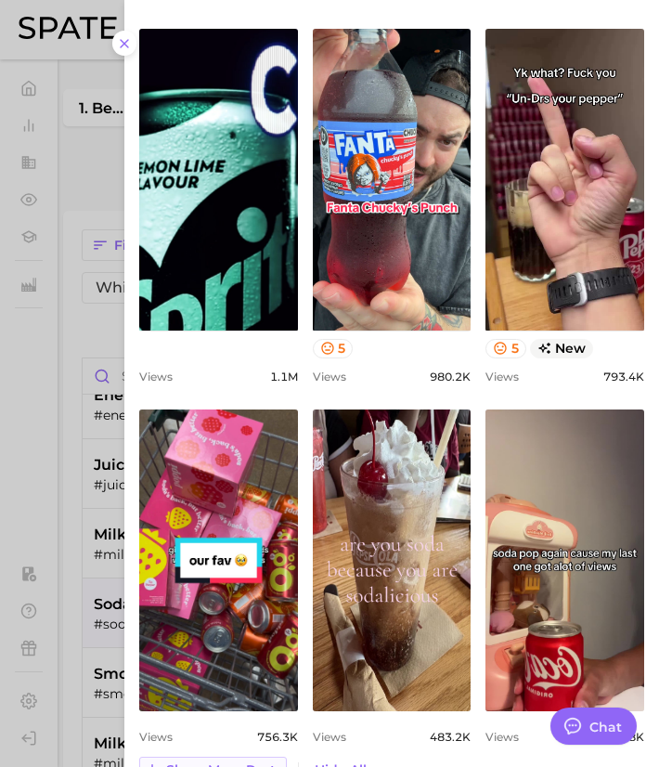
scroll to position [1218, 0]
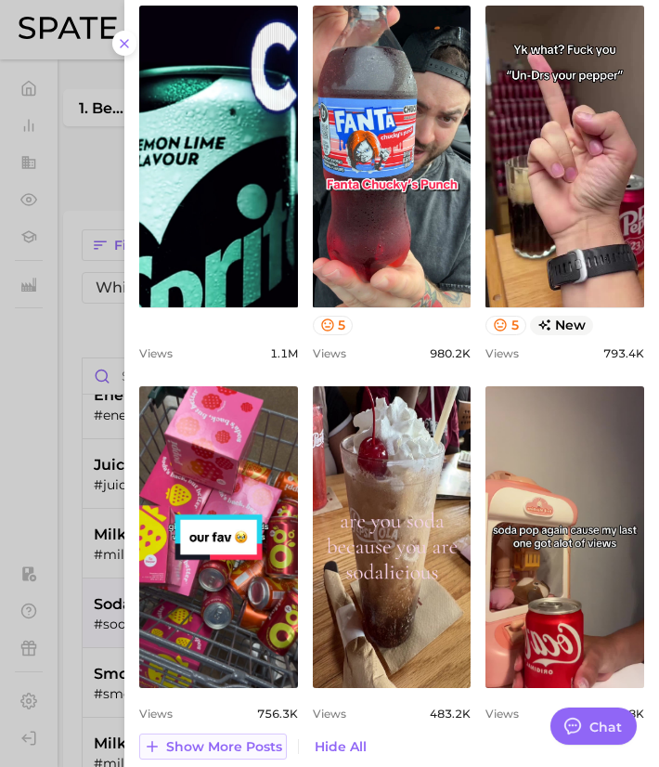
click at [217, 752] on span "Show more posts" at bounding box center [224, 747] width 116 height 16
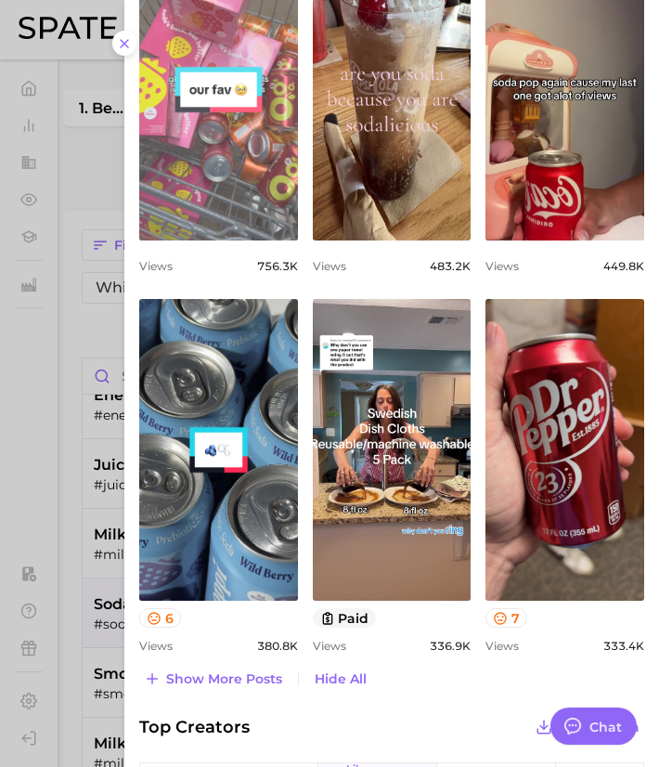
scroll to position [1667, 0]
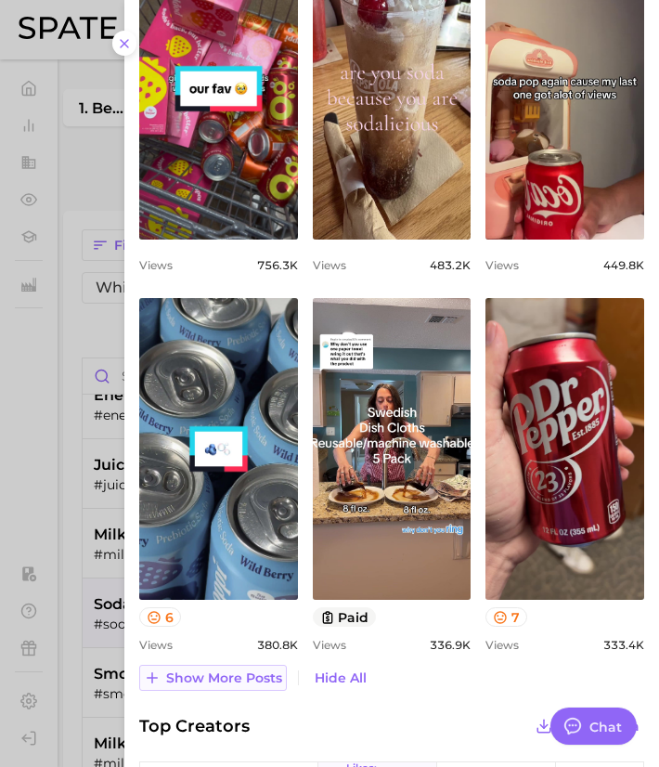
click at [229, 665] on button "Show more posts" at bounding box center [213, 678] width 148 height 26
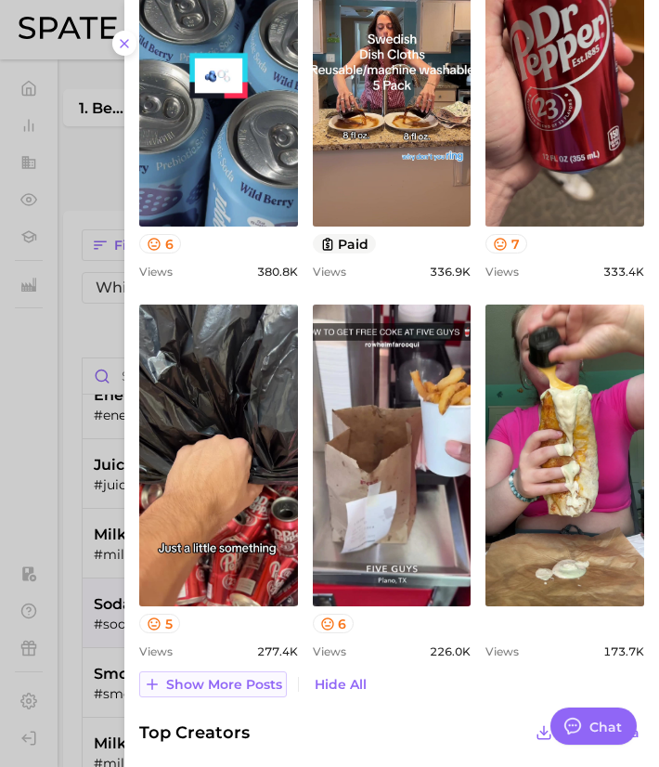
scroll to position [2041, 0]
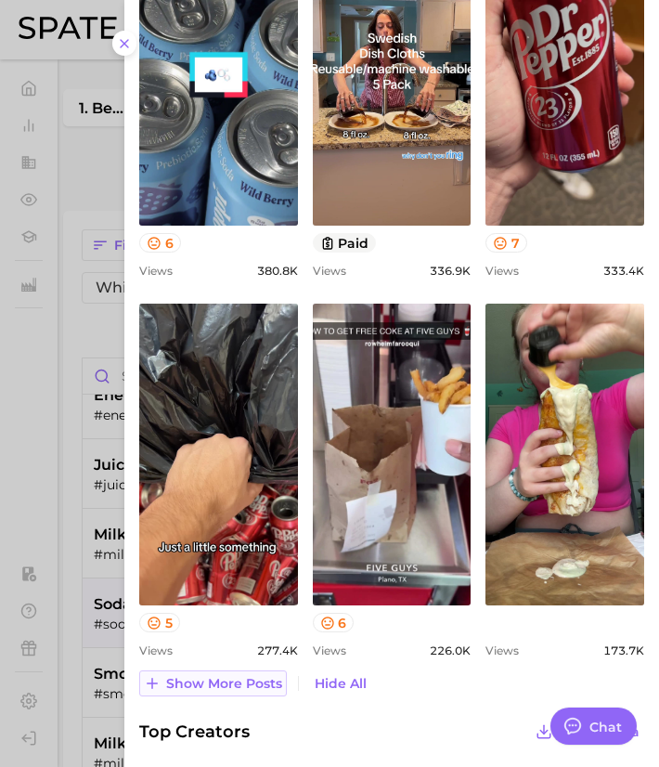
click at [227, 677] on span "Show more posts" at bounding box center [224, 684] width 116 height 16
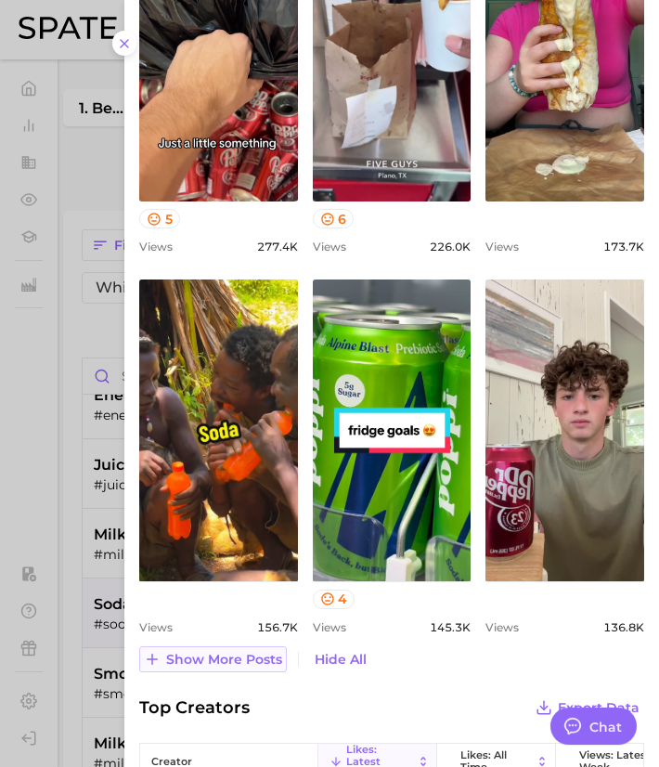
scroll to position [2450, 0]
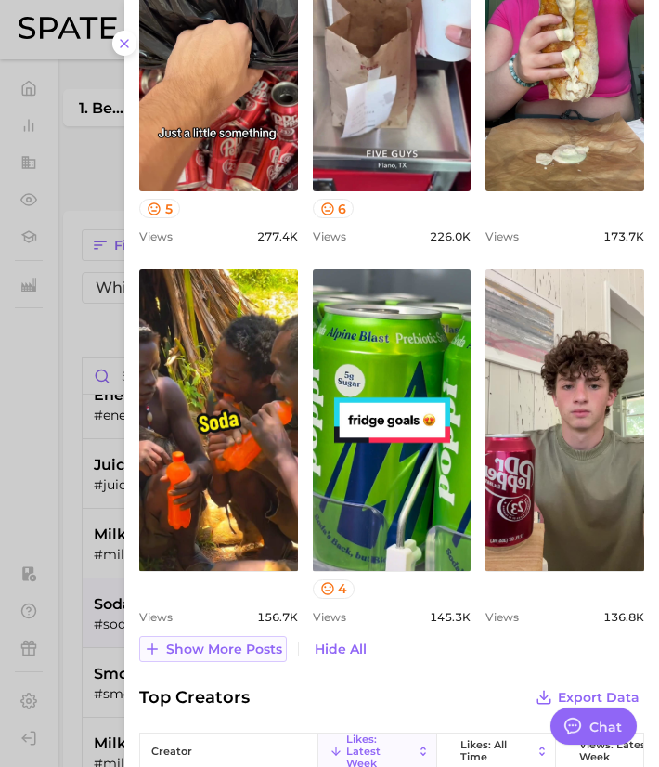
click at [214, 651] on span "Show more posts" at bounding box center [224, 650] width 116 height 16
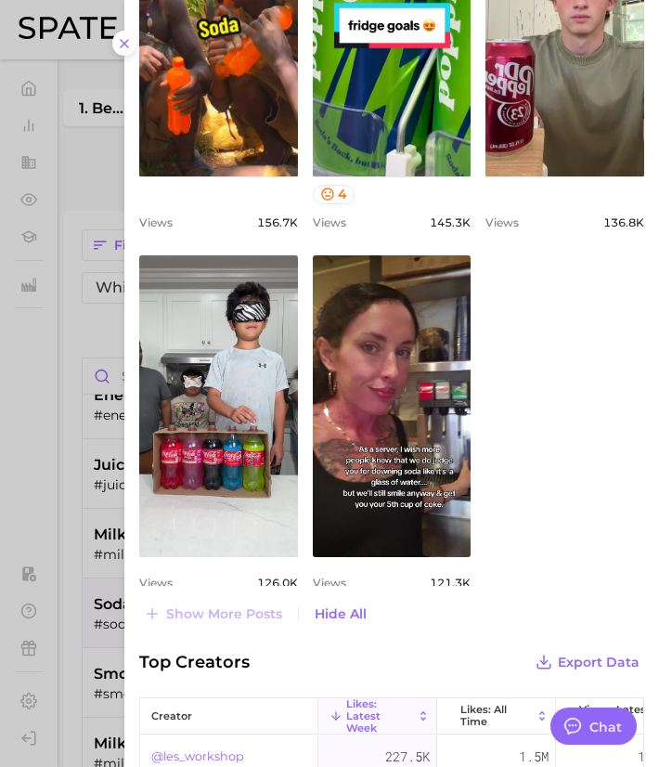
click at [120, 630] on div at bounding box center [329, 383] width 659 height 767
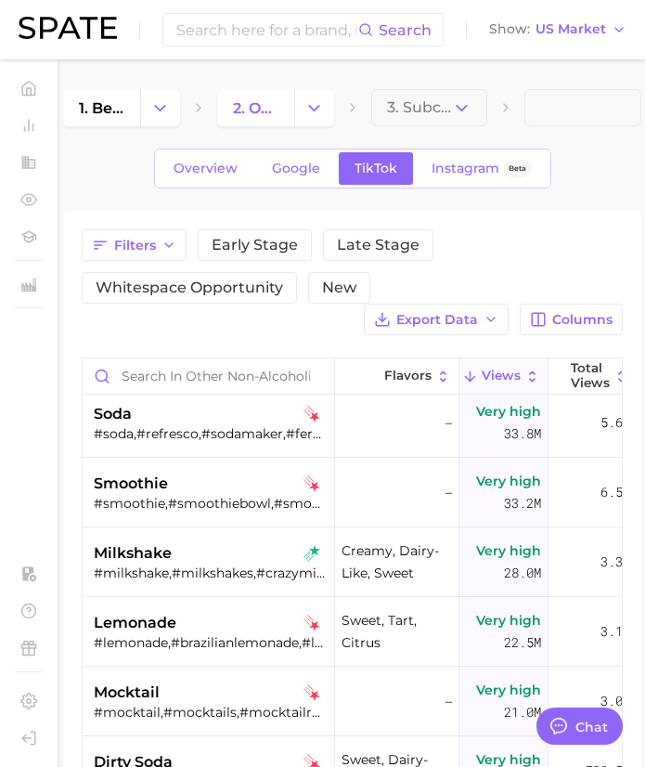
click at [120, 630] on span "lemonade" at bounding box center [135, 623] width 83 height 22
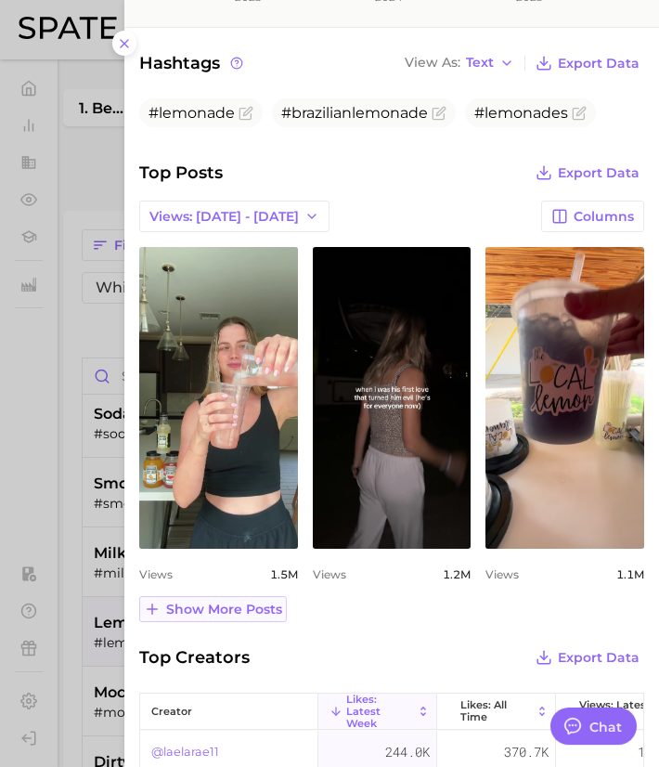
click at [223, 610] on span "Show more posts" at bounding box center [224, 610] width 116 height 16
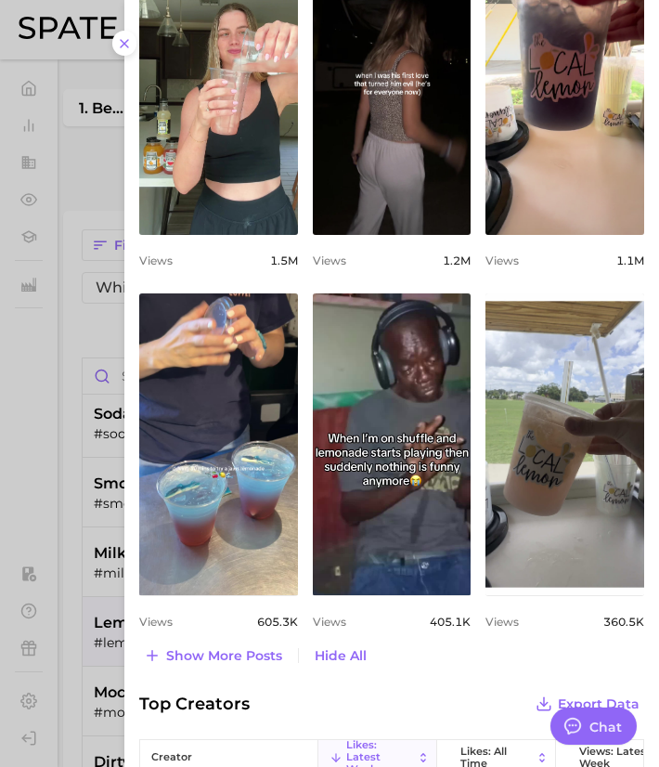
click at [213, 623] on div "Views 605.3k" at bounding box center [218, 622] width 159 height 14
click at [202, 648] on span "Show more posts" at bounding box center [224, 656] width 116 height 16
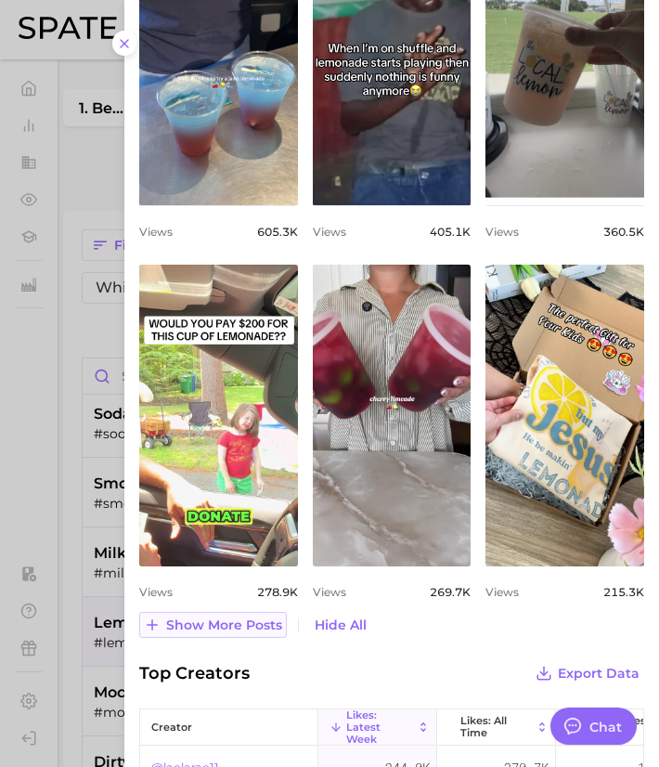
click at [198, 630] on span "Show more posts" at bounding box center [224, 625] width 116 height 16
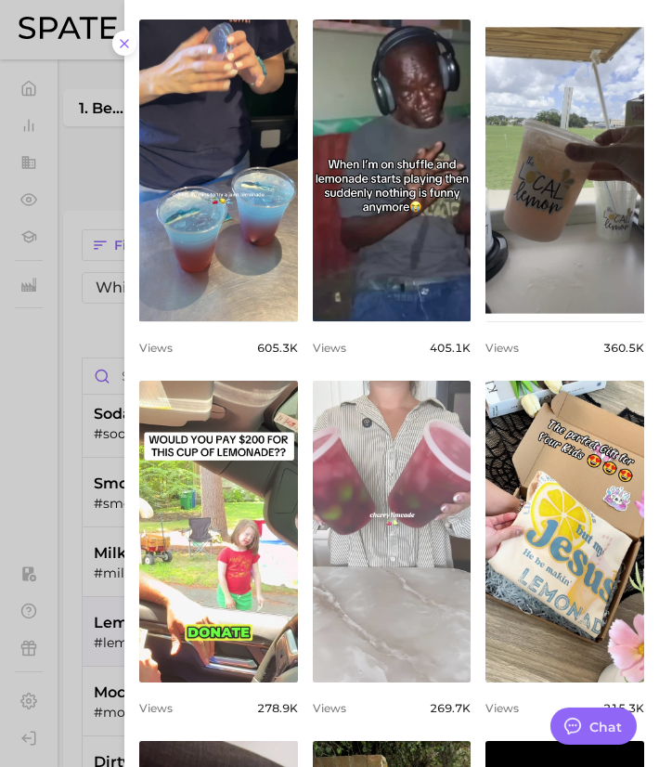
click at [361, 465] on link "view post on TikTok" at bounding box center [392, 532] width 159 height 302
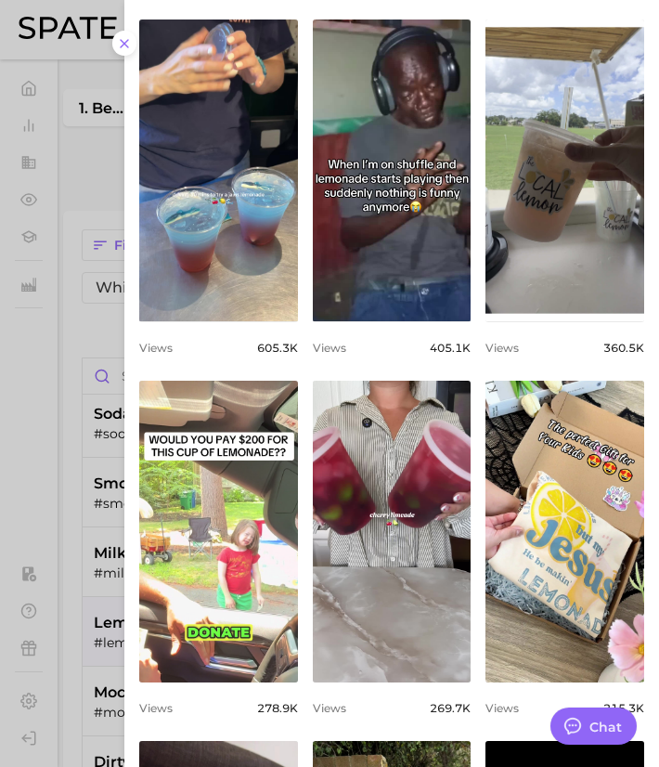
click at [69, 601] on div at bounding box center [329, 383] width 659 height 767
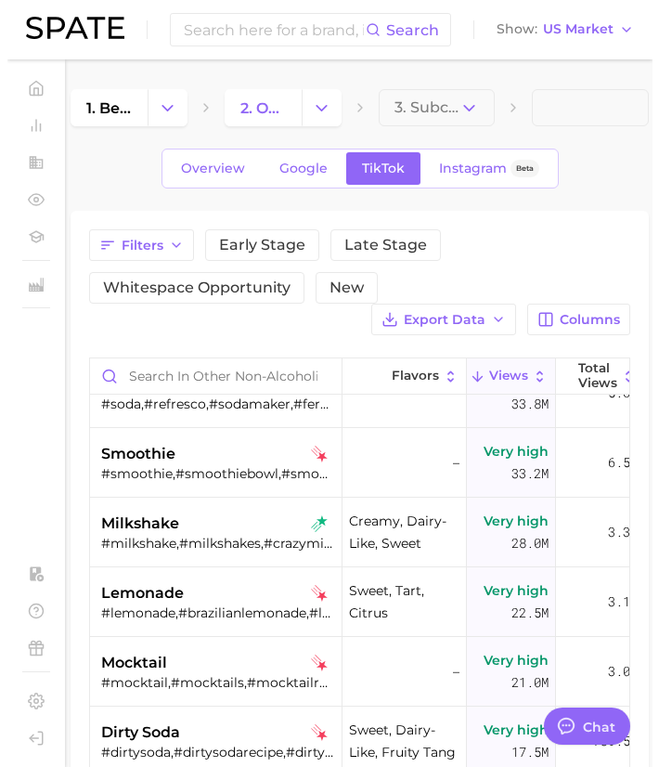
scroll to position [386, 0]
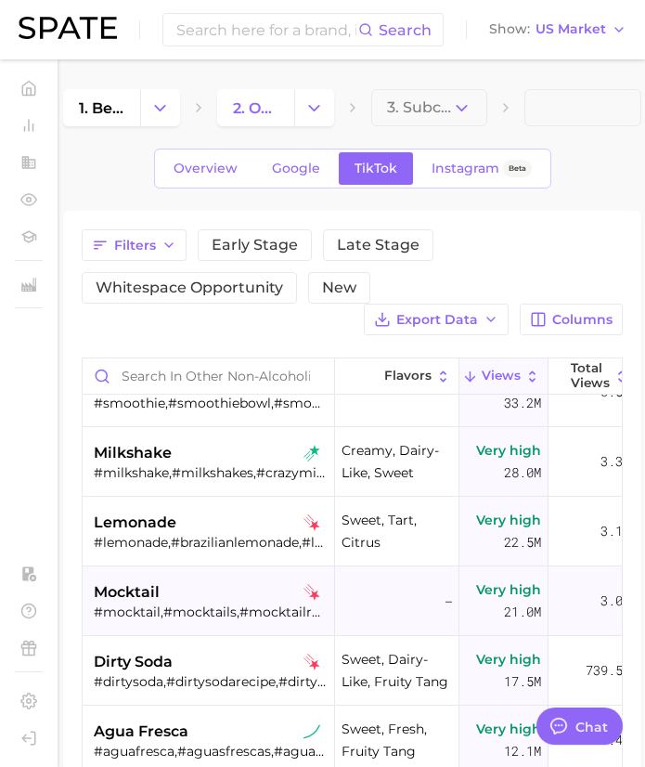
click at [156, 599] on span "mocktail" at bounding box center [127, 592] width 66 height 22
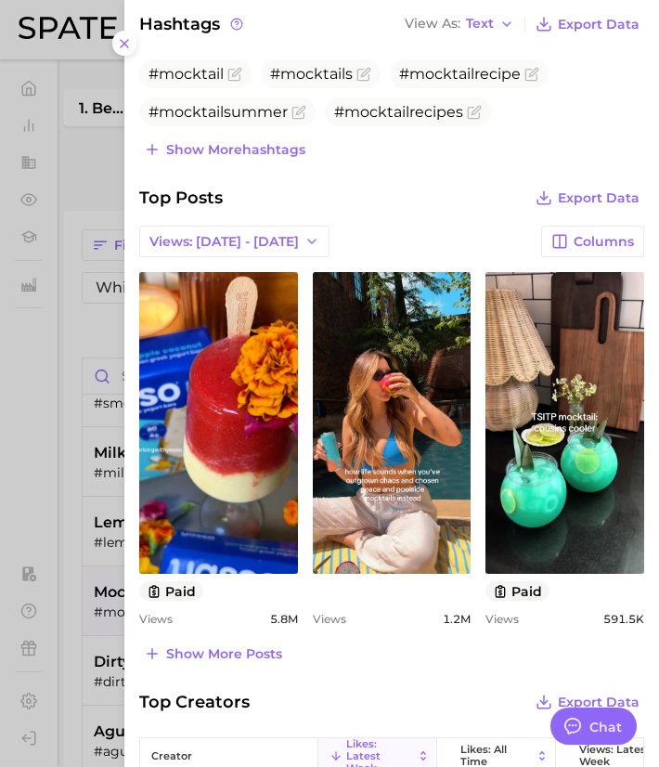
scroll to position [592, 0]
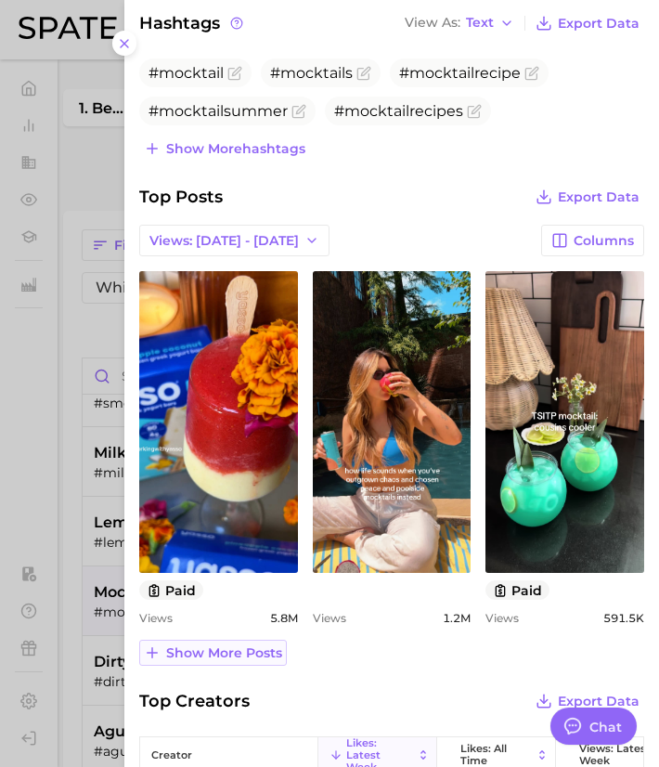
click at [211, 659] on span "Show more posts" at bounding box center [224, 653] width 116 height 16
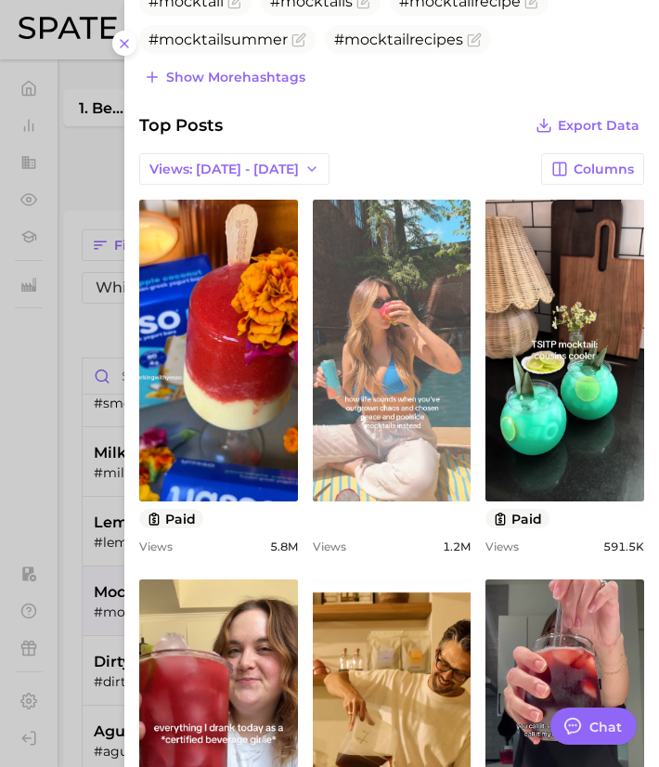
scroll to position [681, 0]
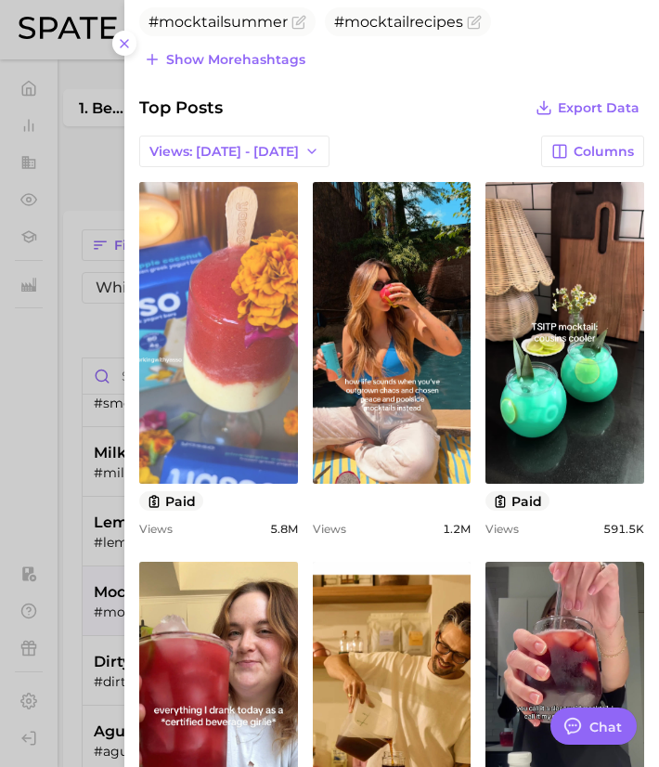
click at [237, 326] on link "view post on TikTok" at bounding box center [218, 333] width 159 height 302
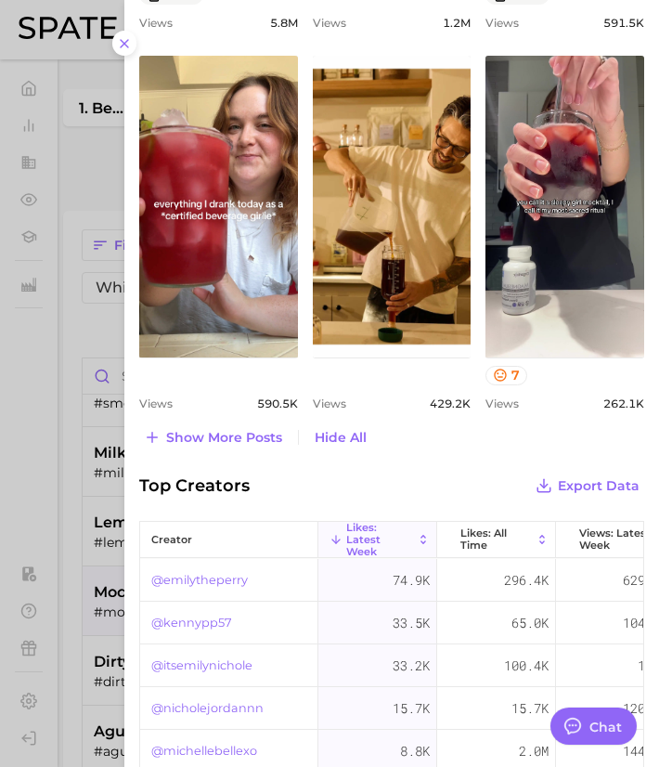
scroll to position [1197, 0]
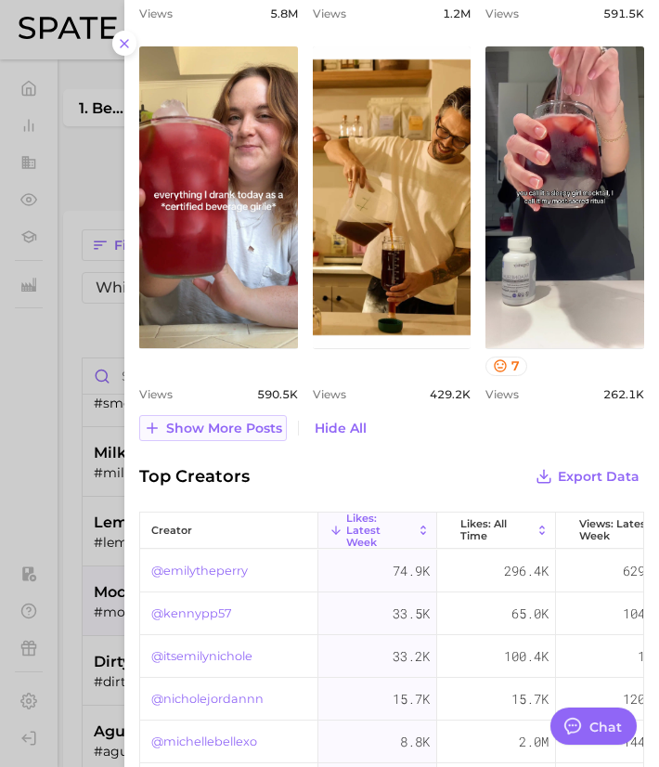
click at [237, 428] on span "Show more posts" at bounding box center [224, 429] width 116 height 16
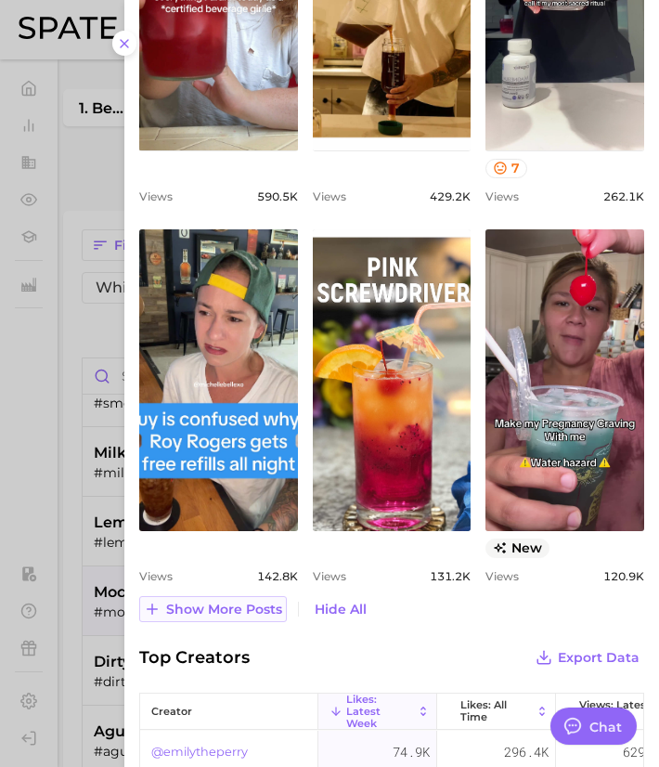
scroll to position [0, 0]
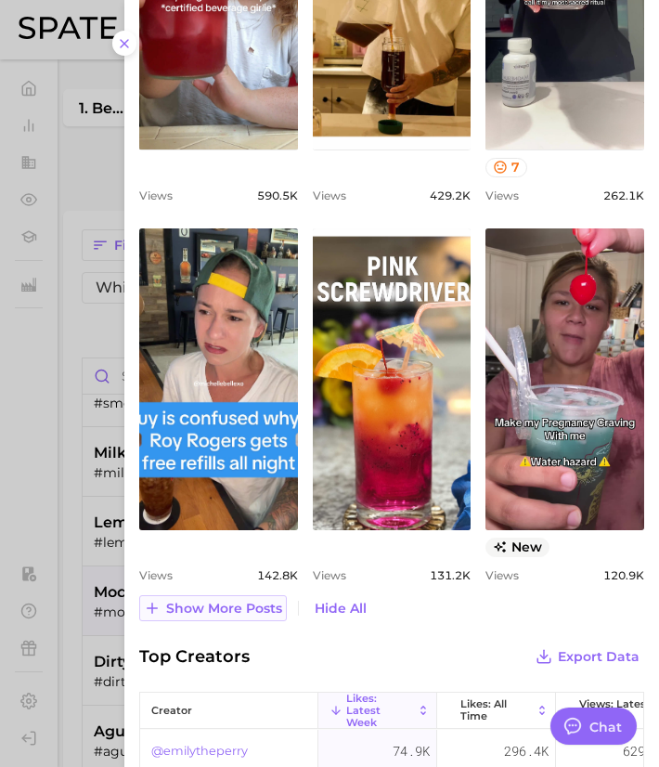
click at [216, 604] on span "Show more posts" at bounding box center [224, 609] width 116 height 16
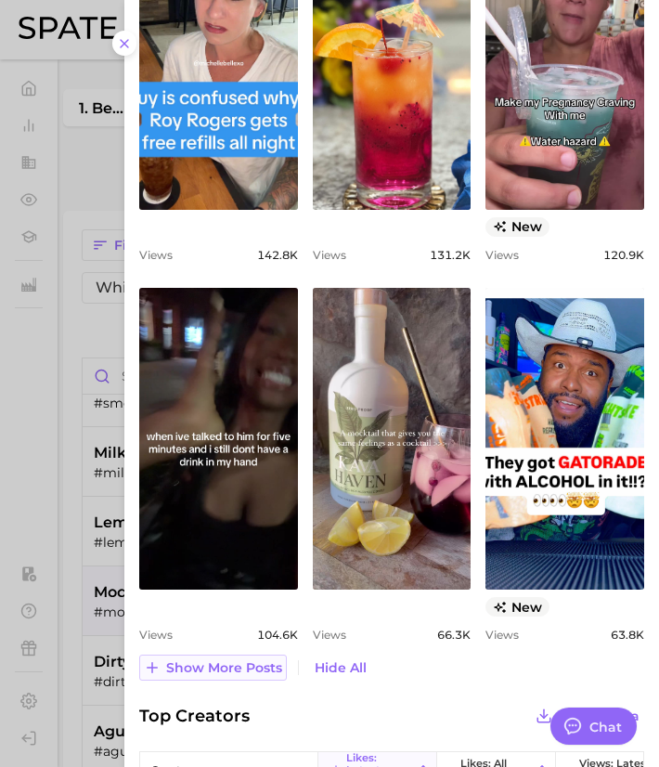
scroll to position [1721, 0]
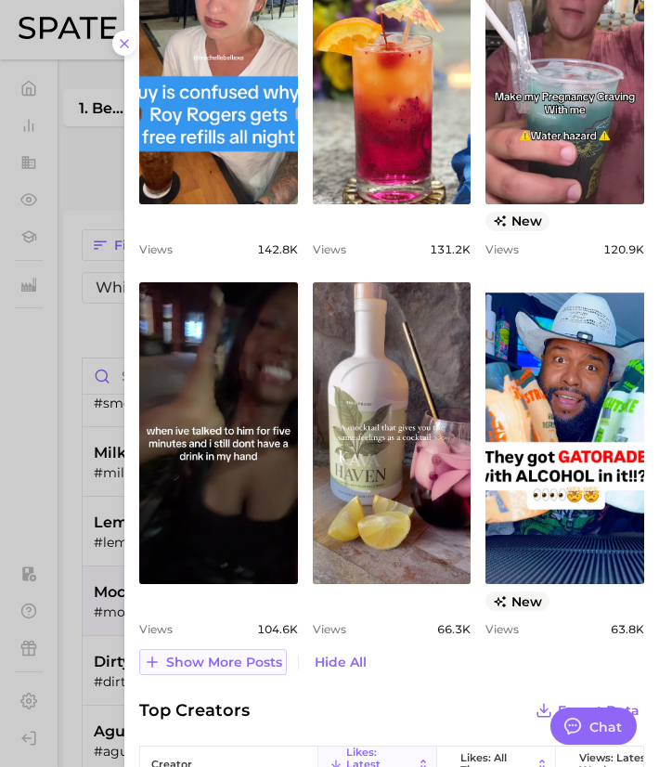
click at [207, 666] on span "Show more posts" at bounding box center [224, 663] width 116 height 16
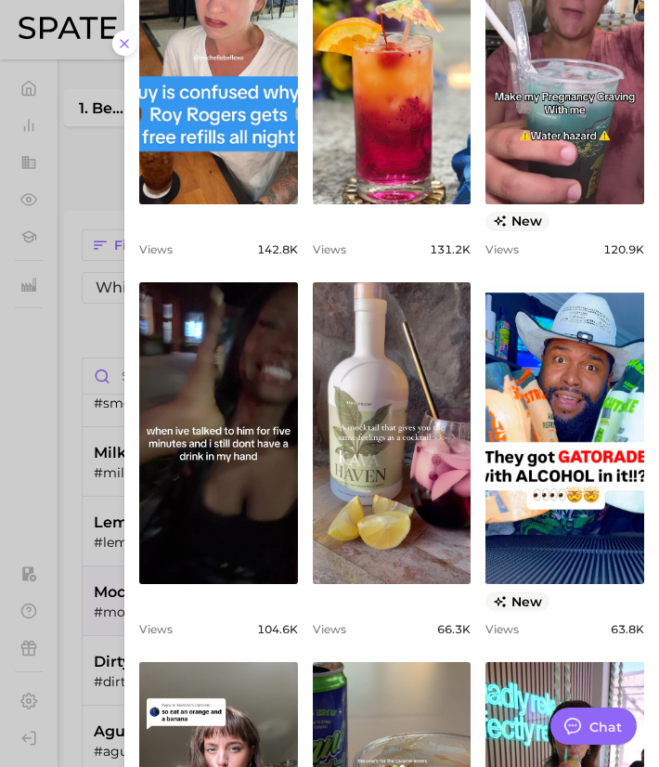
scroll to position [0, 0]
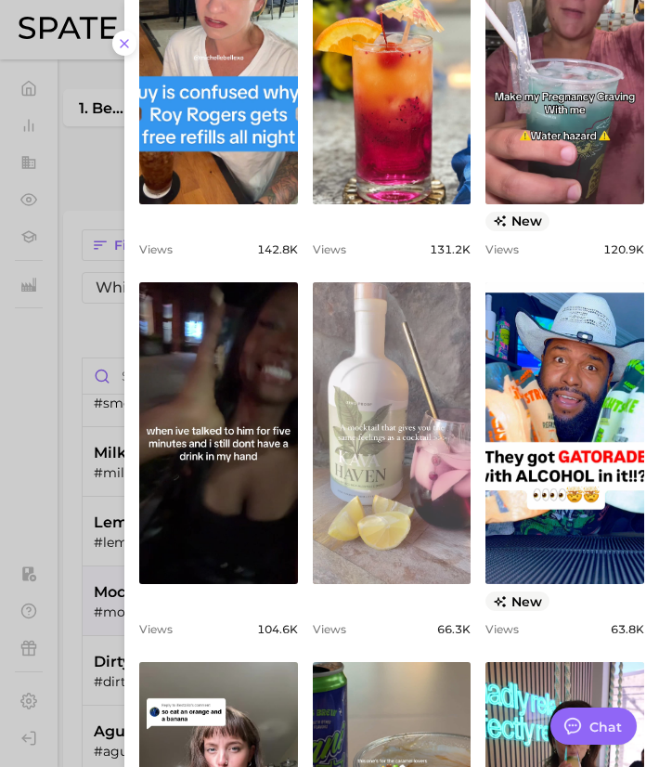
click at [359, 463] on link "view post on TikTok" at bounding box center [392, 433] width 159 height 302
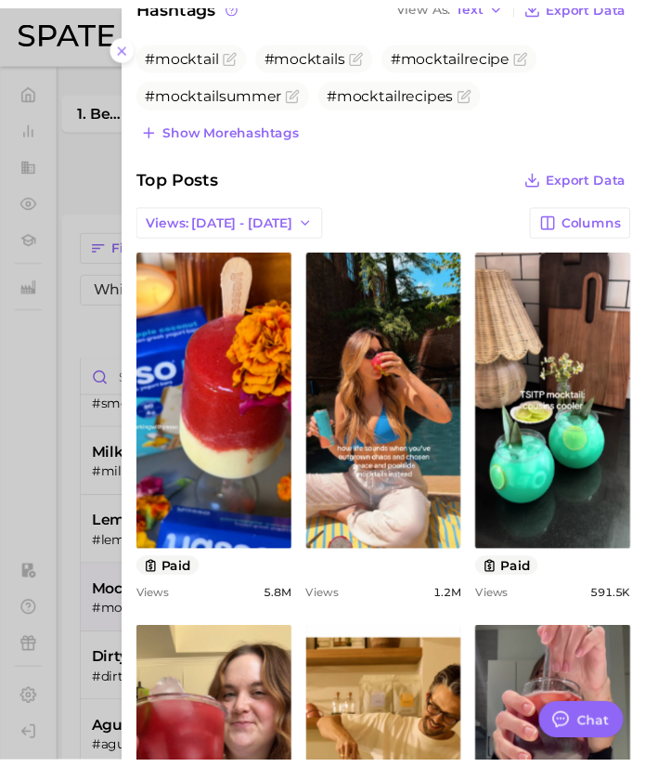
scroll to position [613, 0]
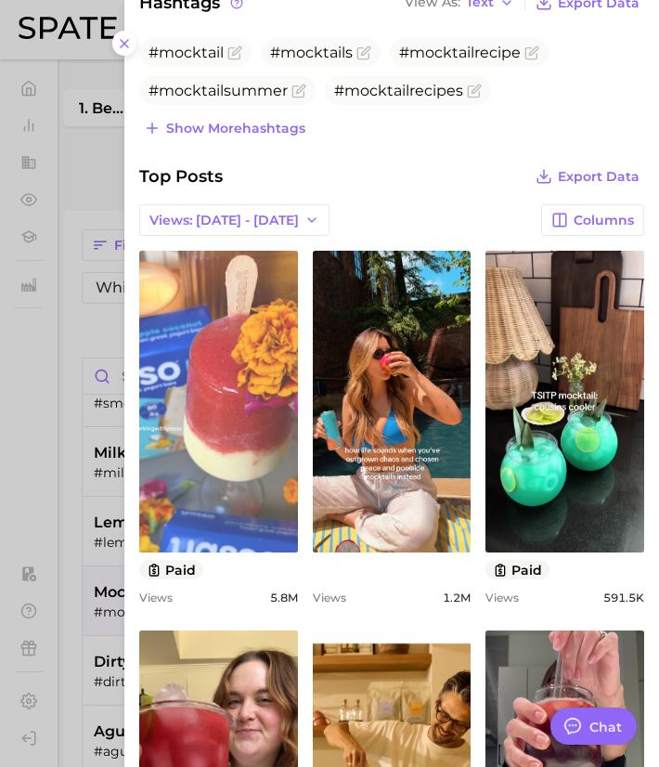
click at [192, 358] on link "view post on TikTok" at bounding box center [218, 402] width 159 height 302
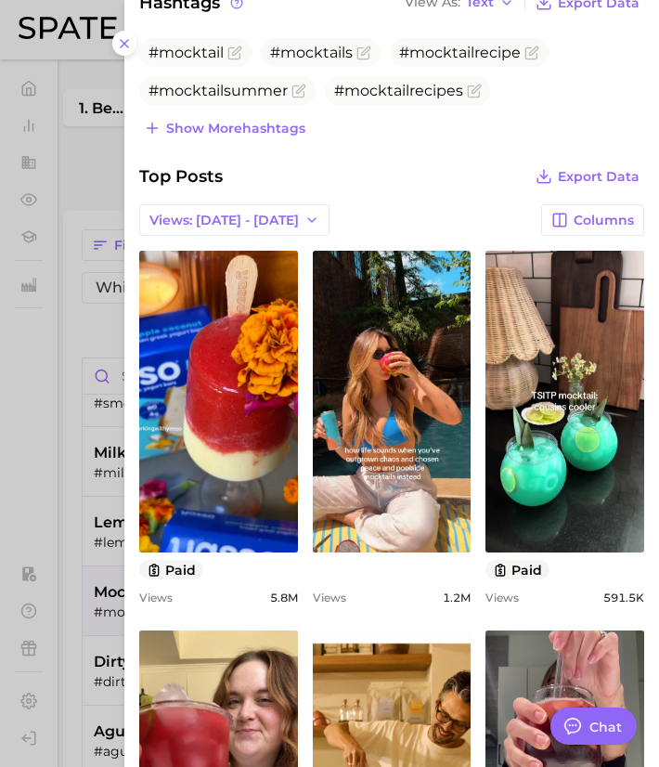
click at [110, 582] on div at bounding box center [329, 383] width 659 height 767
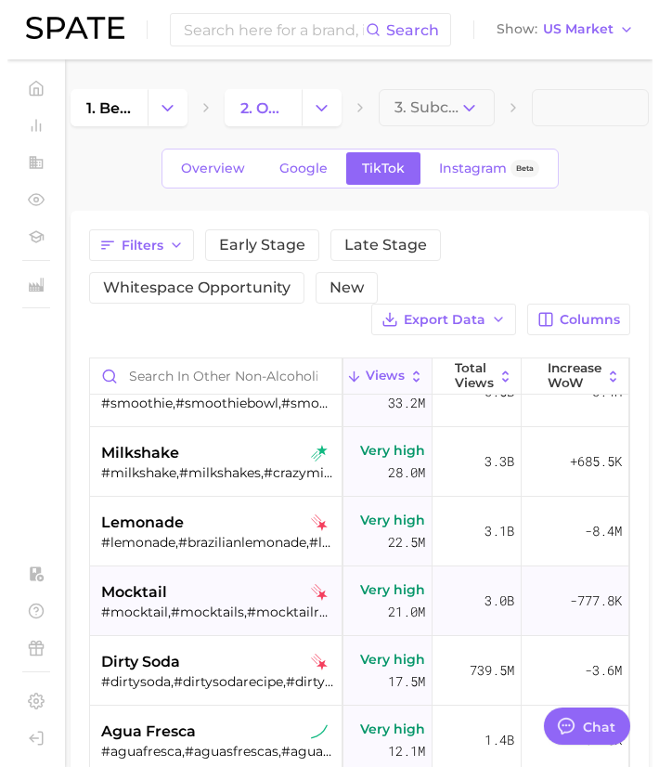
scroll to position [628, 123]
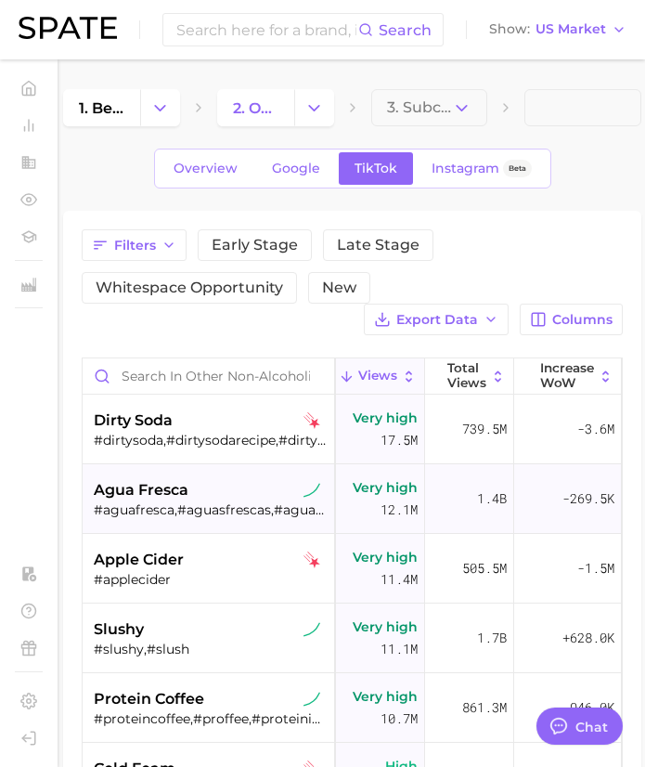
click at [193, 494] on div "agua fresca" at bounding box center [211, 490] width 234 height 22
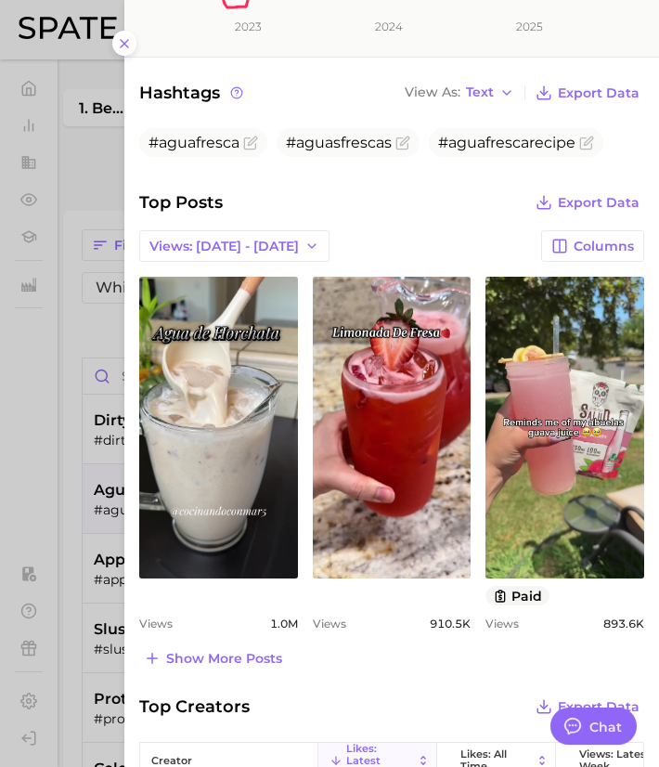
scroll to position [562, 0]
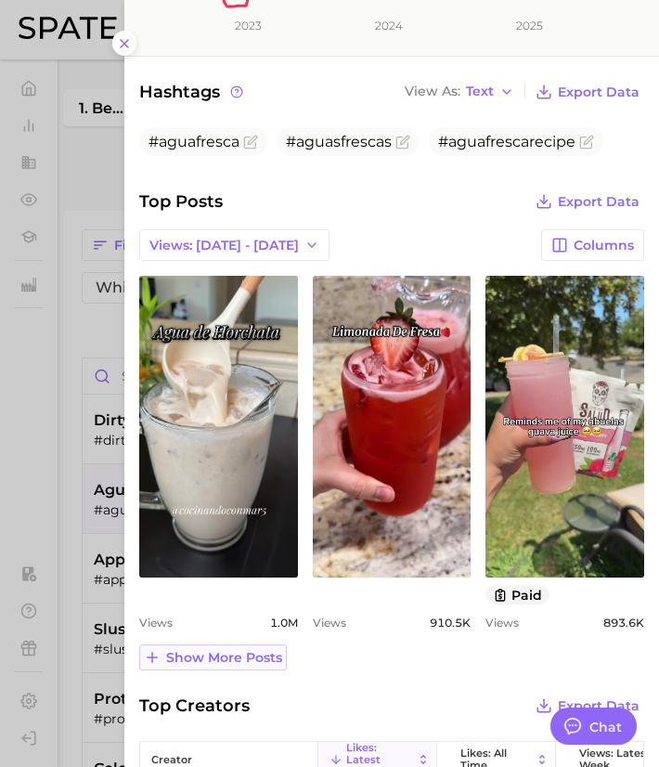
click at [199, 655] on span "Show more posts" at bounding box center [224, 658] width 116 height 16
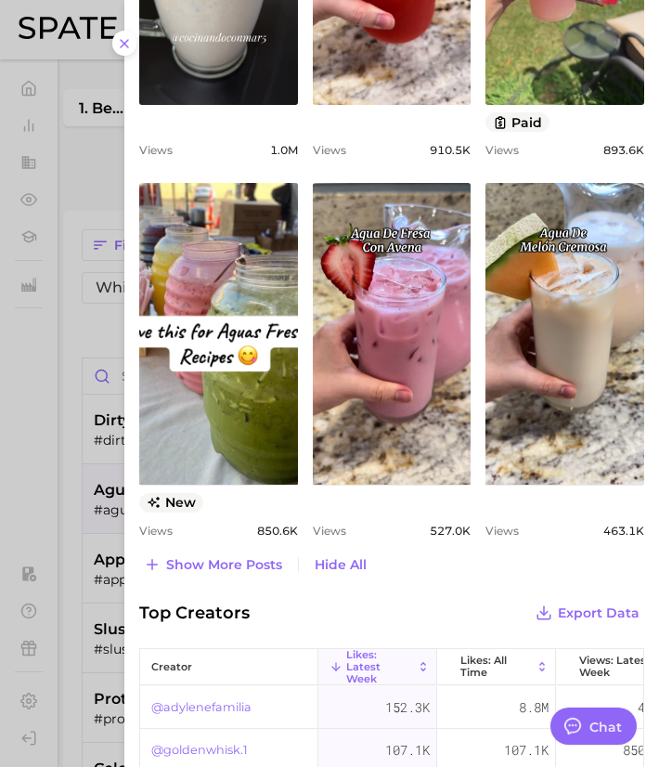
scroll to position [1041, 0]
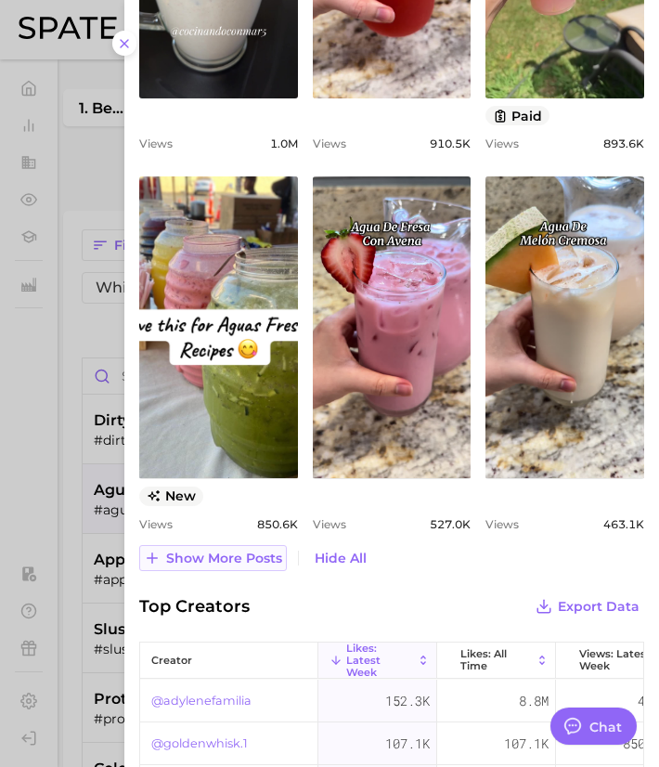
click at [236, 569] on button "Show more posts" at bounding box center [213, 558] width 148 height 26
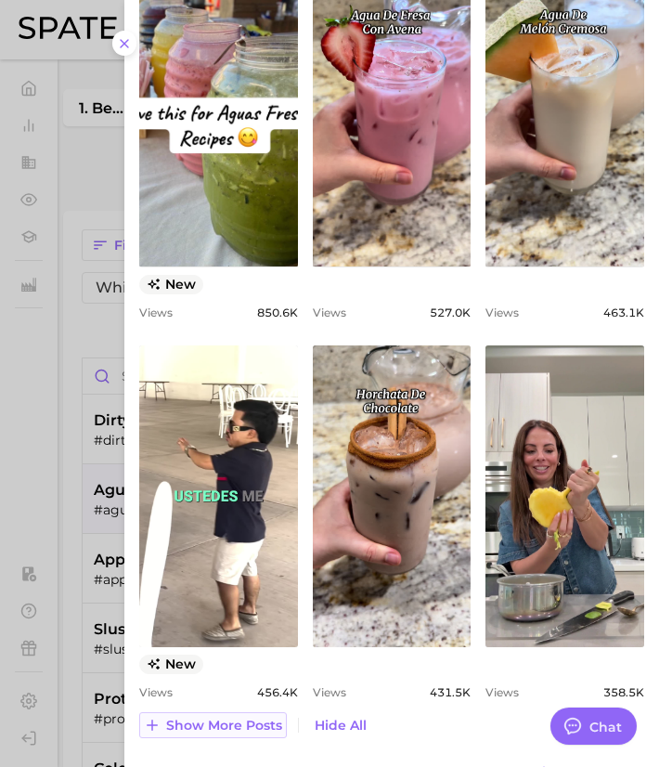
scroll to position [1255, 0]
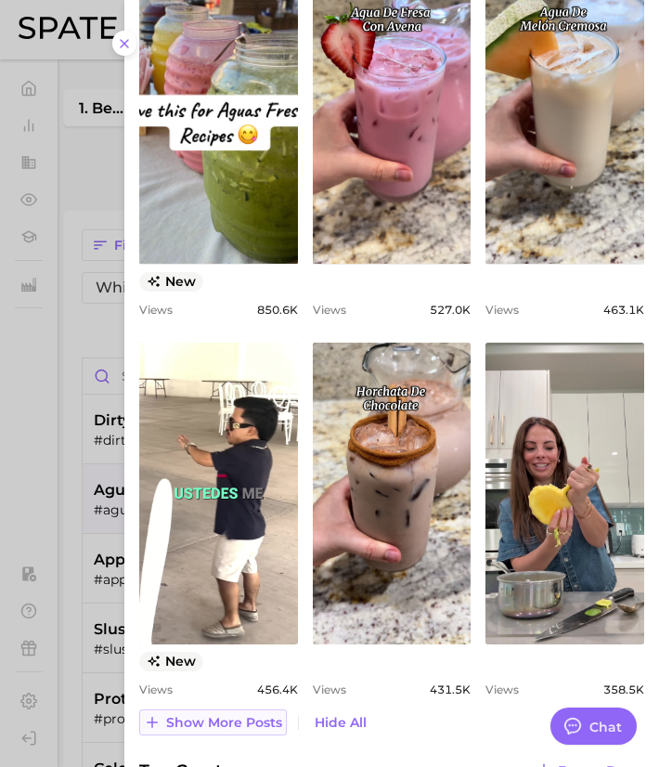
click at [211, 720] on span "Show more posts" at bounding box center [224, 723] width 116 height 16
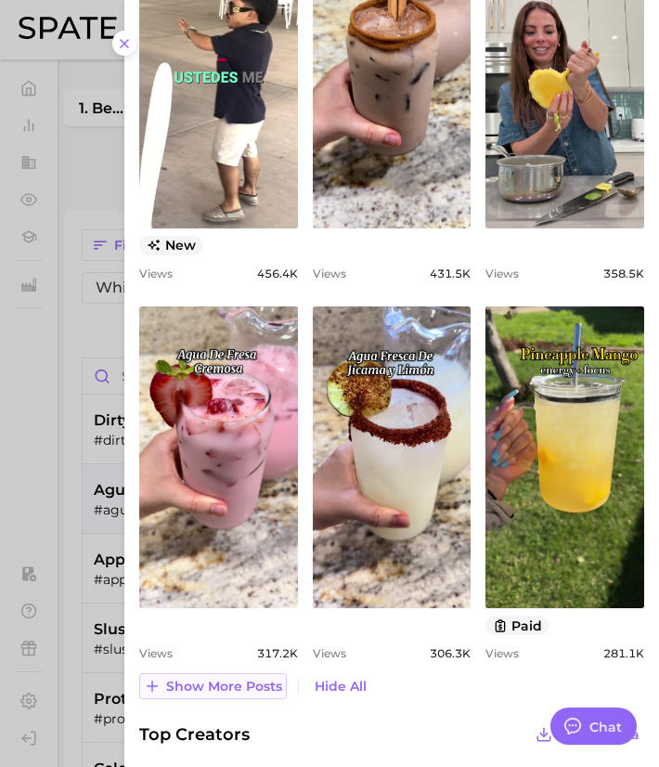
scroll to position [1672, 0]
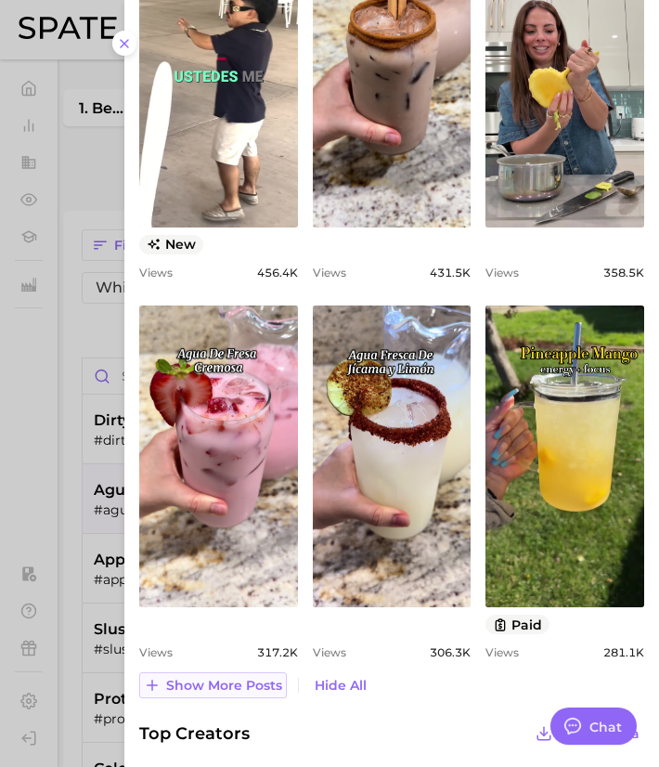
click at [223, 678] on span "Show more posts" at bounding box center [224, 686] width 116 height 16
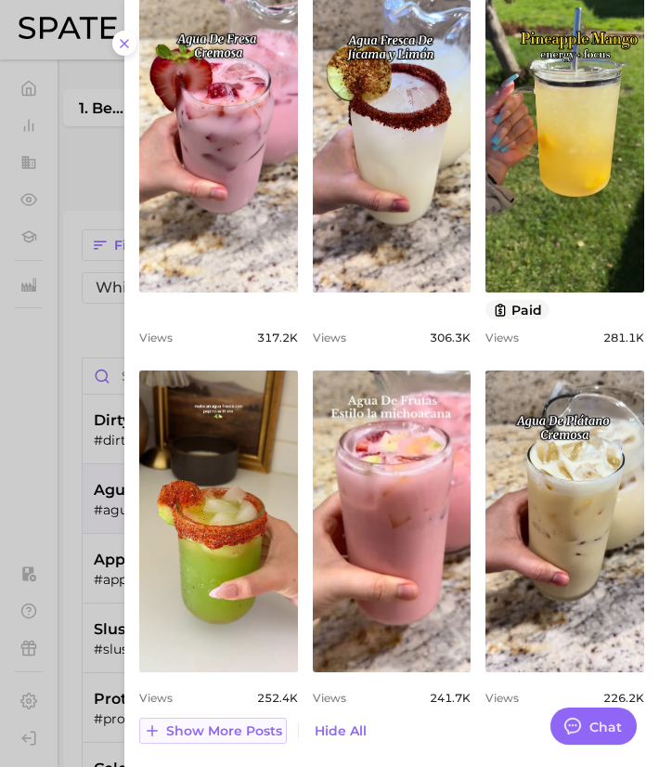
scroll to position [1988, 0]
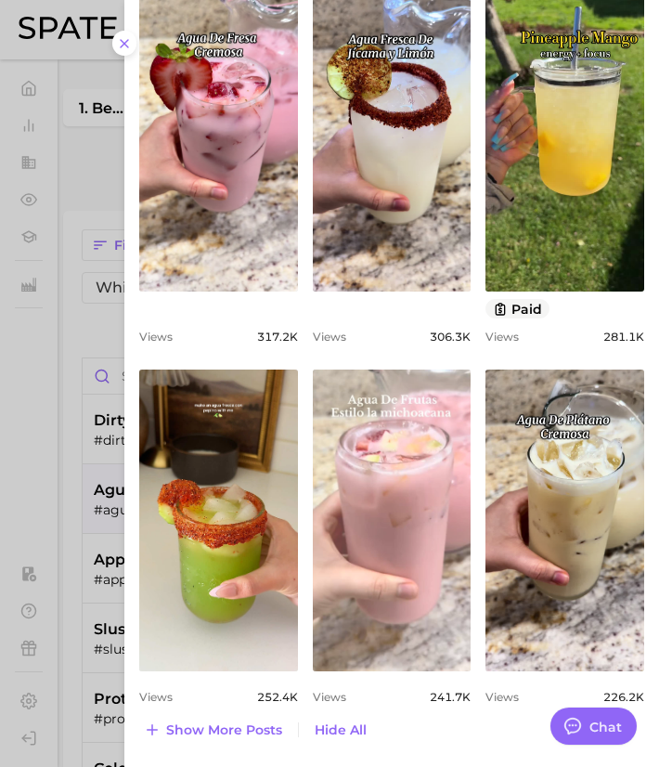
click at [418, 567] on link "view post on TikTok" at bounding box center [392, 521] width 159 height 302
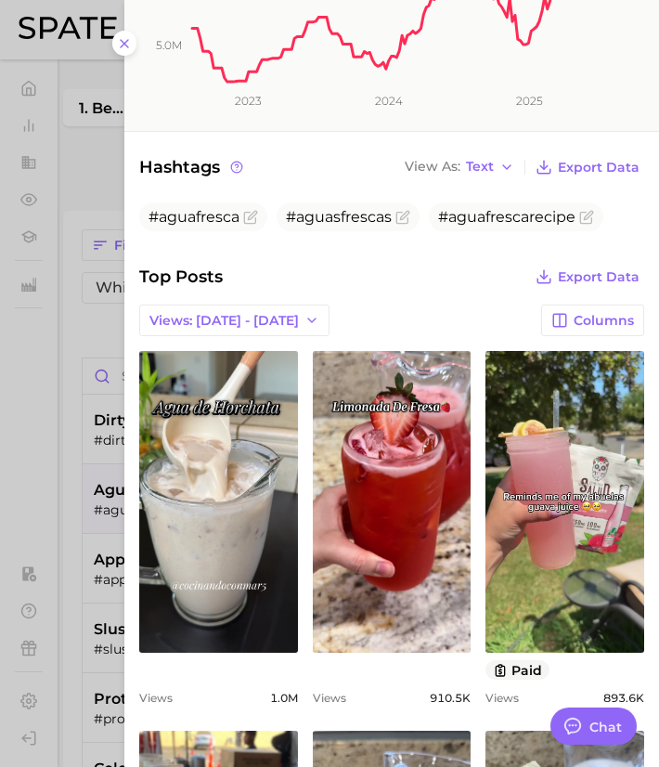
scroll to position [500, 0]
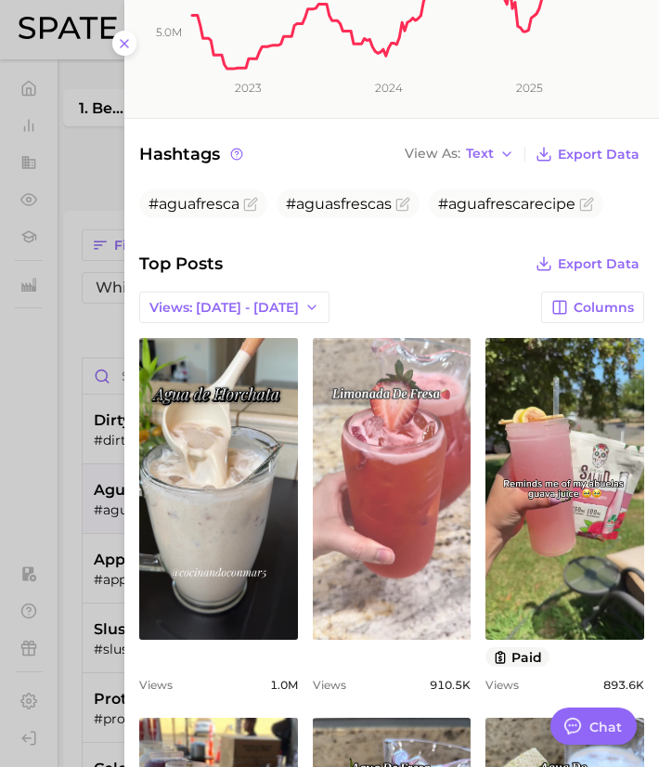
click at [391, 446] on link "view post on TikTok" at bounding box center [392, 489] width 159 height 302
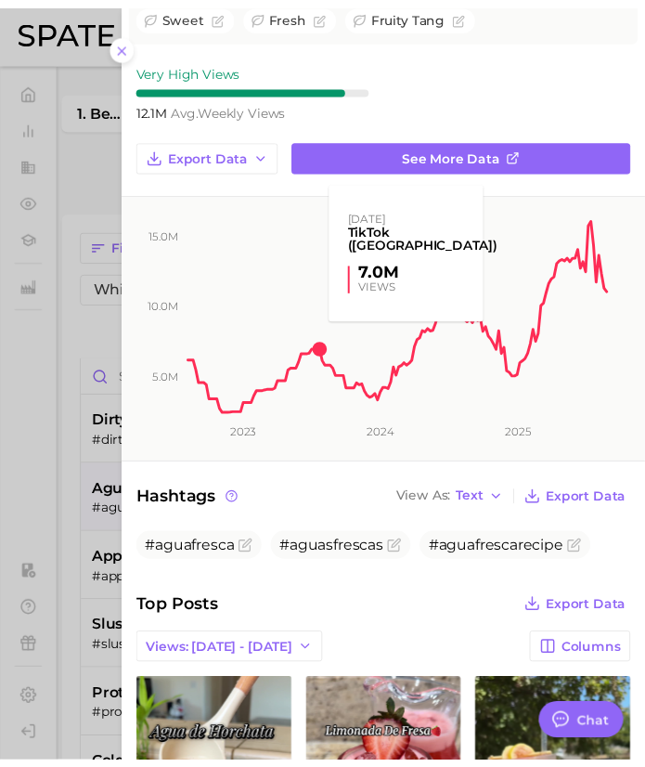
scroll to position [154, 0]
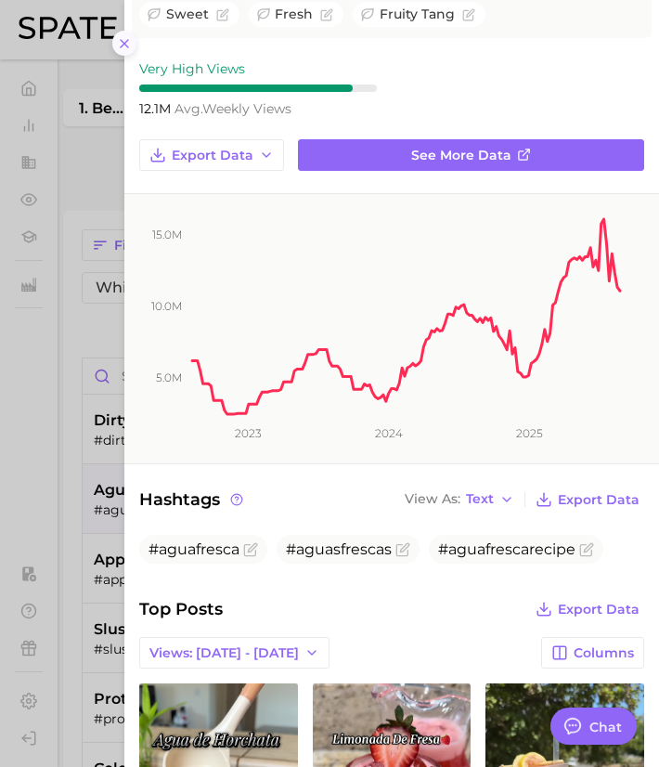
click at [125, 39] on icon at bounding box center [124, 43] width 15 height 15
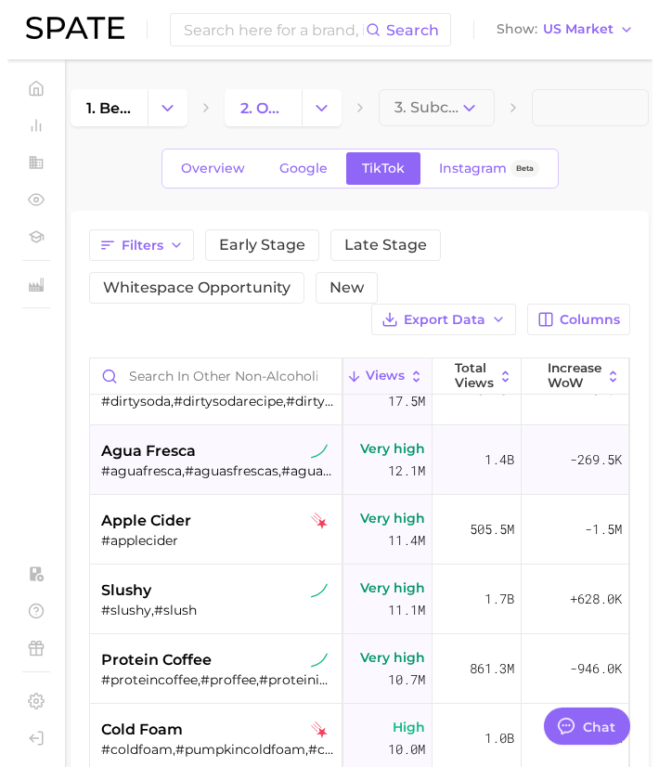
scroll to position [651, 123]
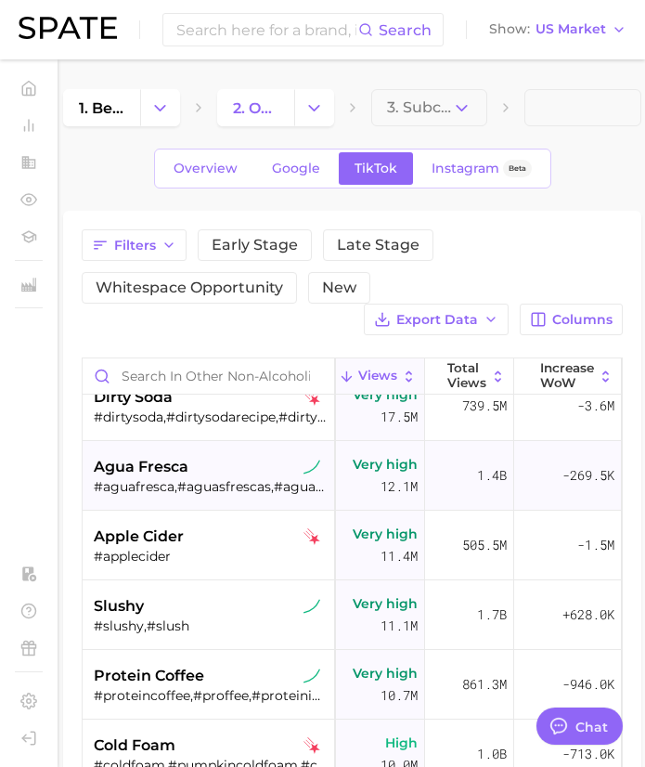
click at [234, 489] on div "#aguafresca,#aguasfrescas,#aguafrescarecipe" at bounding box center [211, 486] width 234 height 17
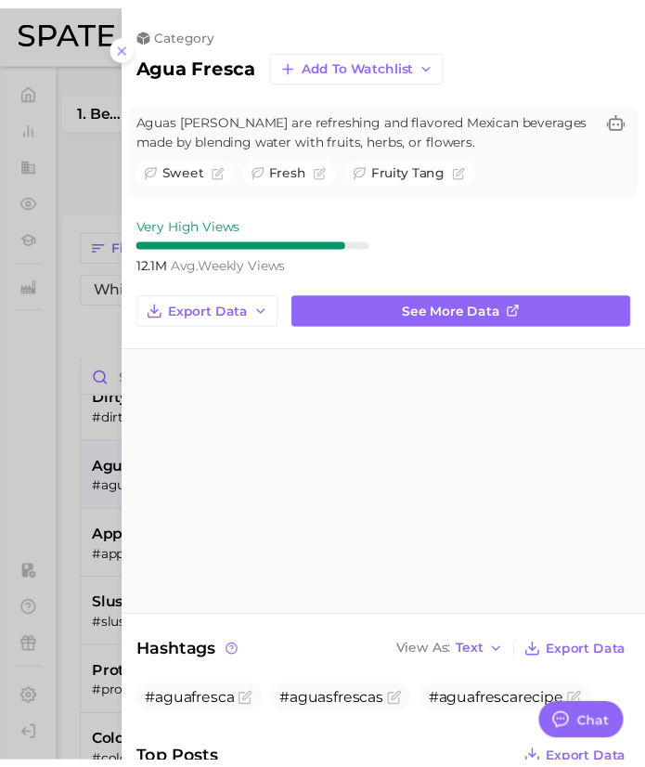
scroll to position [0, 0]
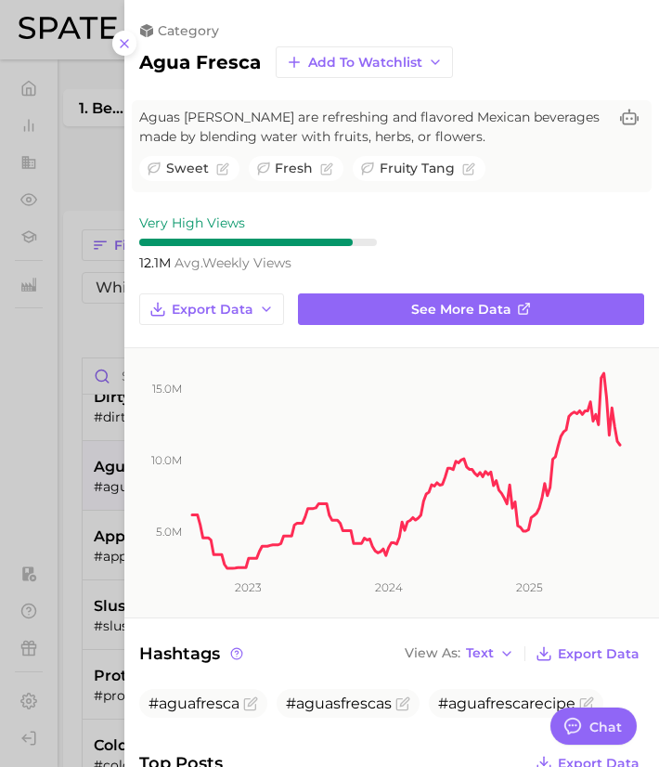
click at [54, 505] on div at bounding box center [329, 383] width 659 height 767
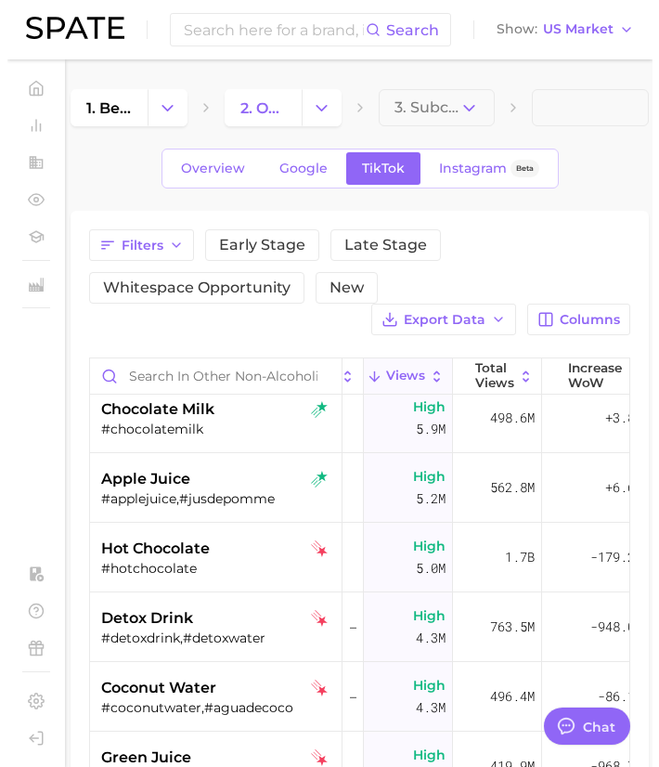
scroll to position [1197, 103]
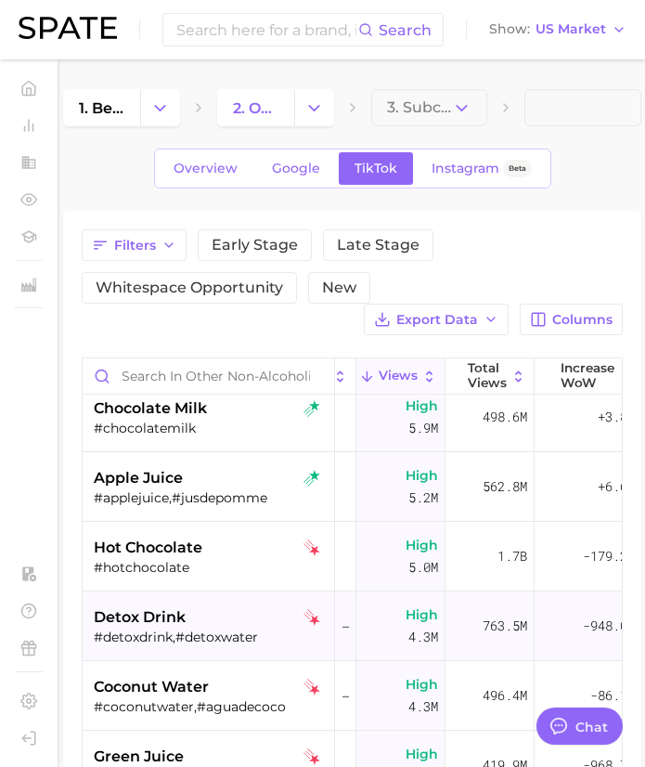
click at [147, 632] on div "#detoxdrink,#detoxwater" at bounding box center [211, 637] width 234 height 17
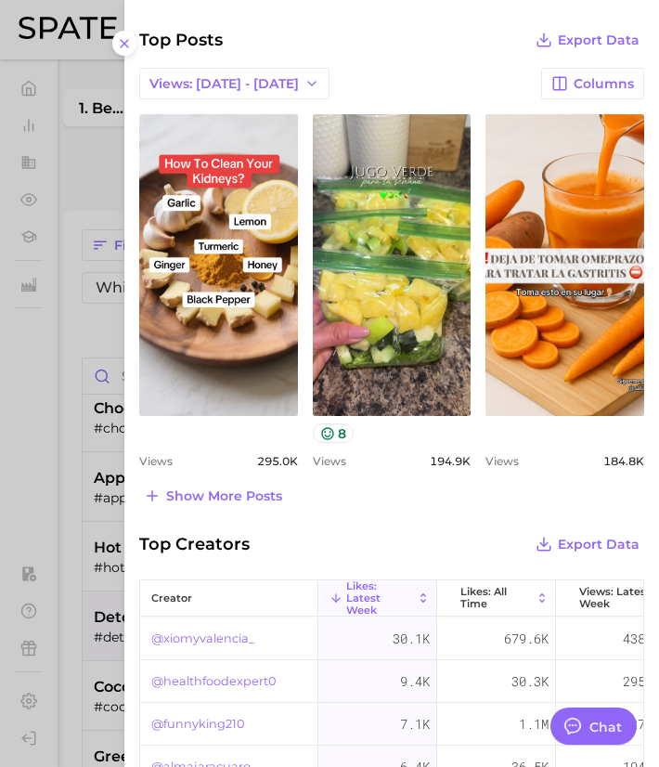
scroll to position [686, 0]
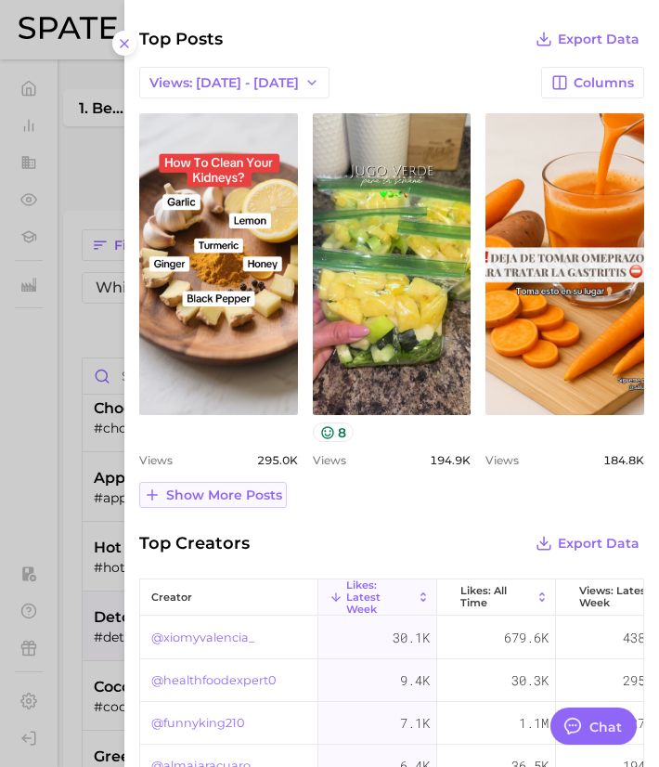
click at [230, 497] on span "Show more posts" at bounding box center [224, 495] width 116 height 16
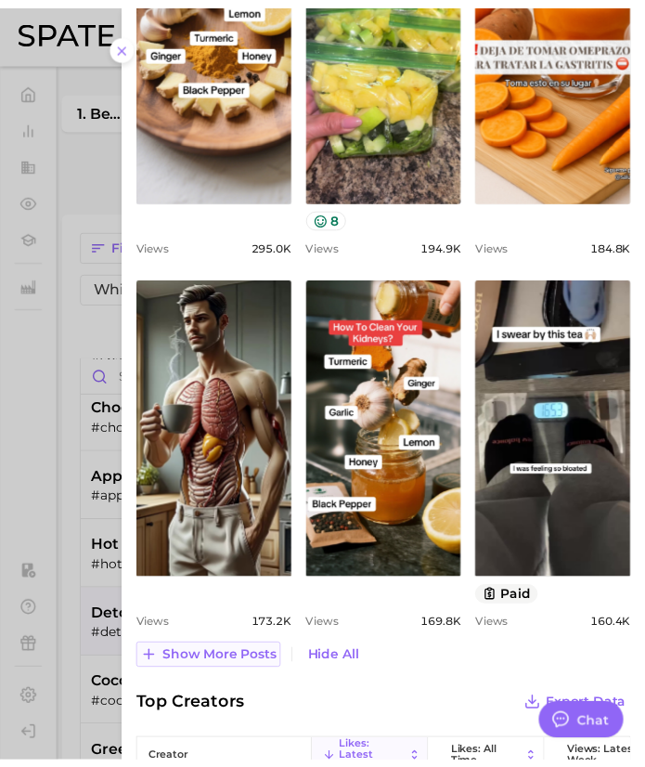
scroll to position [902, 0]
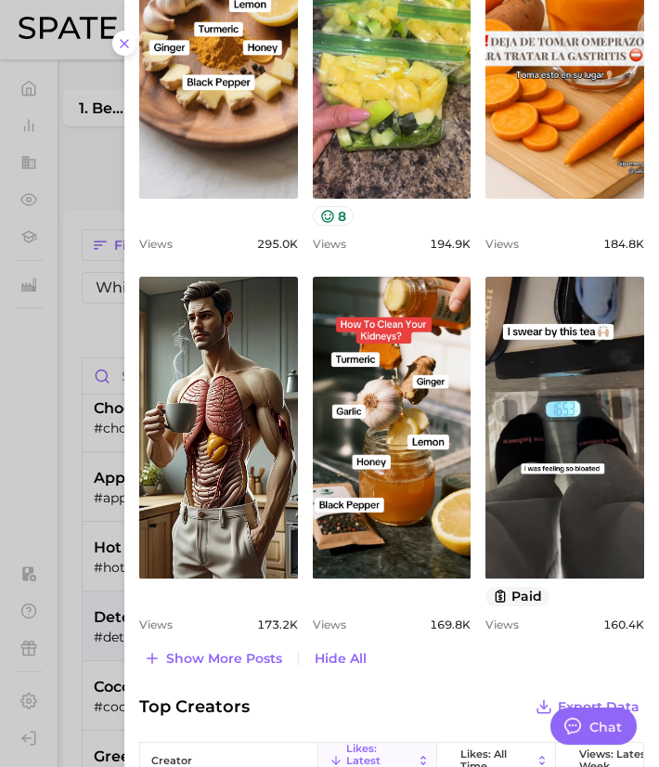
click at [65, 563] on div at bounding box center [329, 383] width 659 height 767
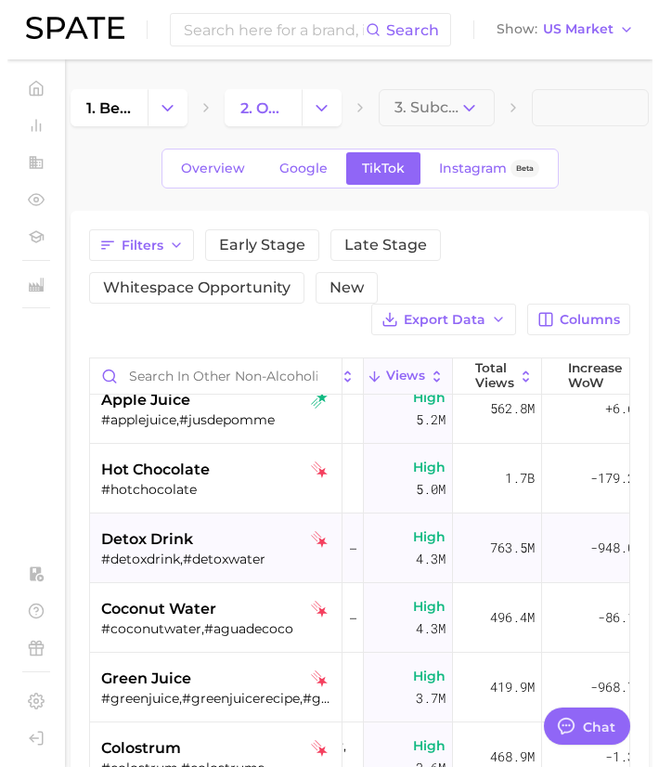
scroll to position [1276, 103]
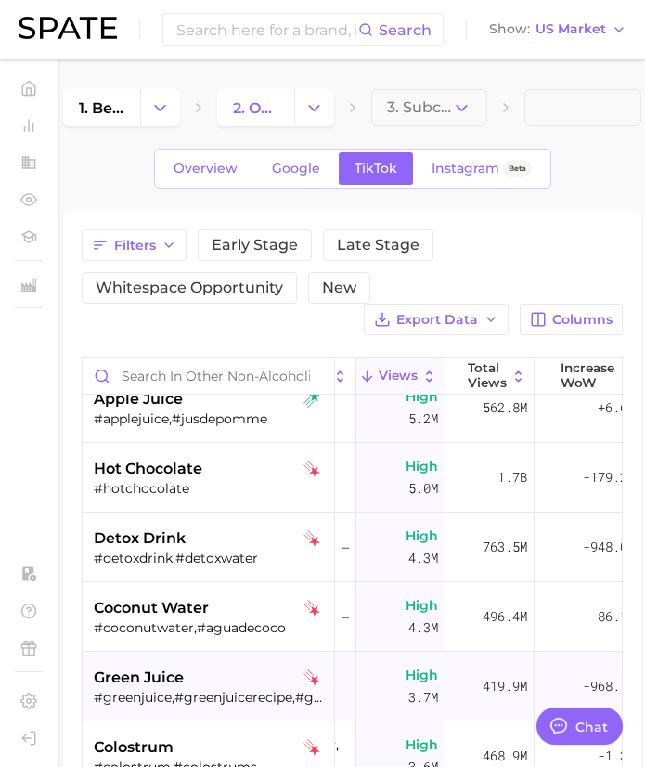
click at [158, 690] on div "#greenjuice,#greenjuicerecipe,#greenjuicegirl,#greenjuices" at bounding box center [211, 697] width 234 height 17
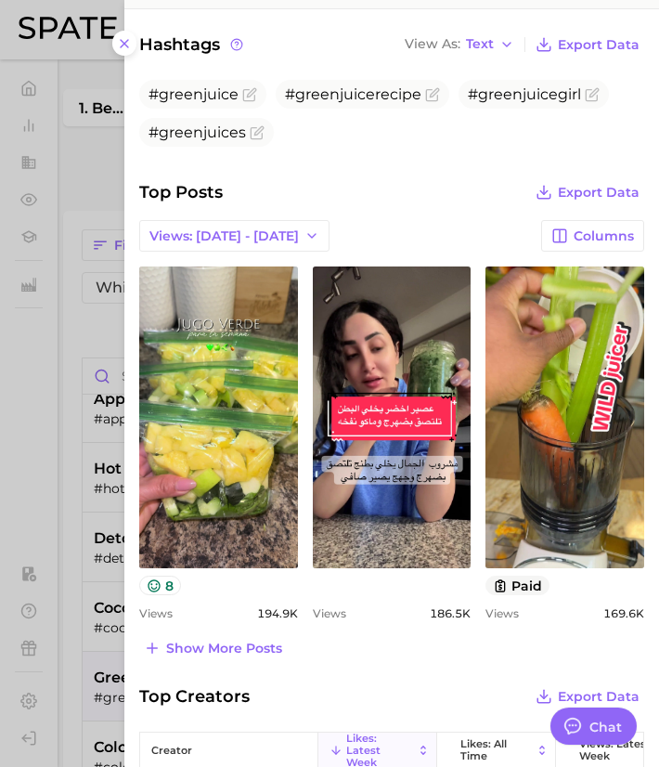
scroll to position [610, 0]
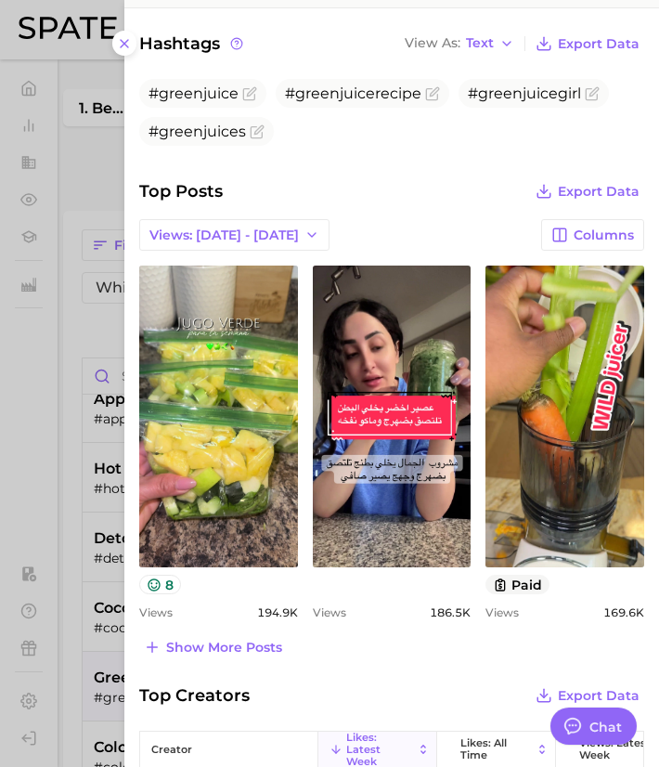
click at [197, 668] on div "category green juice Add to Watchlist Green juice is a nutrient-packed beverage…" at bounding box center [391, 249] width 535 height 1719
click at [205, 648] on span "Show more posts" at bounding box center [224, 648] width 116 height 16
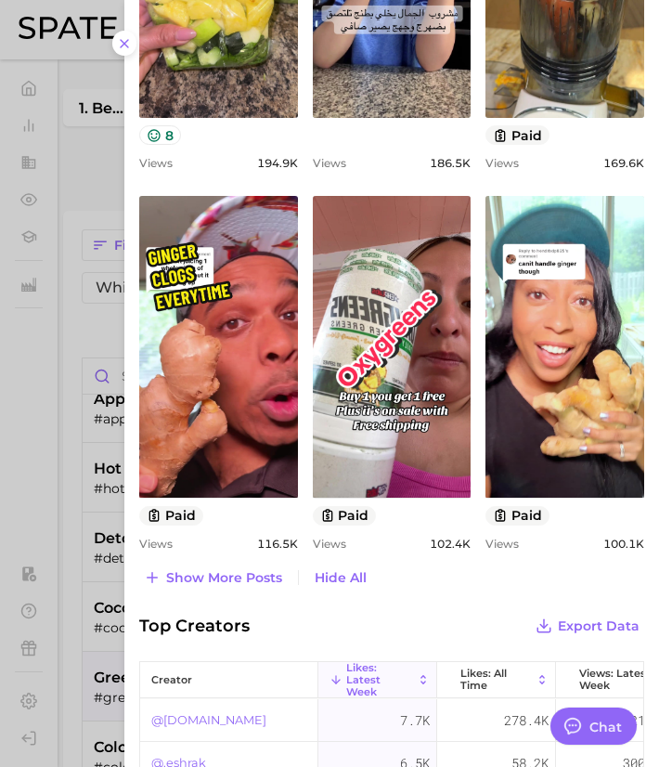
scroll to position [1060, 0]
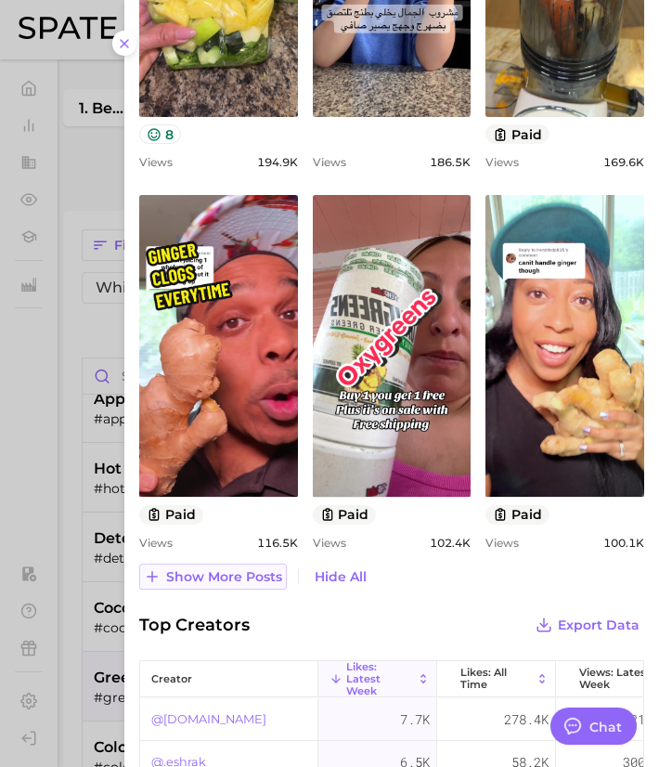
click at [229, 576] on span "Show more posts" at bounding box center [224, 577] width 116 height 16
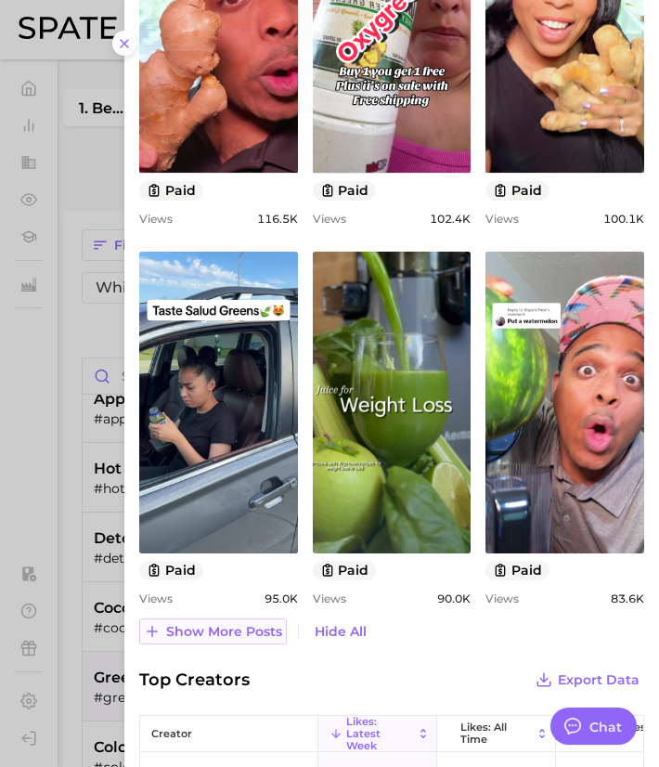
scroll to position [1385, 0]
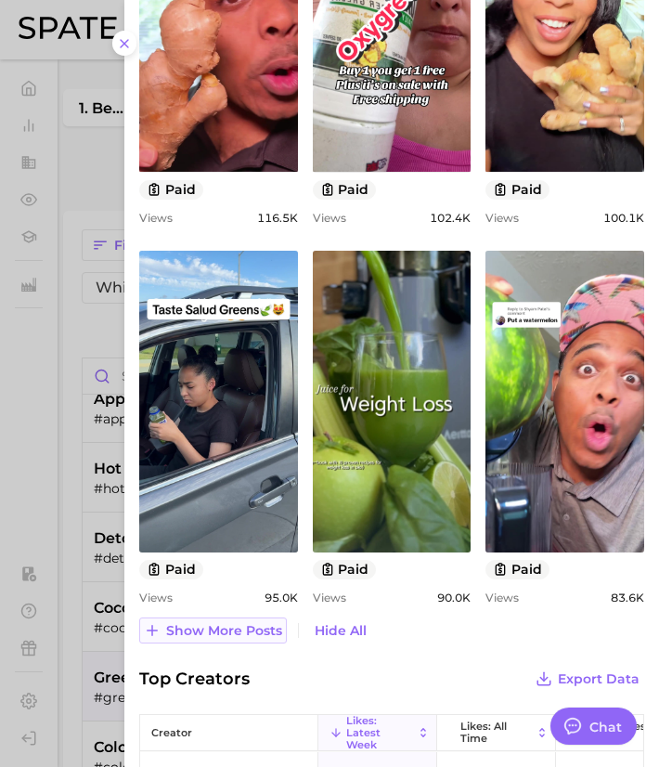
click at [214, 617] on button "Show more posts" at bounding box center [213, 630] width 148 height 26
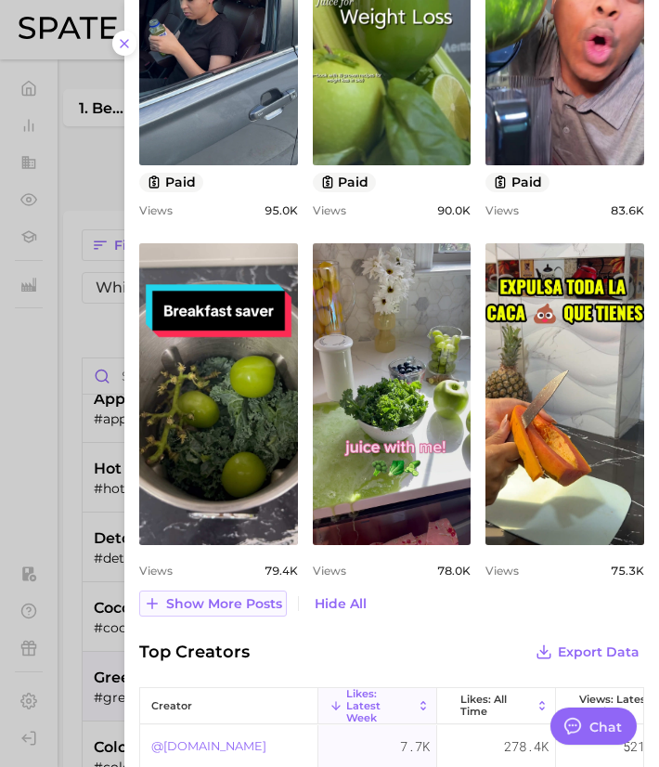
scroll to position [1773, 0]
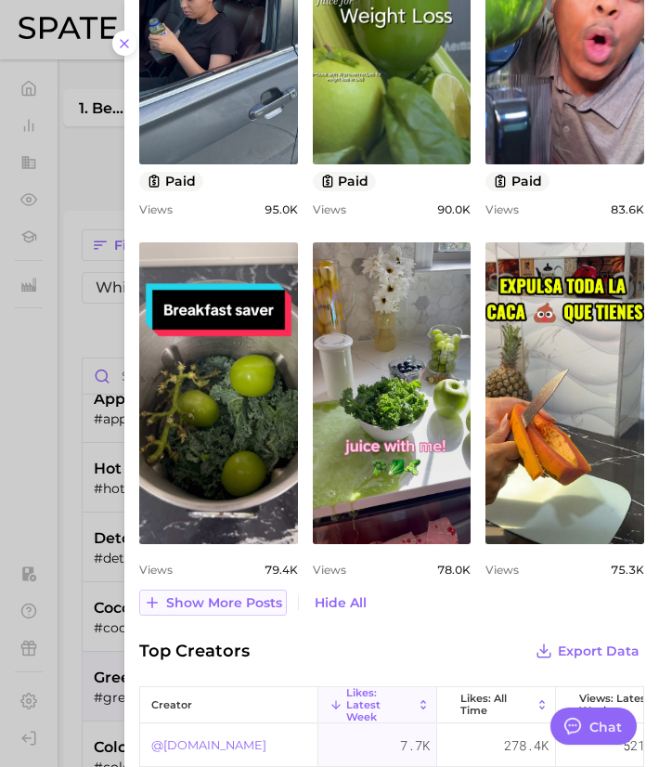
click at [213, 601] on span "Show more posts" at bounding box center [224, 603] width 116 height 16
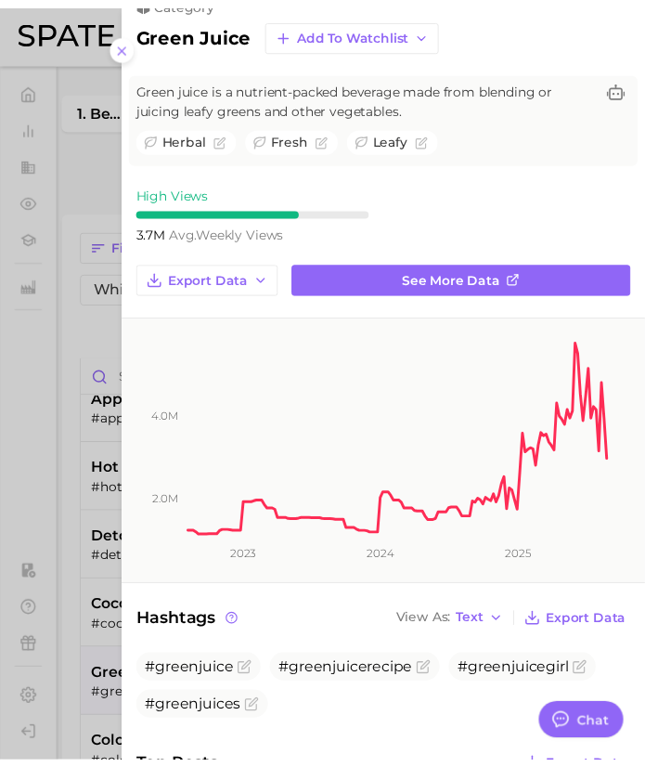
scroll to position [0, 0]
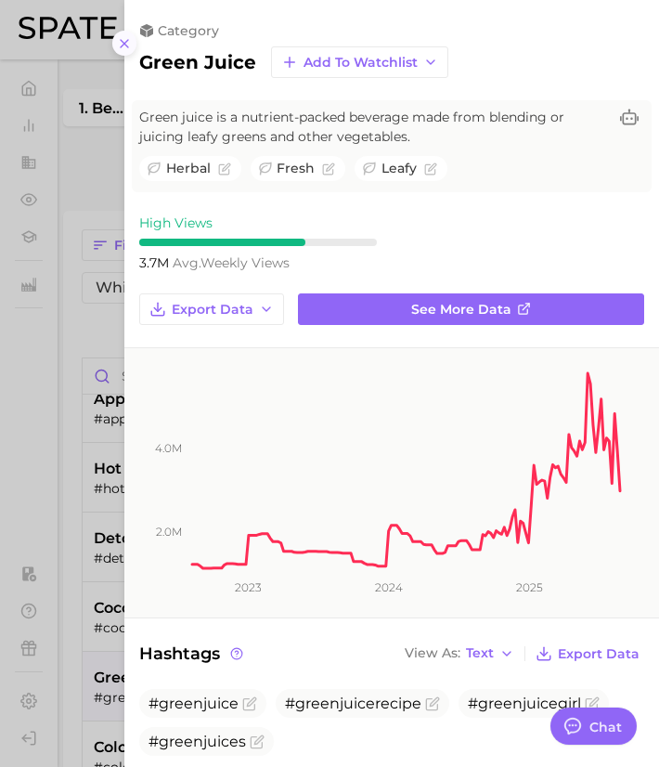
click at [119, 44] on icon at bounding box center [124, 43] width 15 height 15
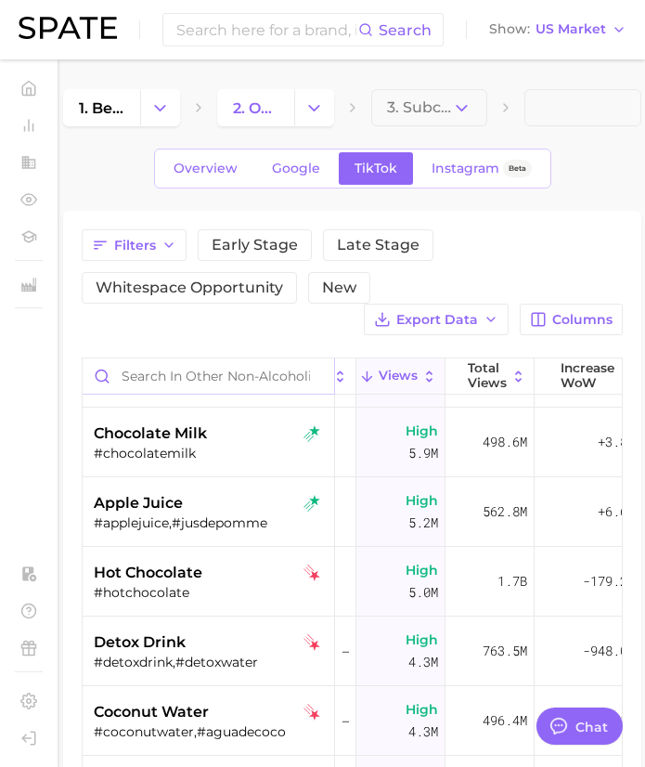
scroll to position [1171, 103]
click at [217, 367] on input "Search in other non-alcoholic beverages" at bounding box center [209, 375] width 252 height 35
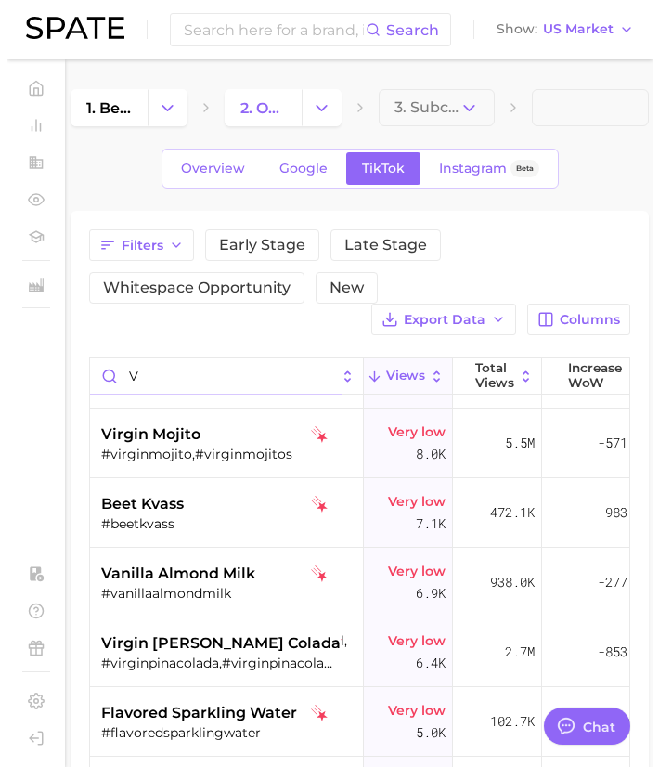
scroll to position [0, 103]
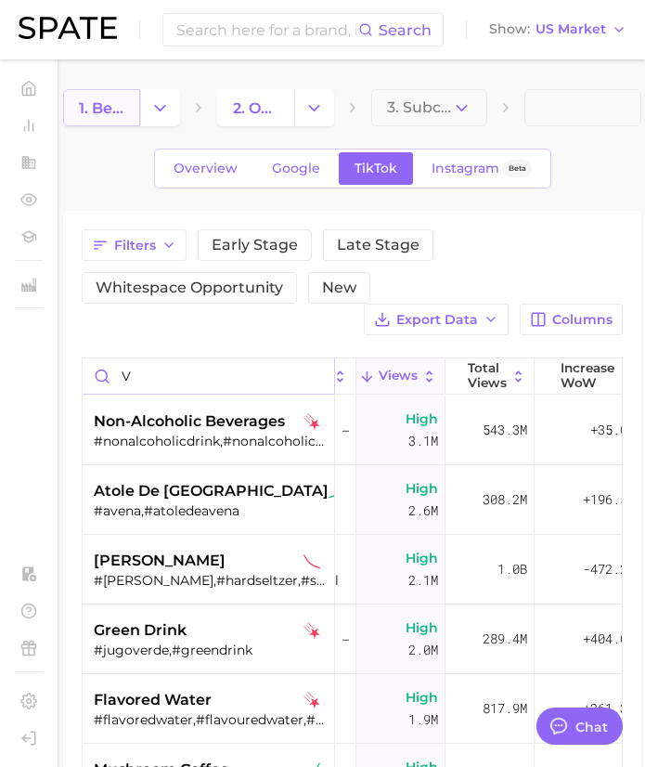
type input "v"
click at [107, 113] on span "1. beverages" at bounding box center [101, 108] width 45 height 18
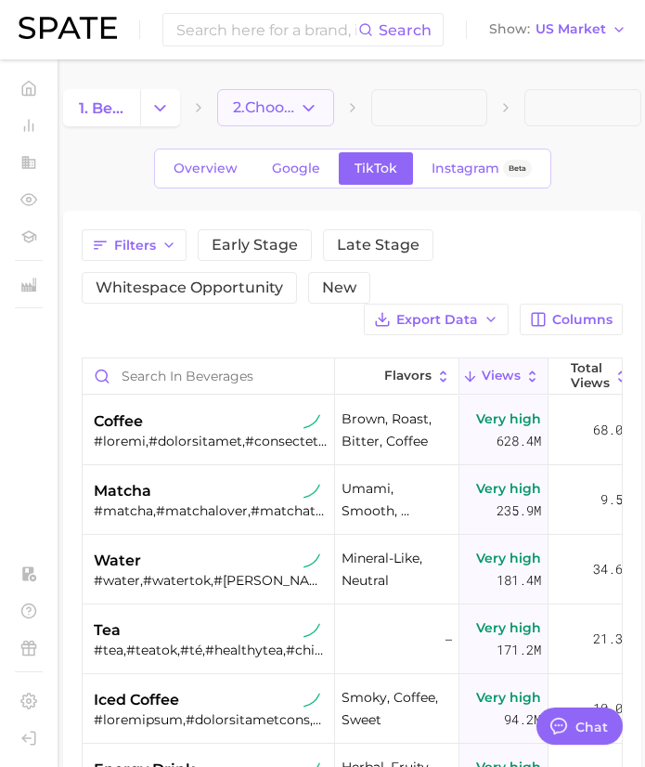
click at [253, 104] on span "2. Choose Category" at bounding box center [266, 107] width 66 height 17
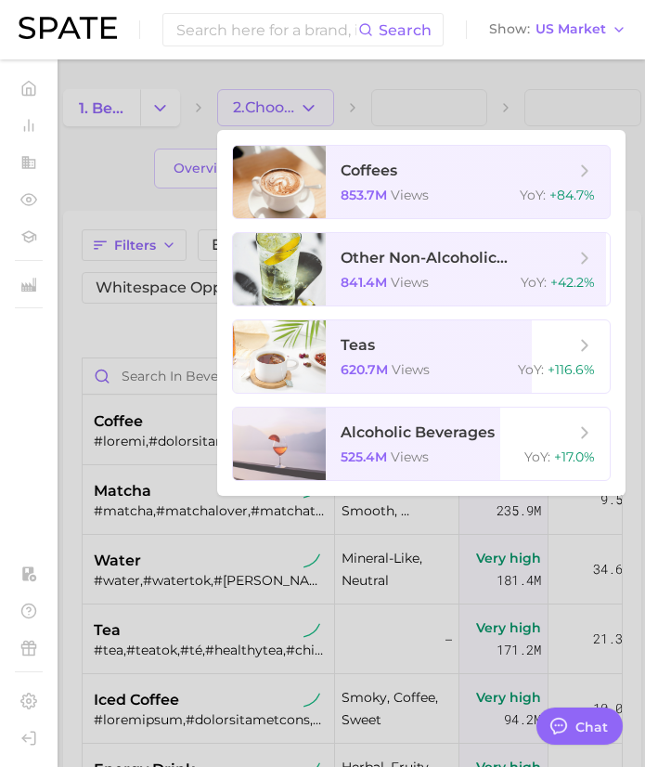
click at [132, 106] on div at bounding box center [322, 383] width 645 height 767
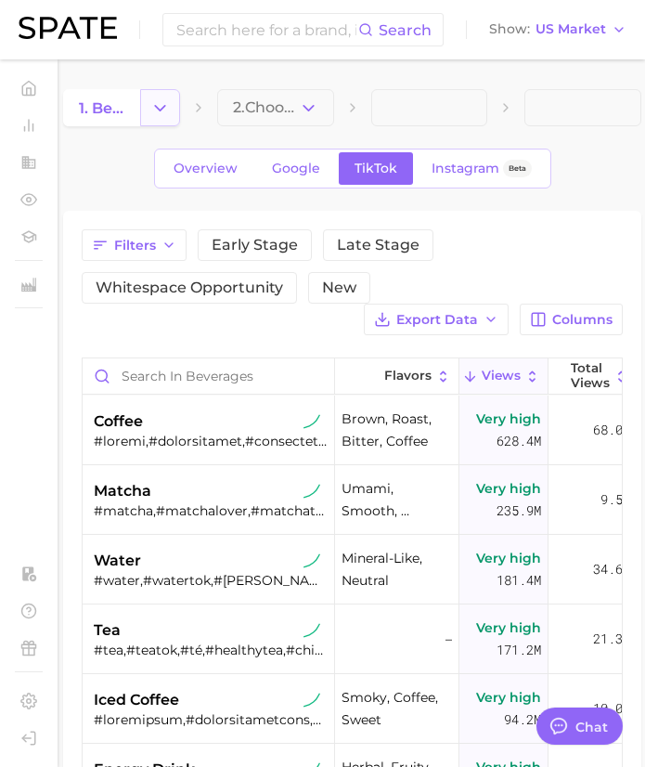
click at [163, 110] on icon "Change Category" at bounding box center [159, 107] width 19 height 19
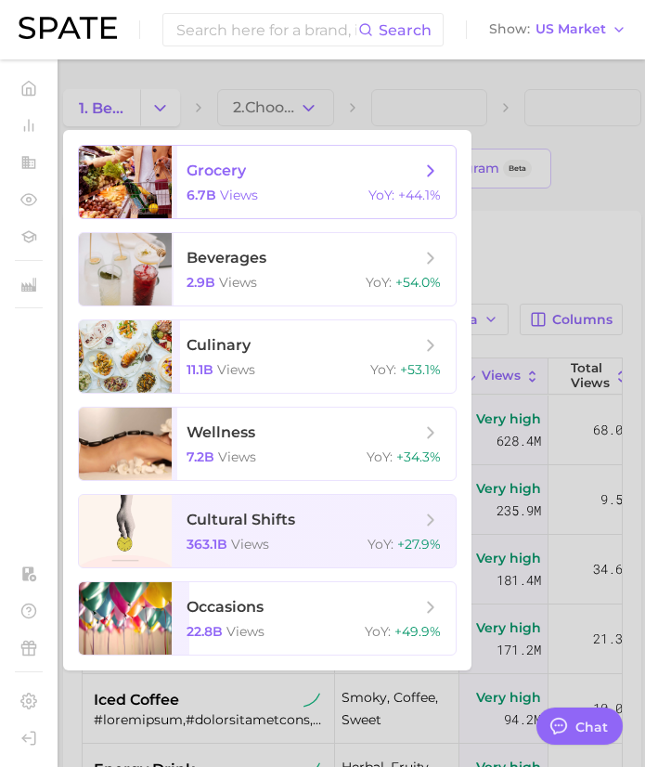
click at [128, 190] on div at bounding box center [125, 182] width 93 height 72
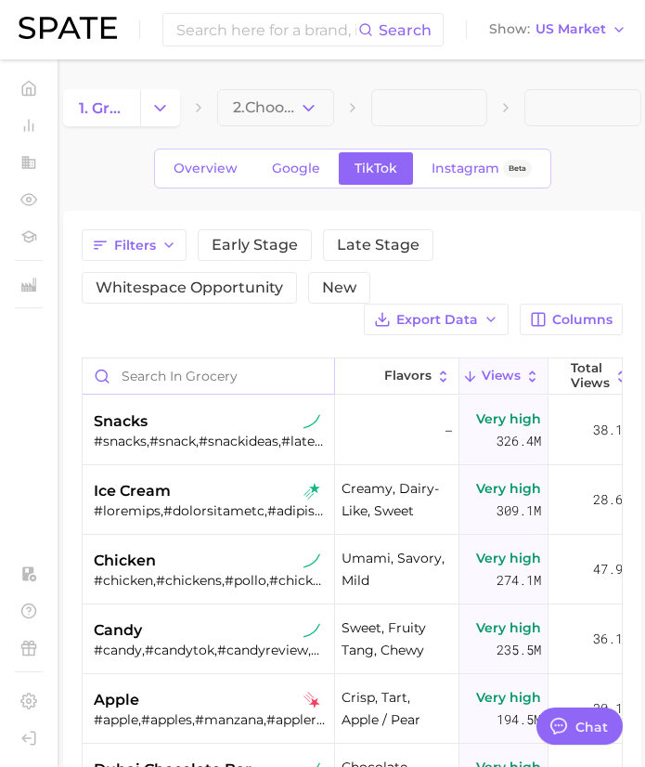
click at [206, 363] on input "Search in grocery" at bounding box center [209, 375] width 252 height 35
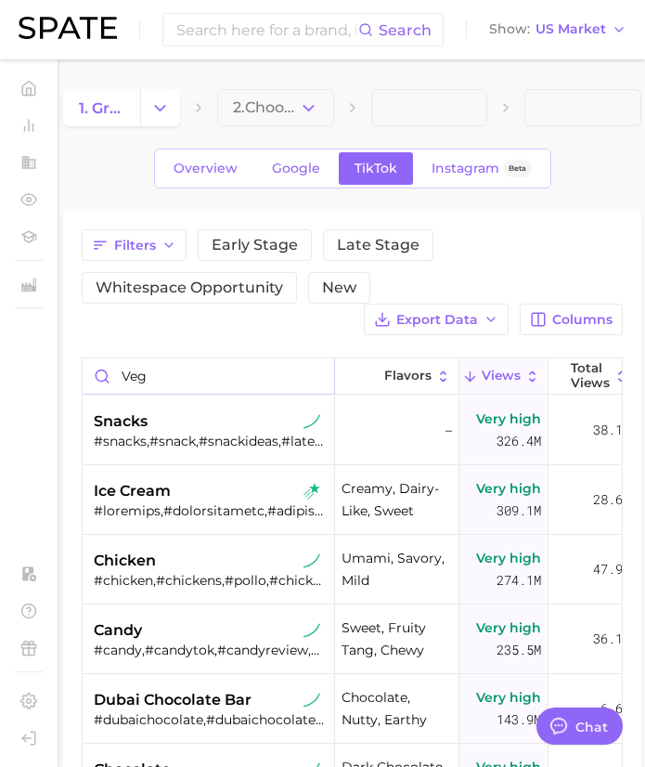
type input "[PERSON_NAME]"
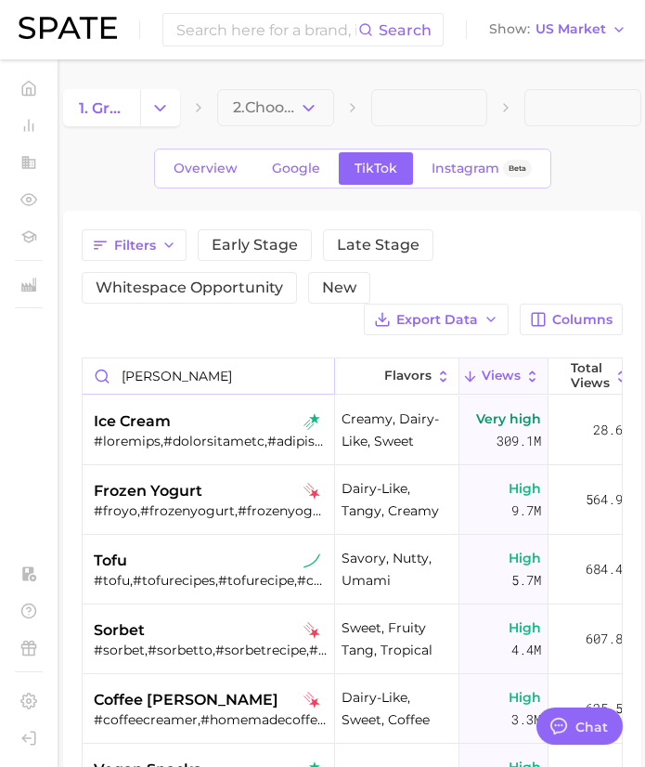
type textarea "x"
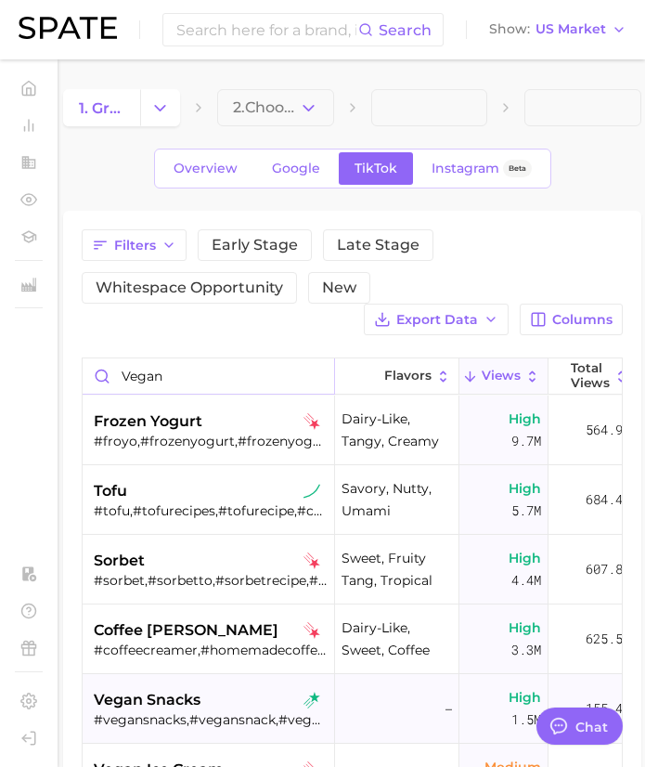
type input "vegan"
click at [236, 699] on div "vegan snacks" at bounding box center [211, 700] width 234 height 22
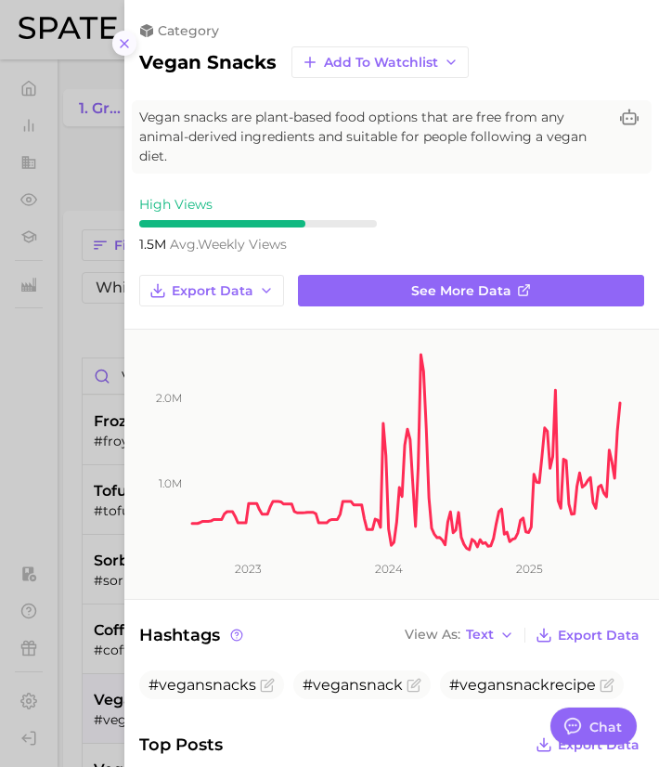
click at [121, 47] on line at bounding box center [124, 43] width 7 height 7
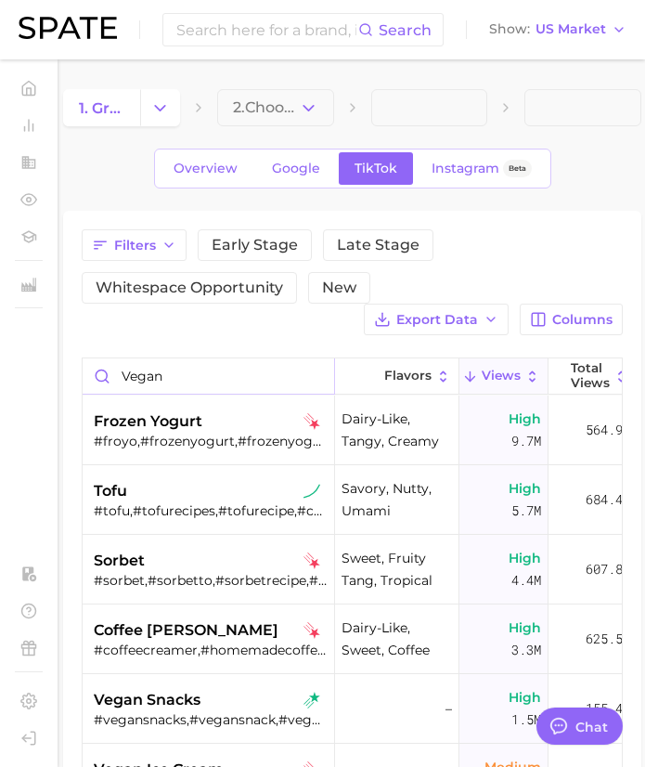
click at [312, 376] on input "vegan" at bounding box center [209, 375] width 252 height 35
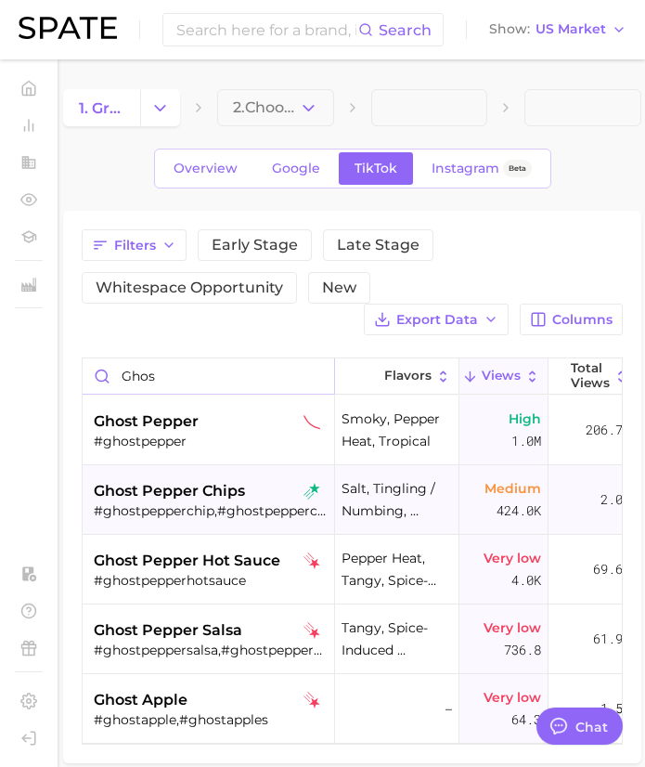
type input "ghos"
click at [211, 488] on span "ghost pepper chips" at bounding box center [169, 491] width 151 height 22
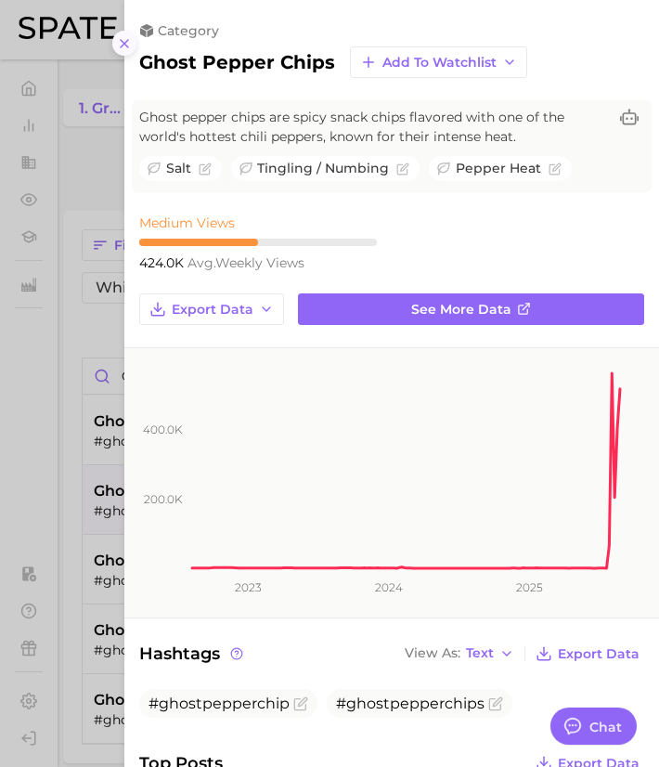
click at [115, 45] on button at bounding box center [124, 43] width 25 height 25
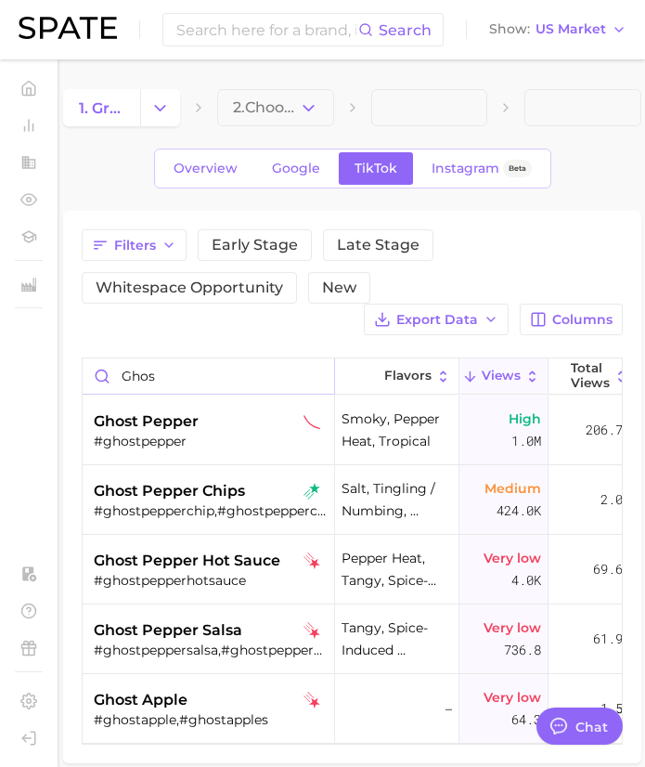
click at [316, 378] on input "ghos" at bounding box center [209, 375] width 252 height 35
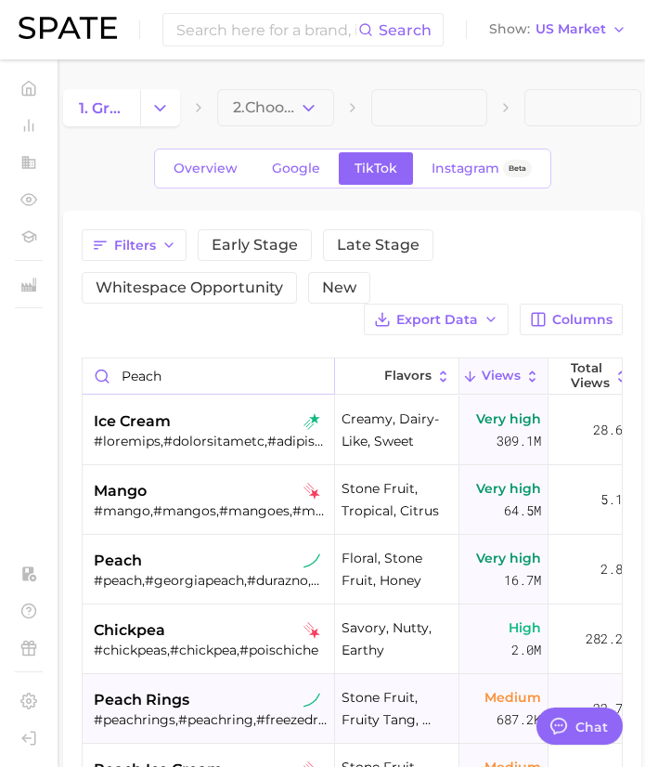
type input "peach"
click at [262, 695] on div "peach rings" at bounding box center [211, 700] width 234 height 22
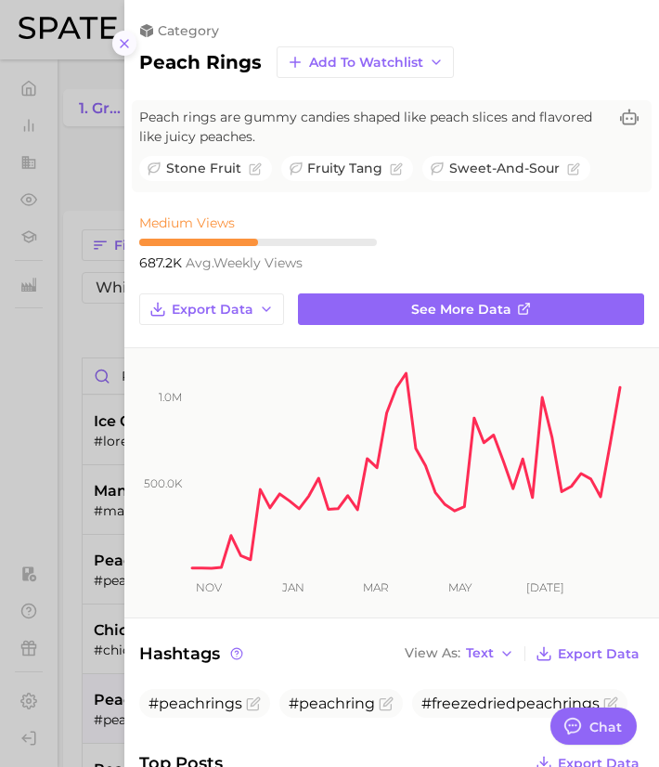
click at [127, 44] on icon at bounding box center [124, 43] width 15 height 15
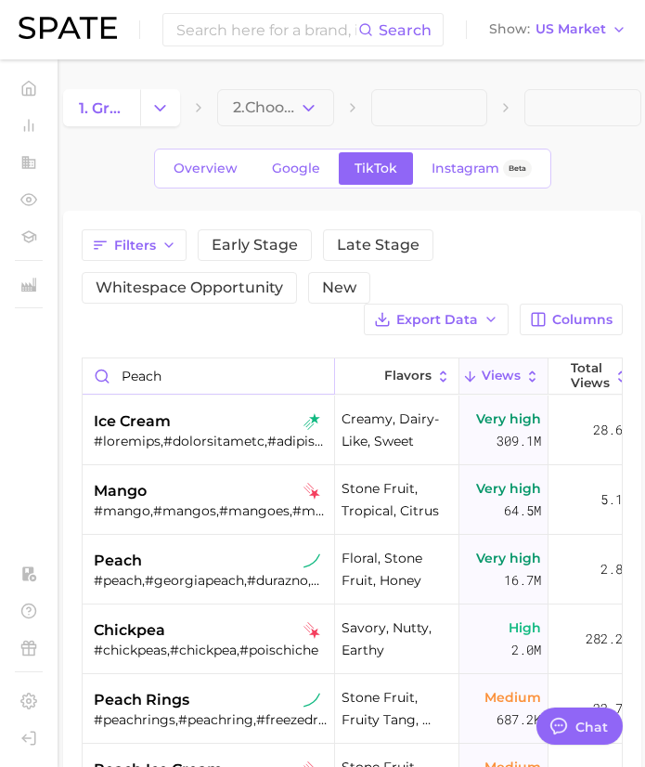
click at [315, 374] on input "peach" at bounding box center [209, 375] width 252 height 35
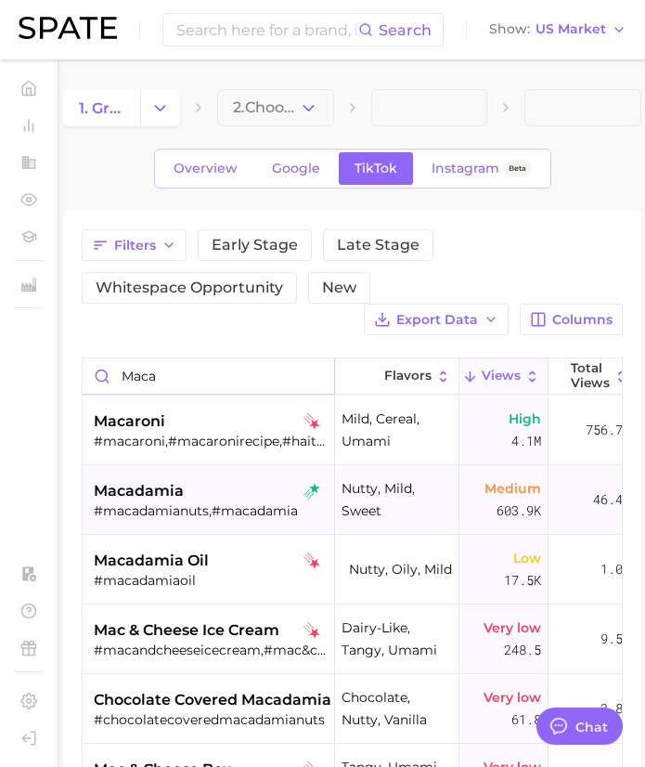
type input "maca"
click at [209, 494] on div "macadamia" at bounding box center [211, 491] width 234 height 22
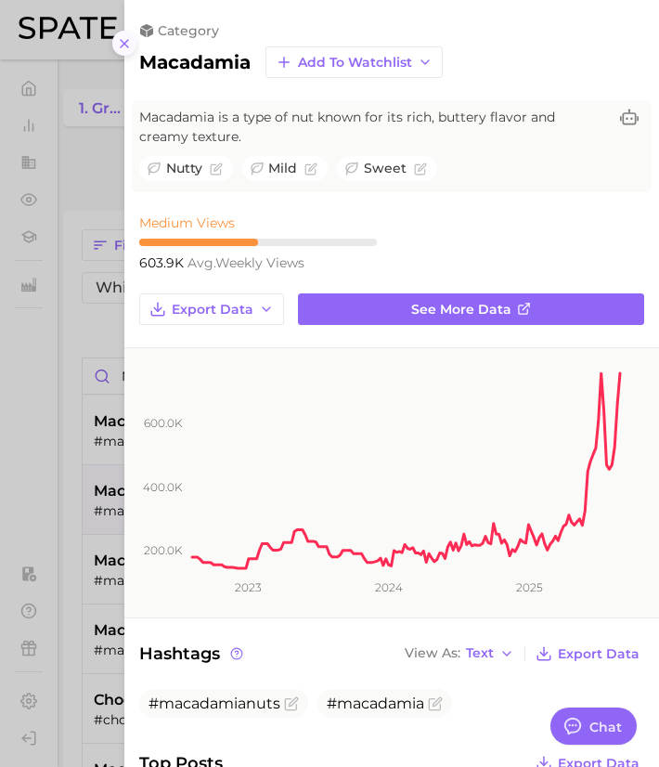
click at [128, 43] on icon at bounding box center [124, 43] width 15 height 15
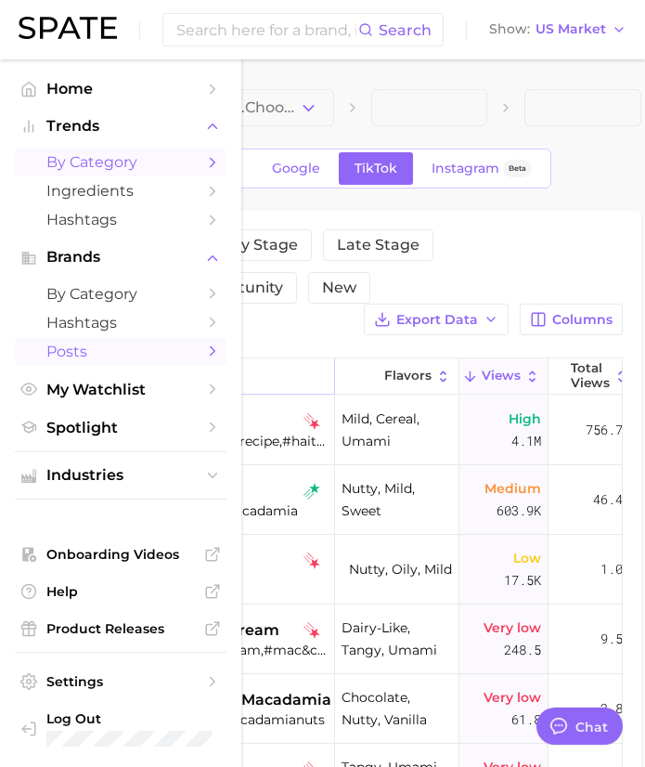
drag, startPoint x: 178, startPoint y: 379, endPoint x: 49, endPoint y: 367, distance: 129.6
click at [49, 367] on div "Search Show US Market Home Trends by Category Ingredients Hashtags Brands by Ca…" at bounding box center [322, 527] width 645 height 936
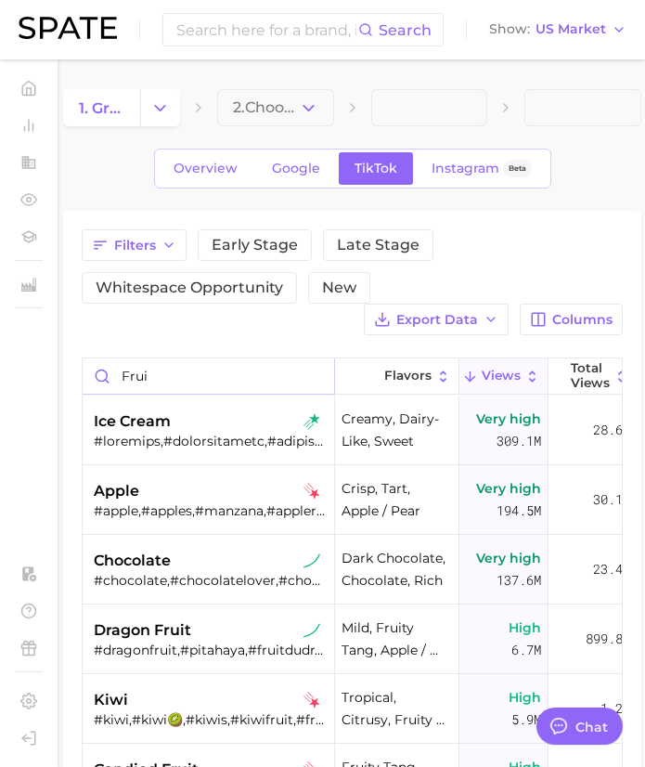
click at [279, 385] on input "frui" at bounding box center [209, 375] width 252 height 35
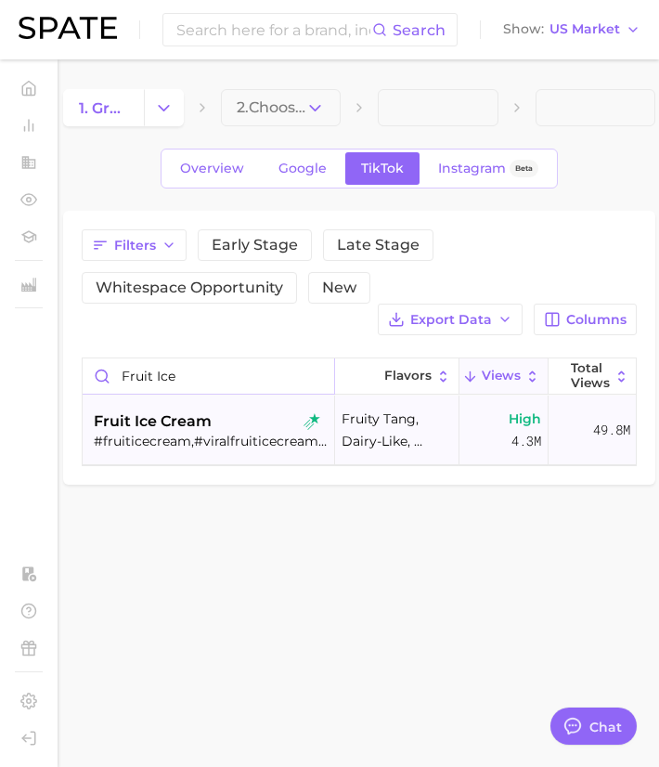
type input "fruit ice"
click at [232, 430] on div "fruit ice cream" at bounding box center [211, 421] width 234 height 22
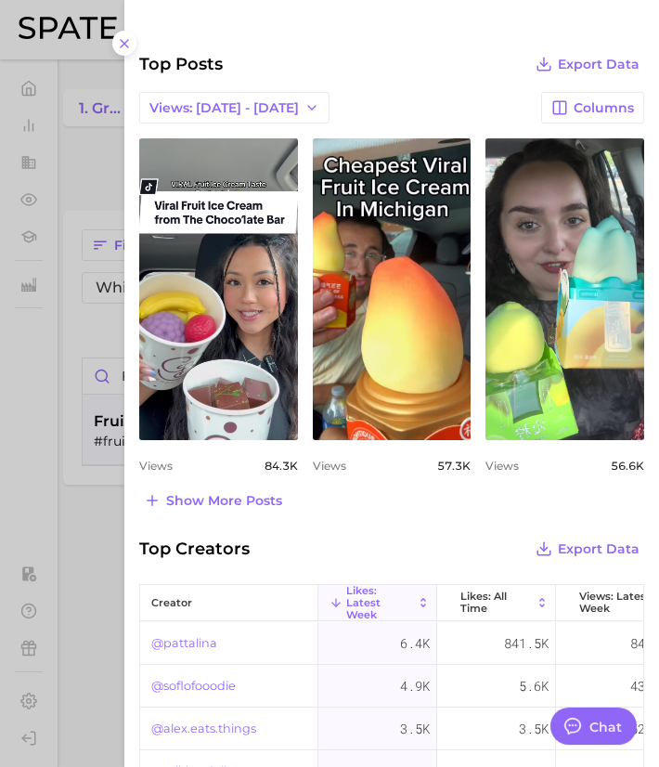
scroll to position [775, 0]
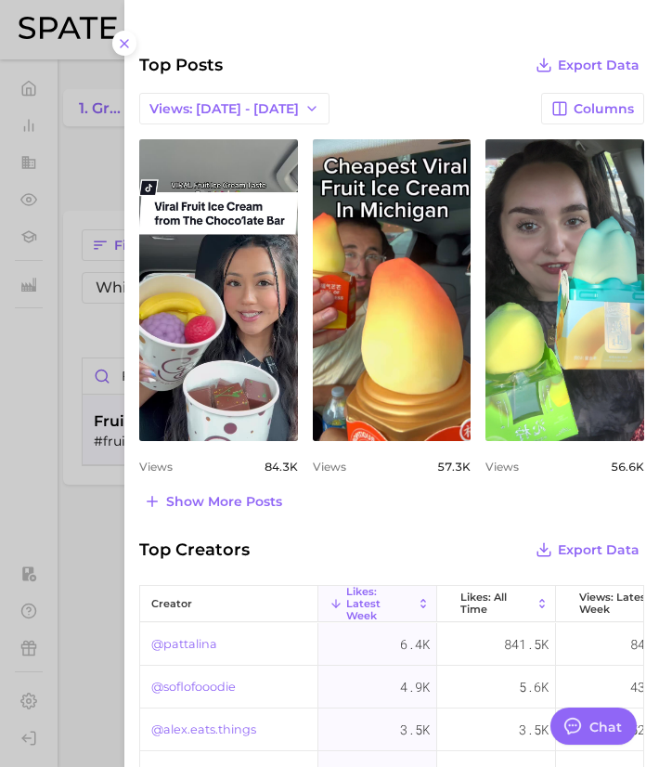
click at [227, 514] on div "category fruit ice cream Add to Watchlist Fruit ice cream is a frozen dessert m…" at bounding box center [391, 94] width 535 height 1739
click at [227, 501] on span "Show more posts" at bounding box center [224, 502] width 116 height 16
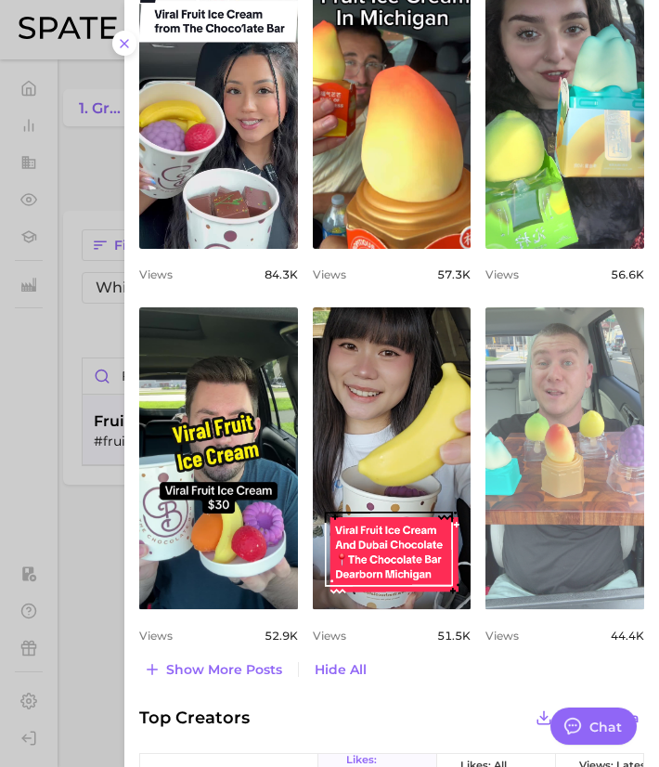
scroll to position [971, 0]
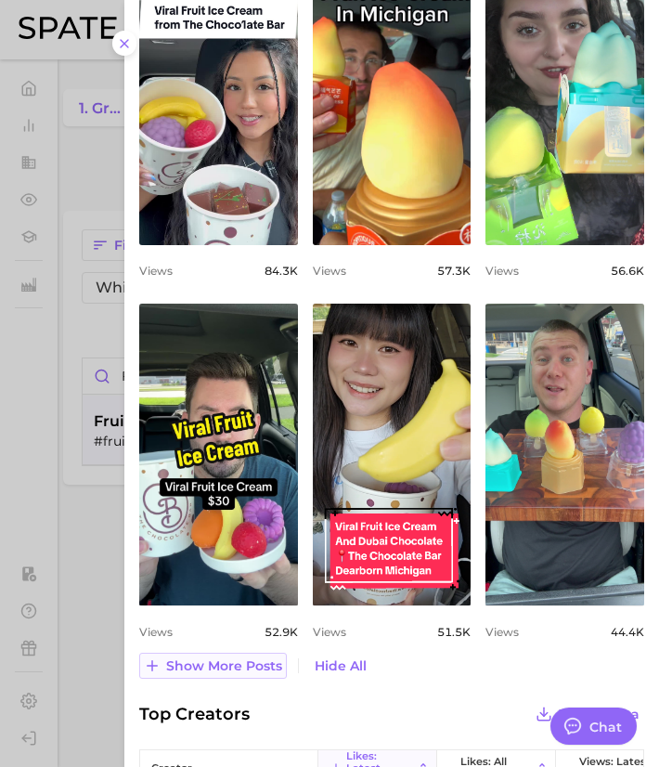
click at [227, 668] on span "Show more posts" at bounding box center [224, 666] width 116 height 16
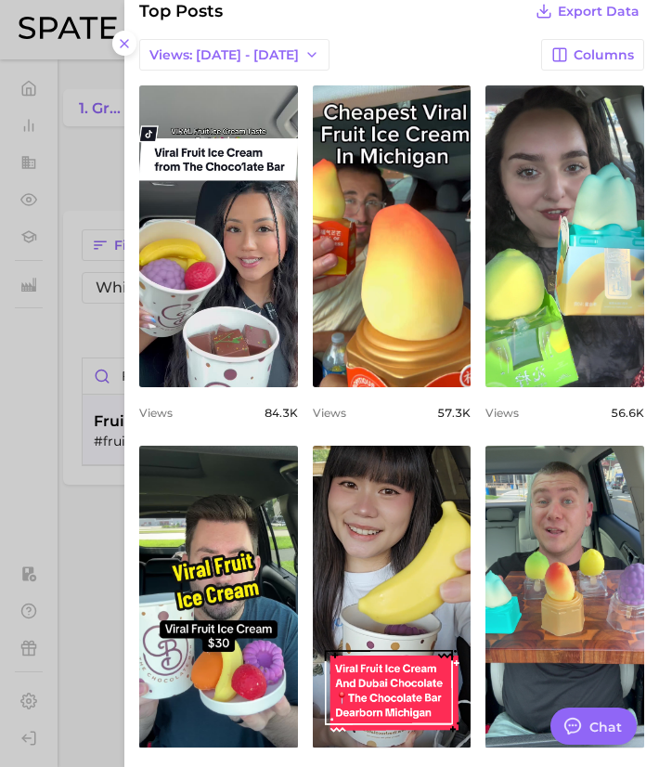
scroll to position [826, 0]
